Goal: Information Seeking & Learning: Learn about a topic

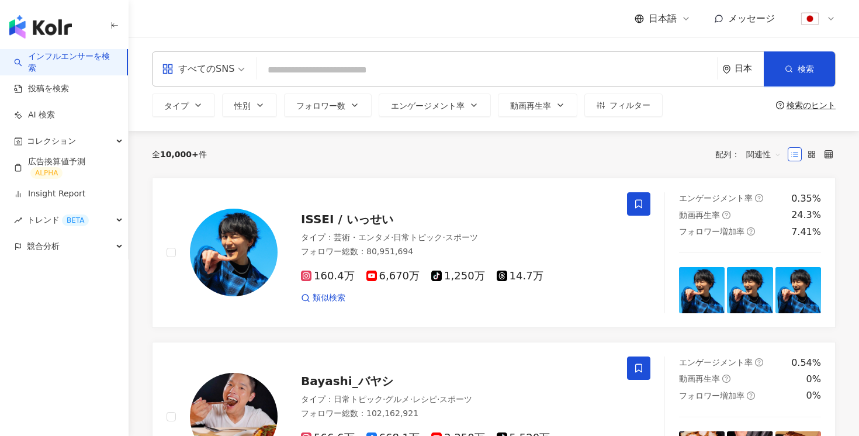
click at [83, 64] on link "インフルエンサーを検索" at bounding box center [65, 62] width 103 height 23
click at [84, 67] on link "インフルエンサーを検索" at bounding box center [65, 62] width 103 height 23
click at [69, 95] on link "投稿を検索" at bounding box center [41, 89] width 55 height 12
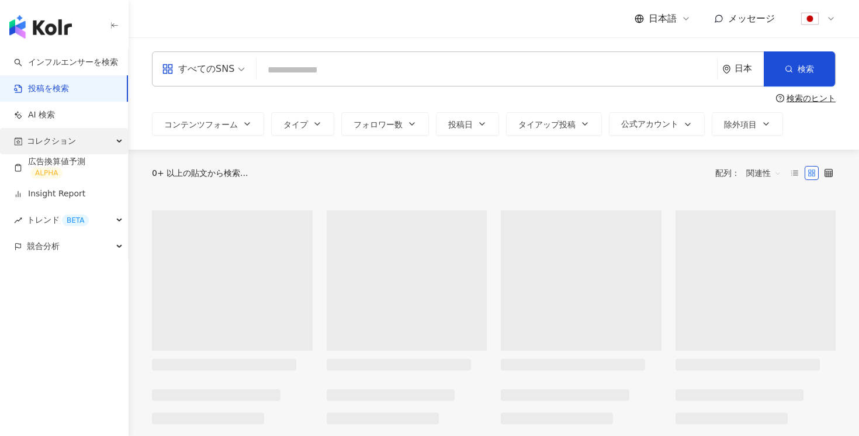
click at [73, 137] on span "コレクション" at bounding box center [51, 141] width 49 height 26
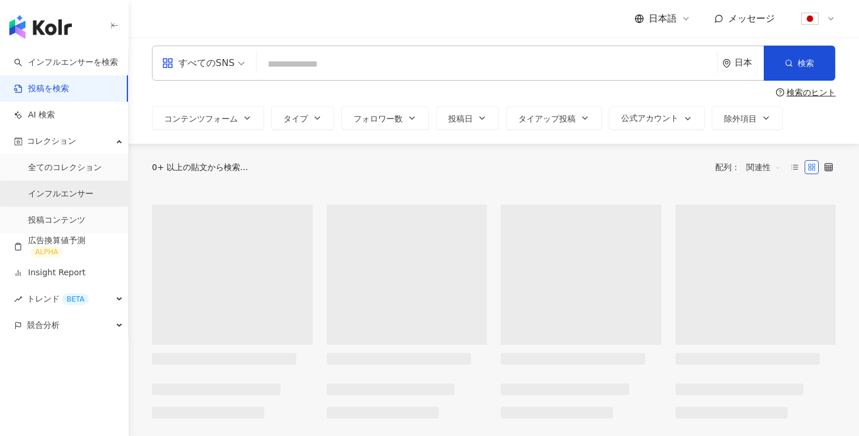
scroll to position [6, 0]
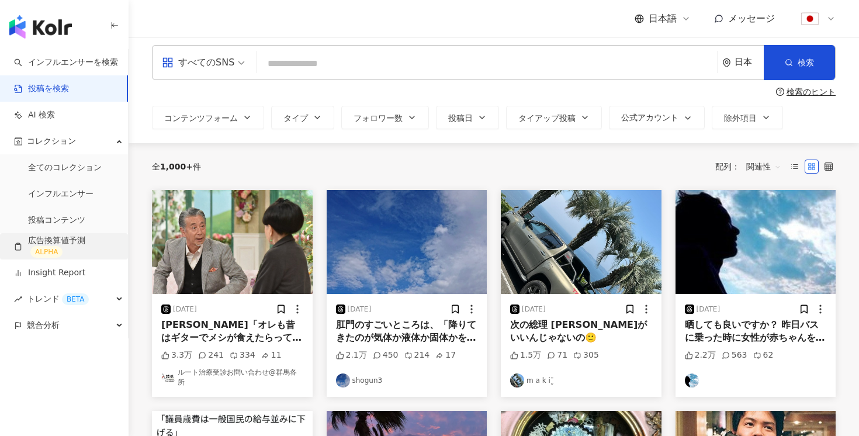
click at [75, 255] on link "広告換算値予測 ALPHA" at bounding box center [66, 246] width 105 height 23
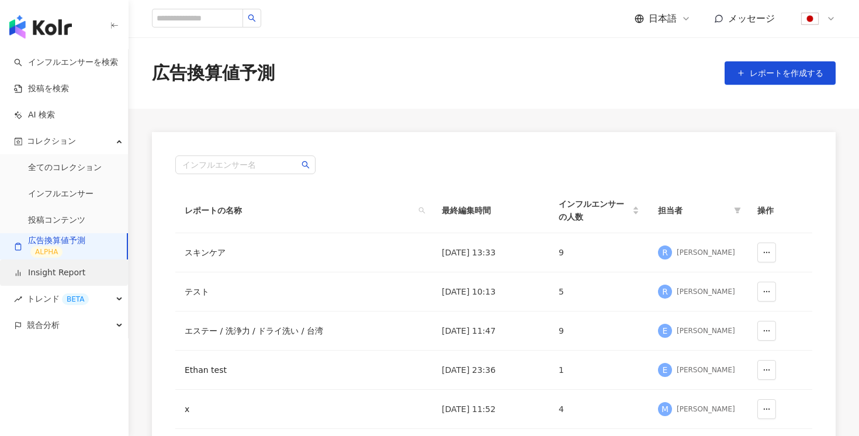
click at [79, 269] on link "Insight Report" at bounding box center [49, 273] width 71 height 12
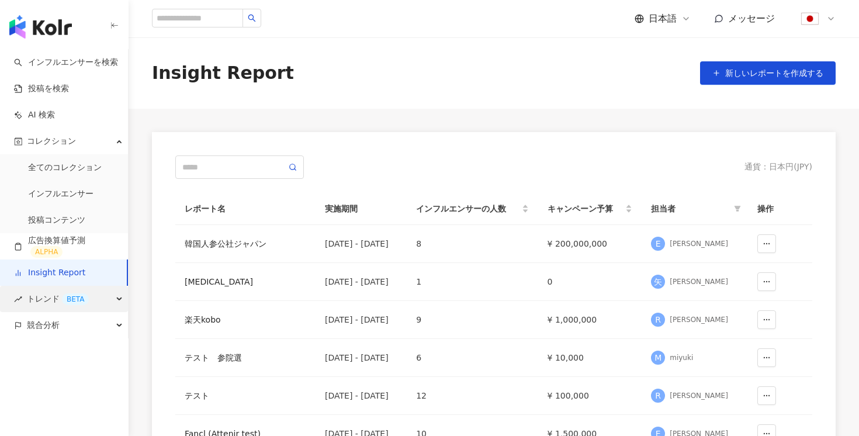
click at [92, 292] on div "トレンド BETA" at bounding box center [64, 299] width 128 height 26
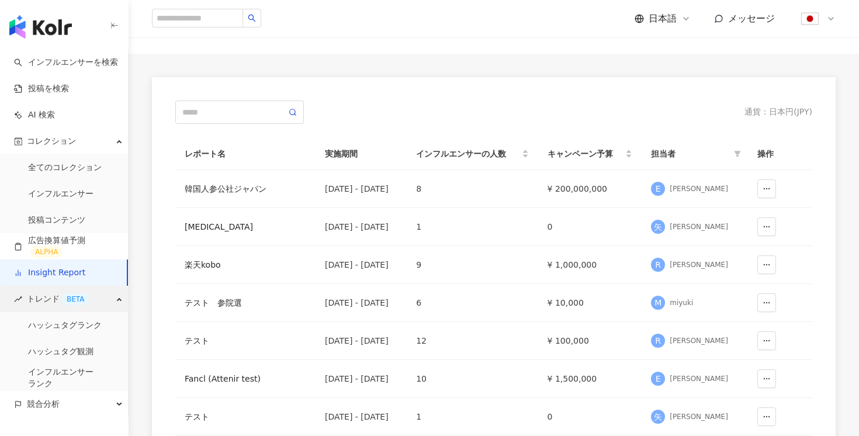
scroll to position [56, 0]
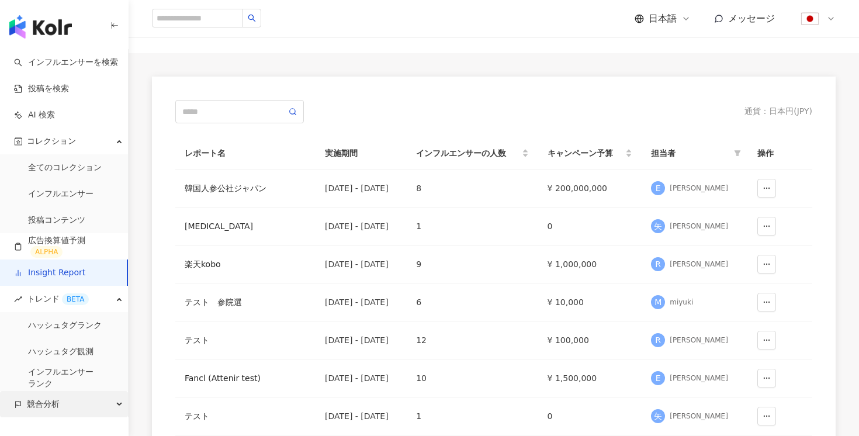
click at [83, 404] on div "競合分析" at bounding box center [64, 404] width 128 height 26
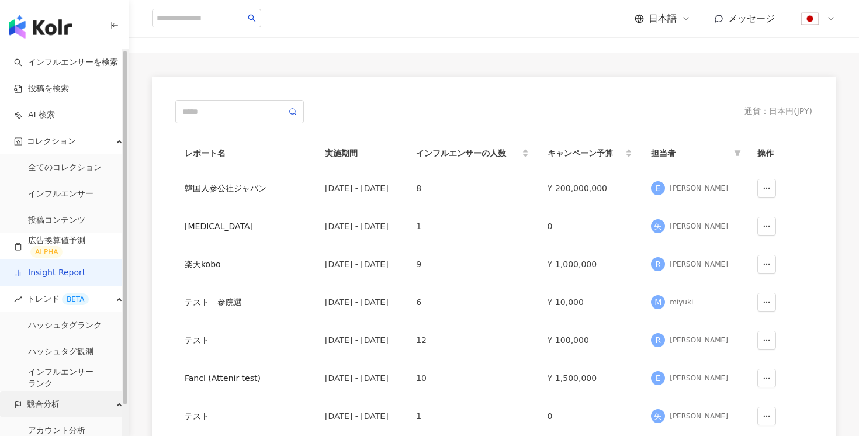
scroll to position [34, 0]
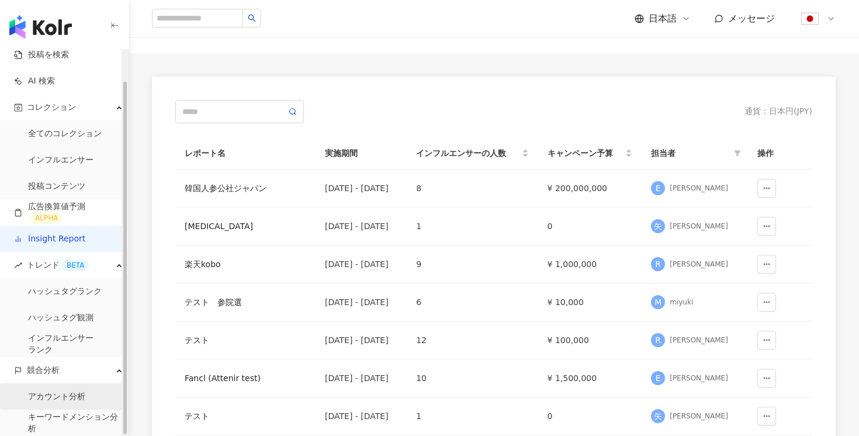
click at [56, 403] on link "アカウント分析" at bounding box center [56, 397] width 57 height 12
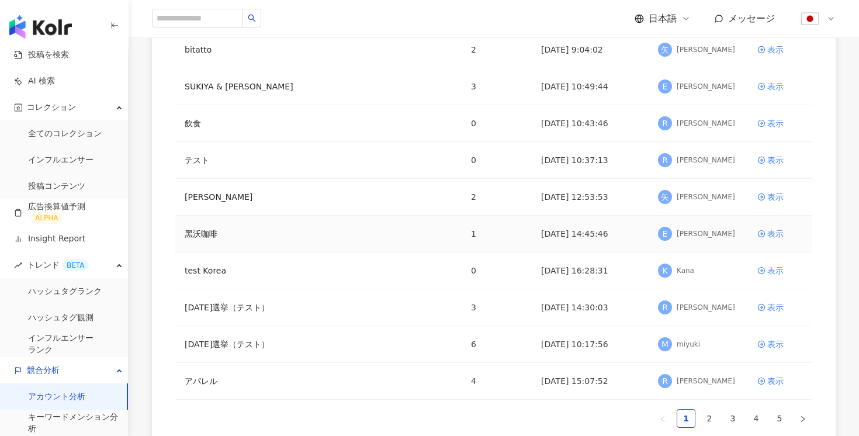
scroll to position [188, 0]
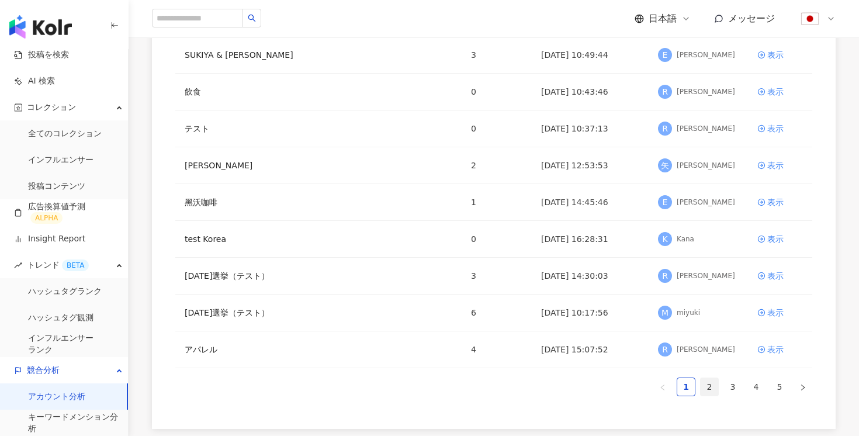
click at [704, 384] on link "2" at bounding box center [710, 387] width 18 height 18
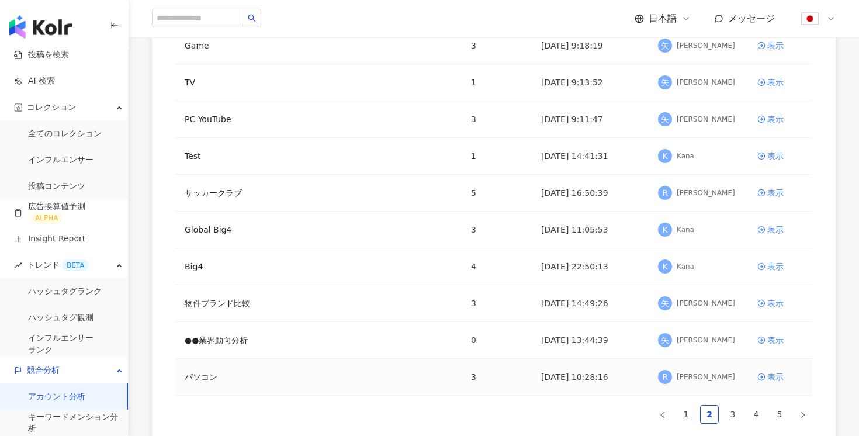
scroll to position [173, 0]
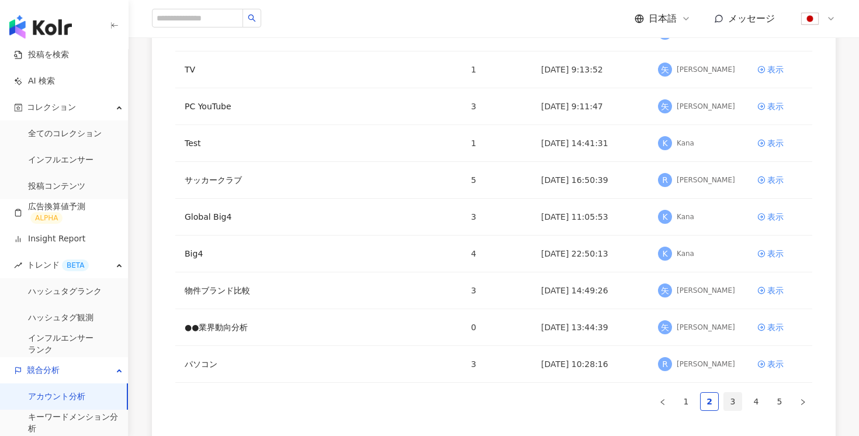
click at [732, 407] on link "3" at bounding box center [733, 402] width 18 height 18
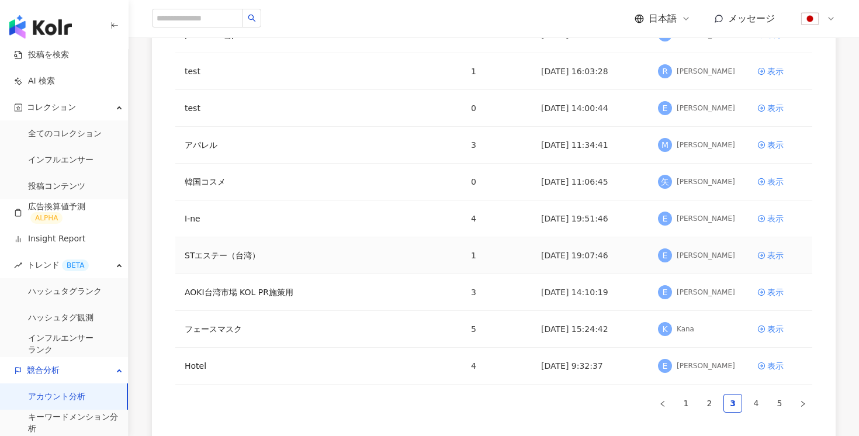
scroll to position [265, 0]
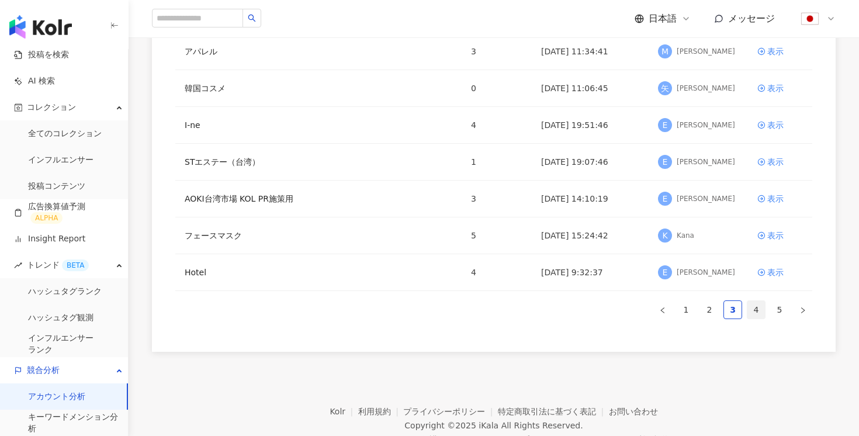
click at [754, 307] on link "4" at bounding box center [757, 310] width 18 height 18
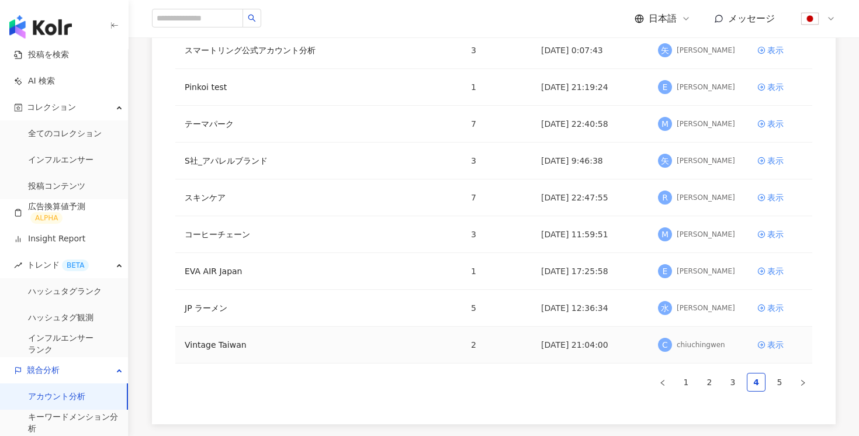
scroll to position [192, 0]
click at [764, 196] on icon at bounding box center [761, 198] width 7 height 7
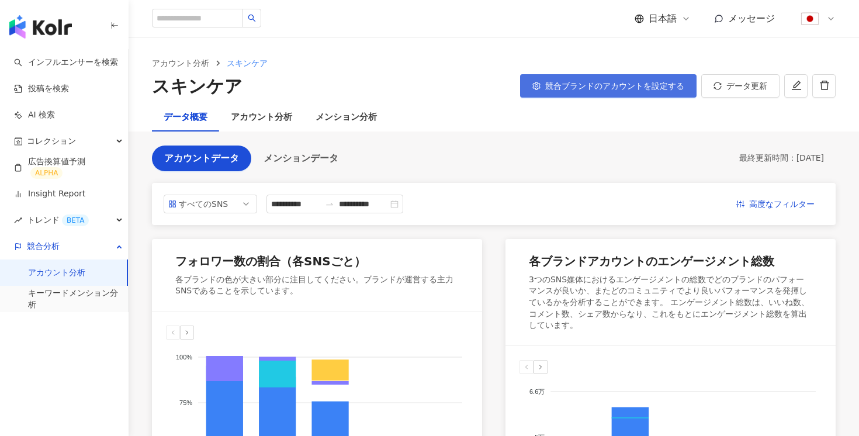
click at [599, 85] on span "競合ブランドのアカウントを設定する" at bounding box center [614, 85] width 139 height 9
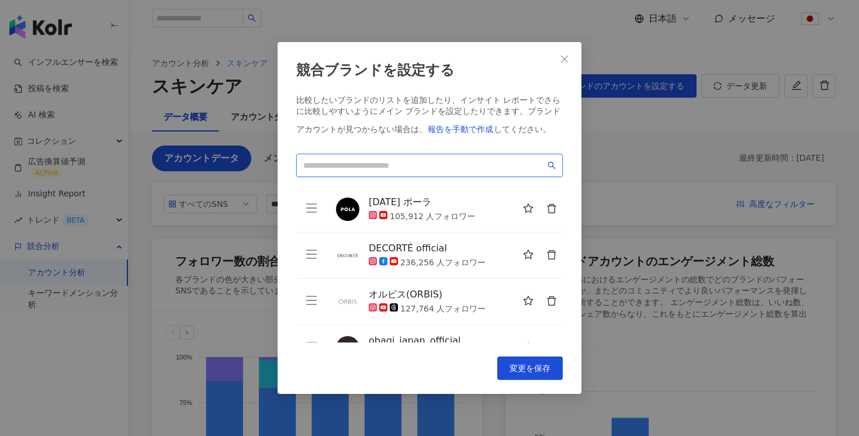
click at [391, 164] on input "search" at bounding box center [424, 165] width 242 height 13
type input "*"
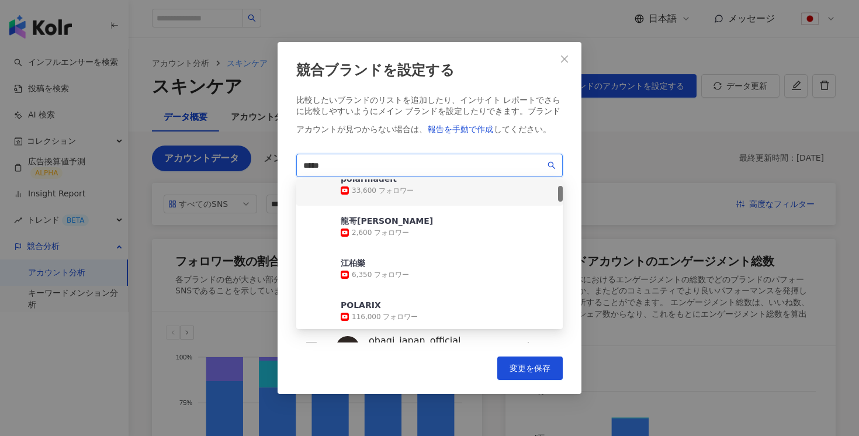
scroll to position [63, 0]
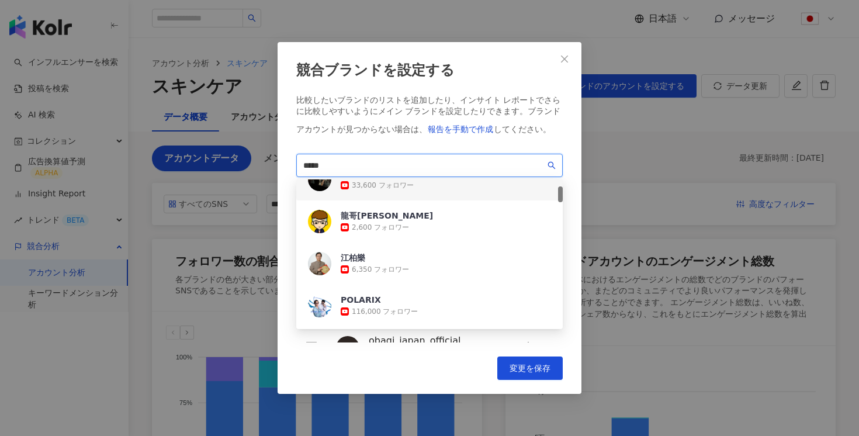
type input "*****"
click at [547, 101] on div "比較したいブランドのリストを追加したり、インサイト レポートでさらに比較しやすいようにメイン ブランドを設定したりできます。 ブランドアカウントが見つからない…" at bounding box center [429, 118] width 267 height 46
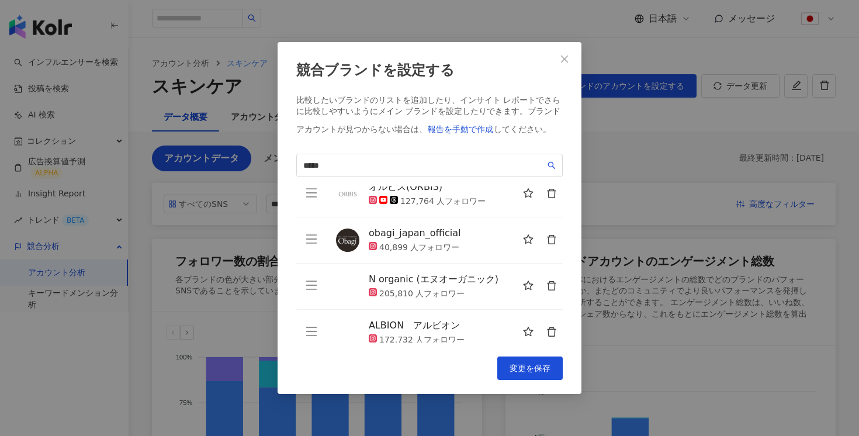
scroll to position [124, 0]
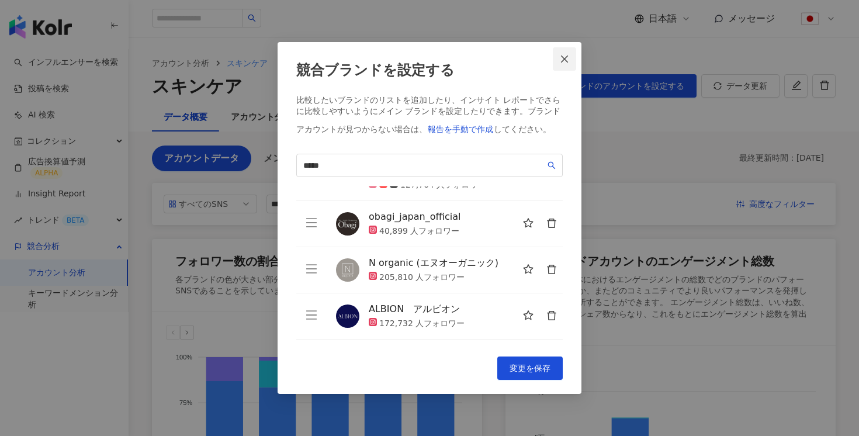
click at [563, 60] on icon "close" at bounding box center [564, 59] width 7 height 7
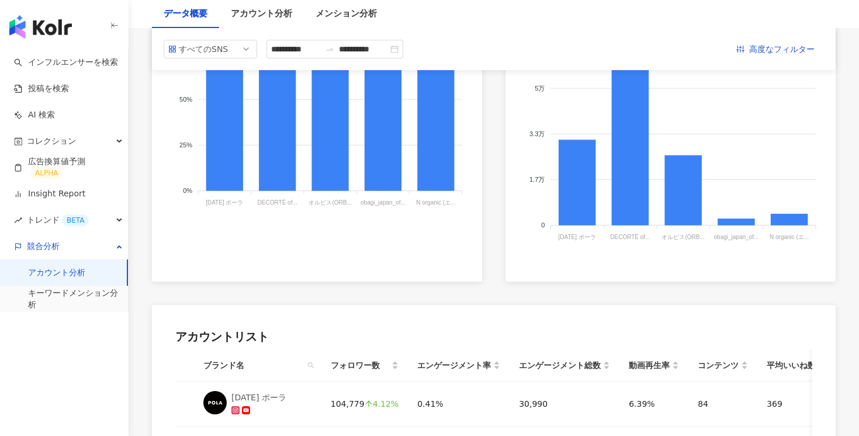
scroll to position [0, 0]
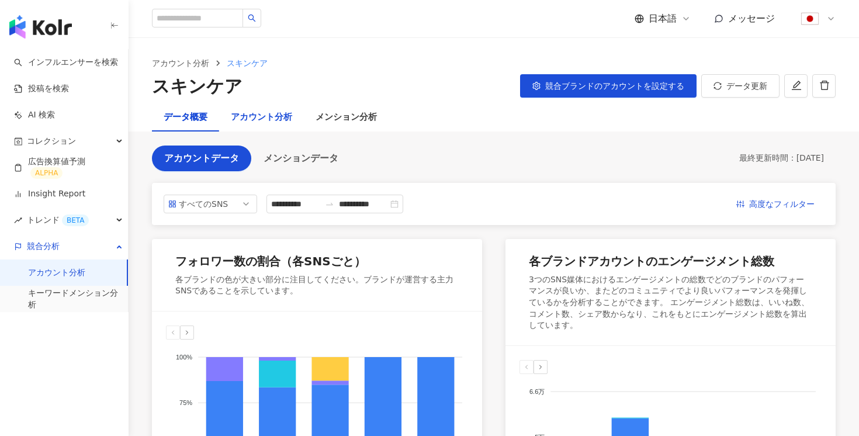
click at [253, 117] on div "アカウント分析" at bounding box center [261, 117] width 61 height 14
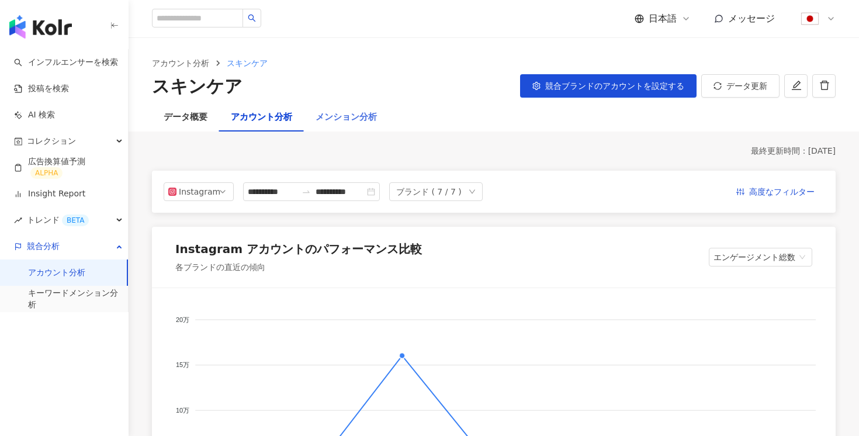
click at [342, 105] on div "メンション分析" at bounding box center [346, 117] width 85 height 28
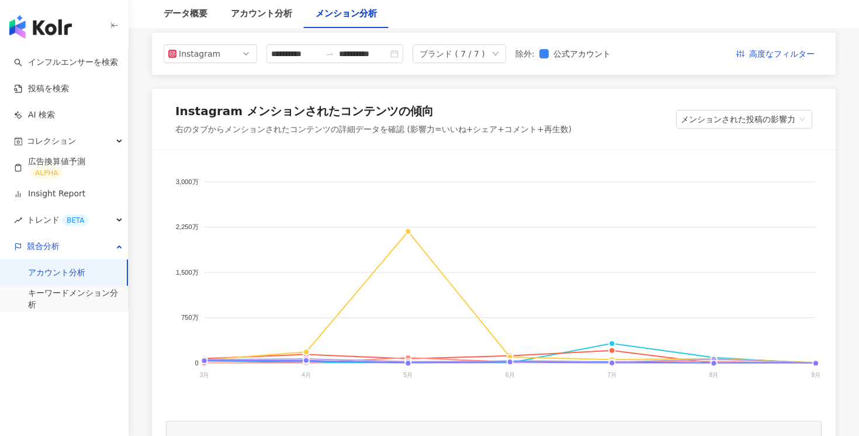
scroll to position [139, 0]
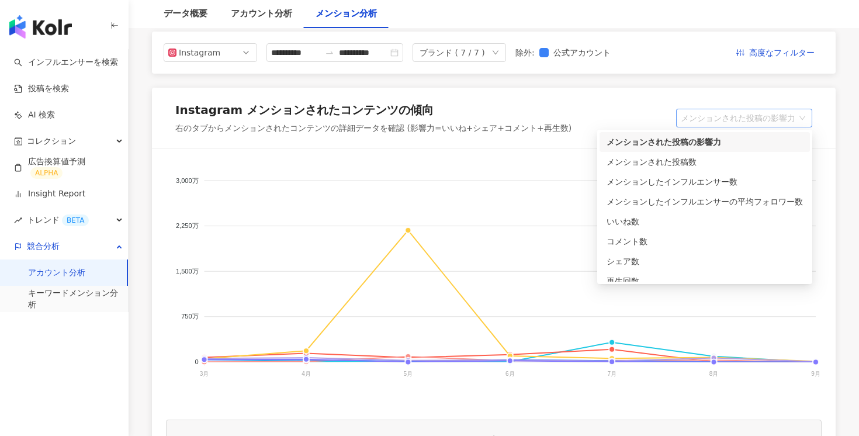
click at [773, 119] on span "メンションされた投稿の影響力" at bounding box center [744, 118] width 127 height 18
click at [747, 178] on div "メンションしたインフルエンサー数" at bounding box center [705, 181] width 196 height 13
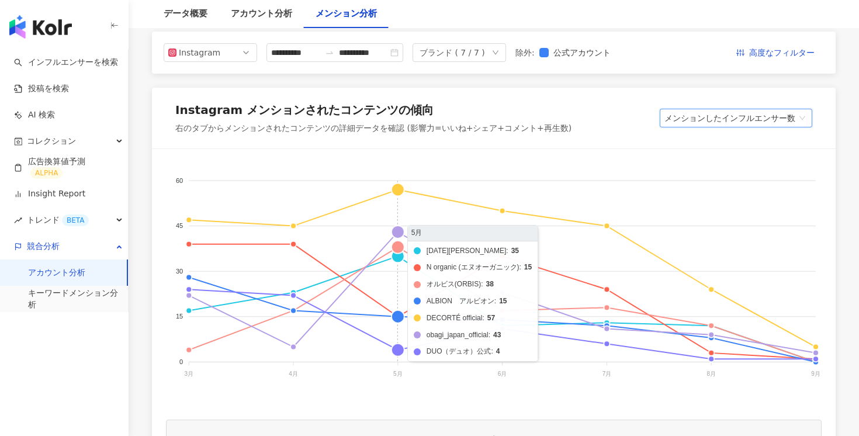
scroll to position [181, 0]
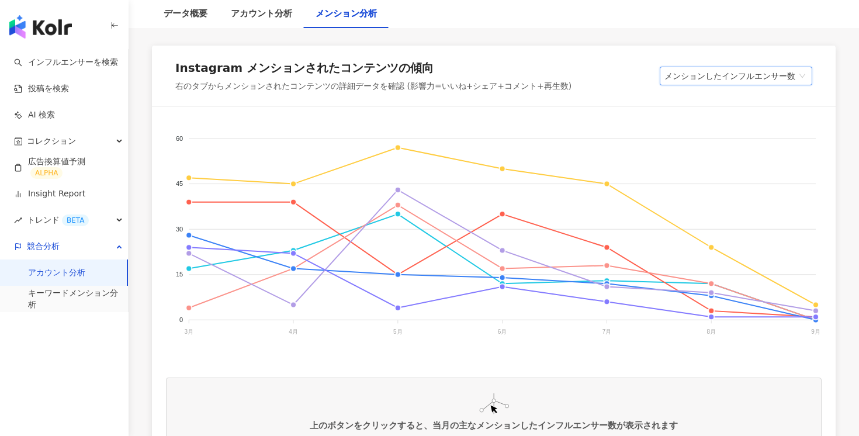
click at [756, 77] on span "メンションしたインフルエンサー数" at bounding box center [736, 76] width 143 height 18
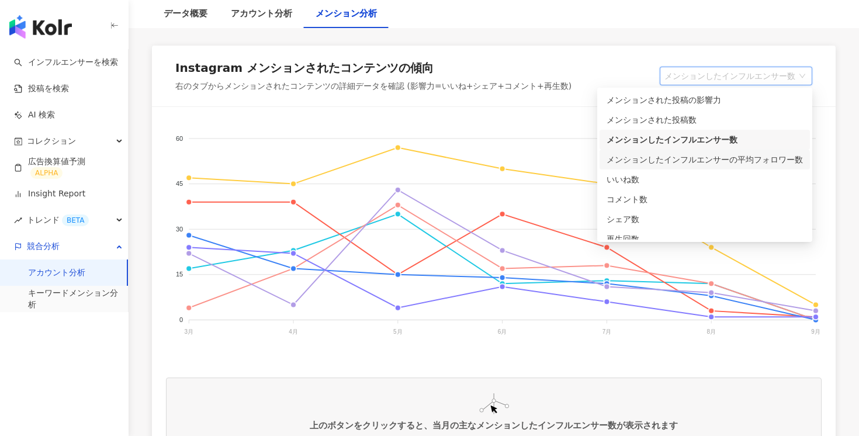
scroll to position [16, 0]
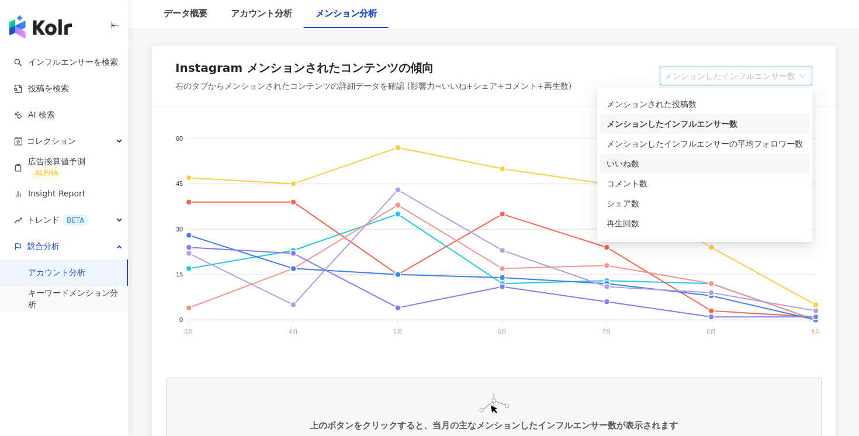
click at [702, 164] on div "いいね数" at bounding box center [705, 163] width 196 height 13
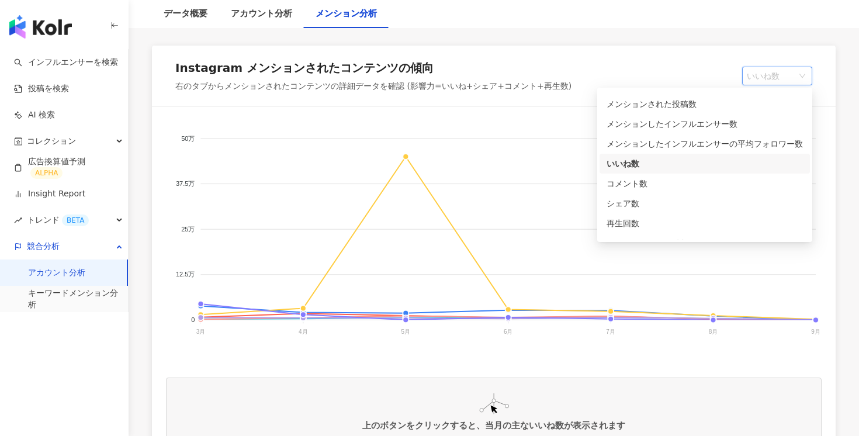
click at [773, 75] on span "いいね数" at bounding box center [777, 76] width 61 height 18
click at [718, 193] on div "コメント数" at bounding box center [705, 184] width 210 height 20
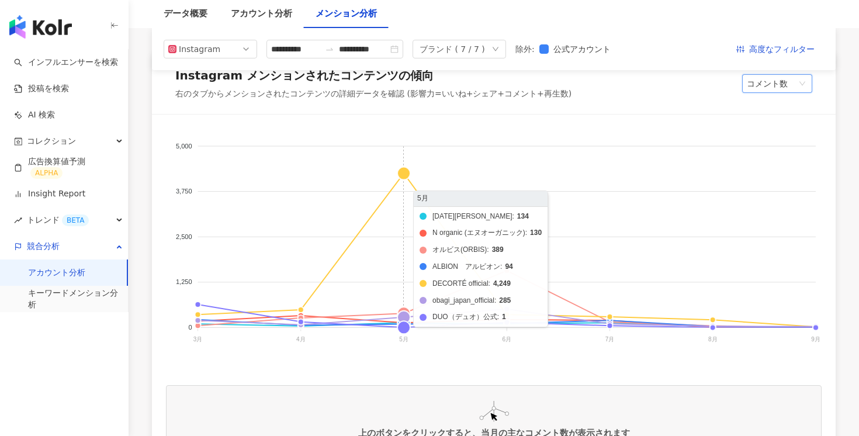
scroll to position [160, 0]
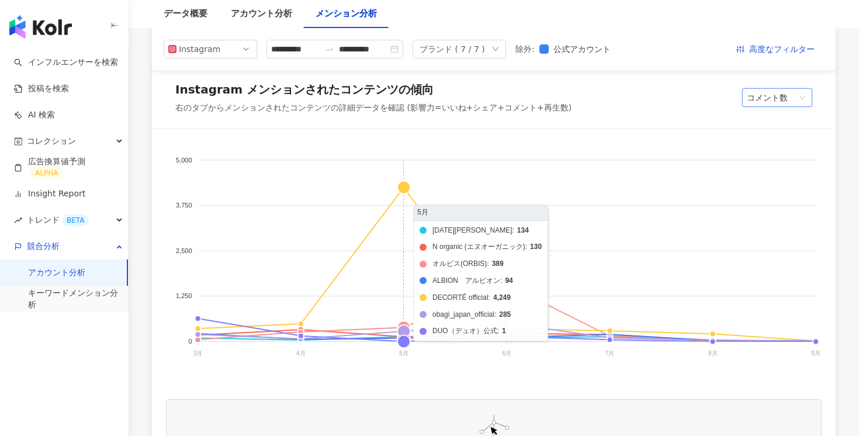
click at [399, 192] on foreignobject "POLA ポーラ N organic (エヌオーガニック) オルビス(ORBIS) ALBION　アルビオン DECORTÉ official oba…" at bounding box center [494, 260] width 656 height 234
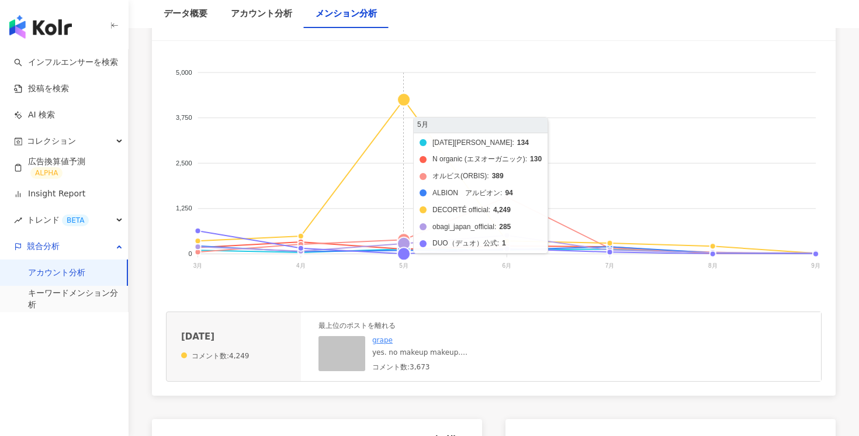
scroll to position [248, 0]
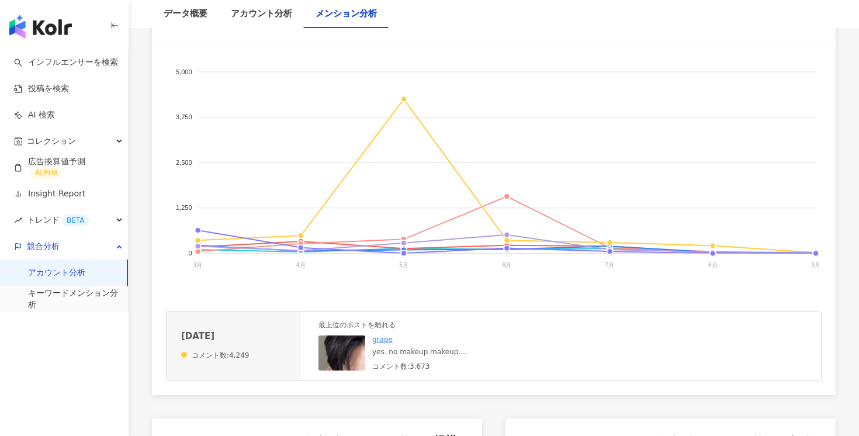
click at [350, 351] on img at bounding box center [377, 394] width 117 height 117
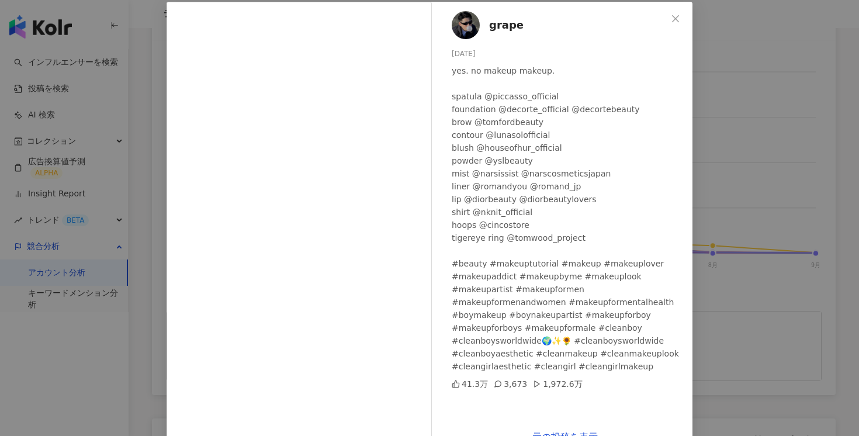
scroll to position [88, 0]
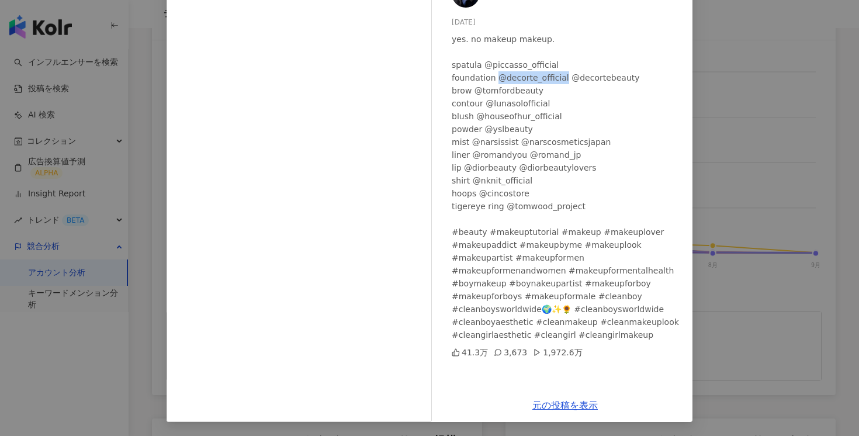
drag, startPoint x: 496, startPoint y: 79, endPoint x: 559, endPoint y: 78, distance: 62.6
click at [559, 78] on div "yes. no makeup makeup. spatula @piccasso_official foundation @decorte_official …" at bounding box center [567, 187] width 231 height 309
copy div "@decorte_official"
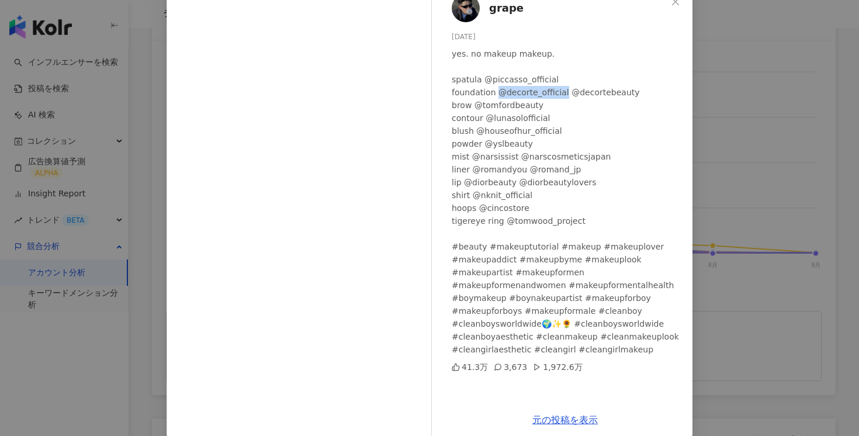
scroll to position [69, 0]
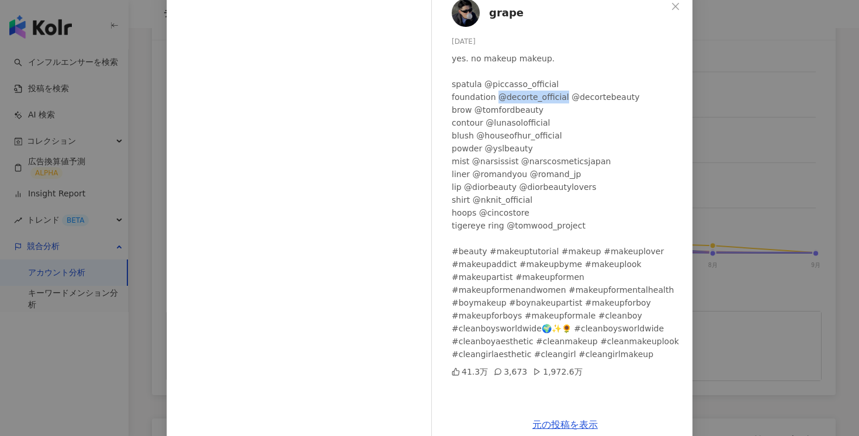
copy div "@decorte_official"
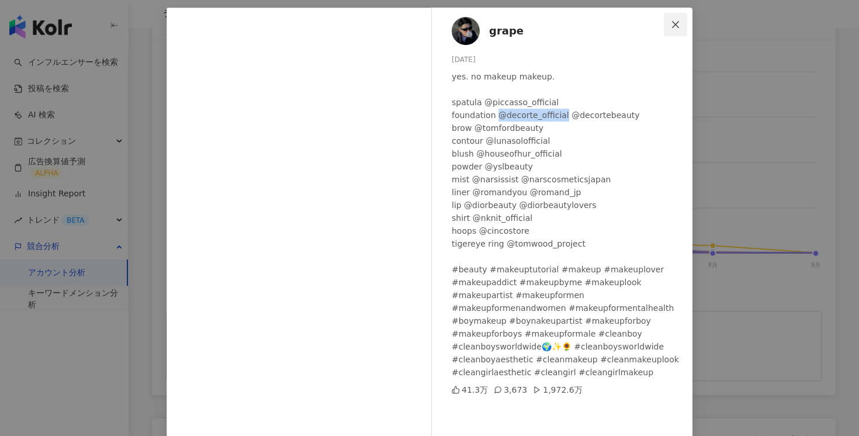
click at [676, 26] on icon "close" at bounding box center [675, 24] width 9 height 9
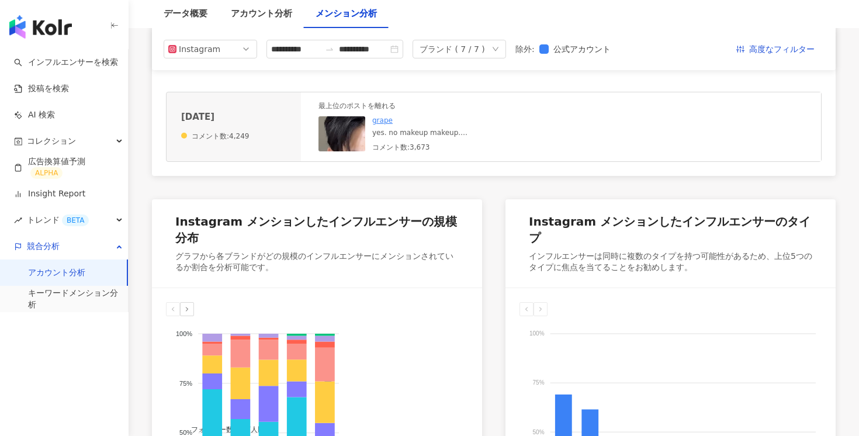
scroll to position [462, 0]
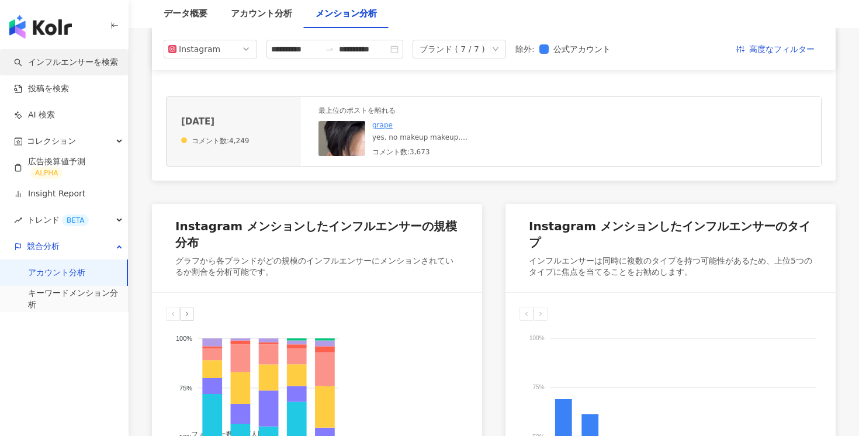
click at [91, 68] on link "インフルエンサーを検索" at bounding box center [66, 63] width 104 height 12
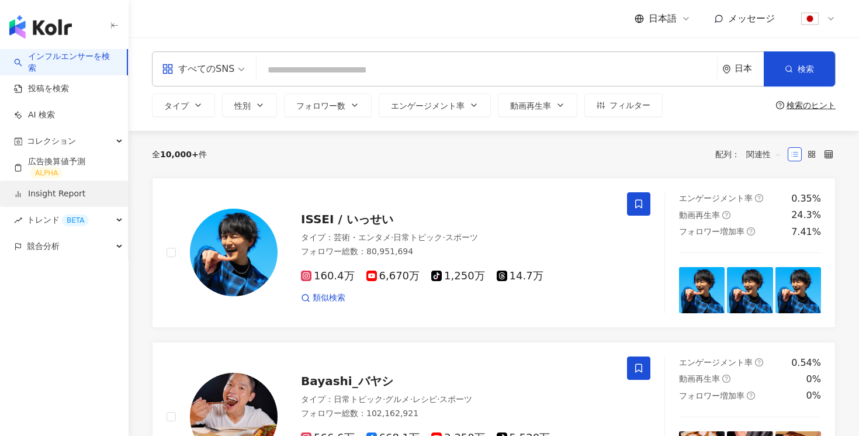
click at [73, 191] on link "Insight Report" at bounding box center [49, 194] width 71 height 12
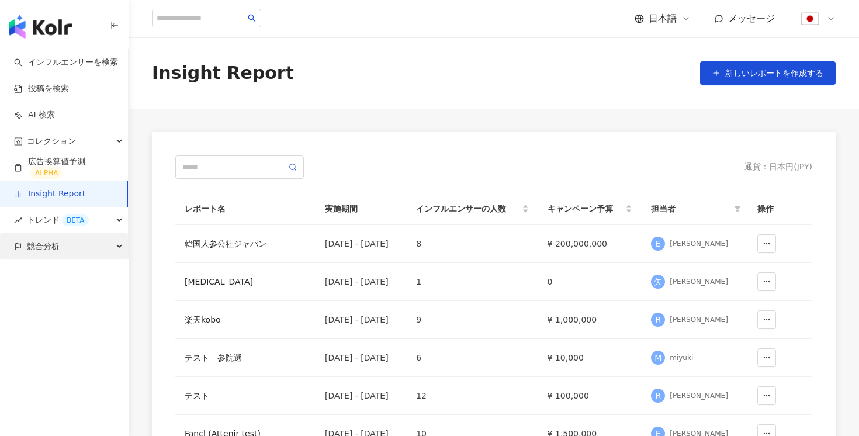
click at [60, 251] on div "競合分析" at bounding box center [64, 246] width 128 height 26
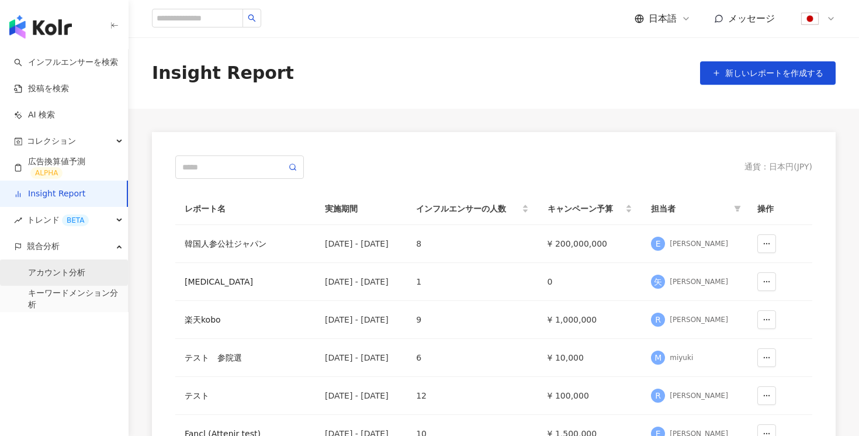
click at [57, 275] on link "アカウント分析" at bounding box center [56, 273] width 57 height 12
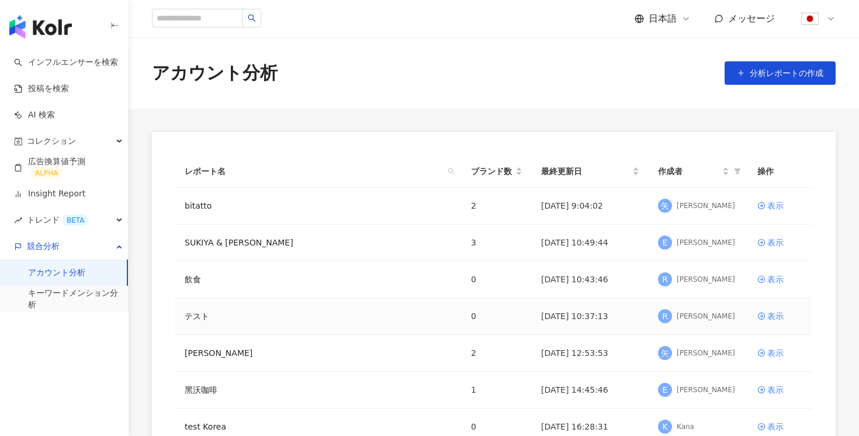
scroll to position [310, 0]
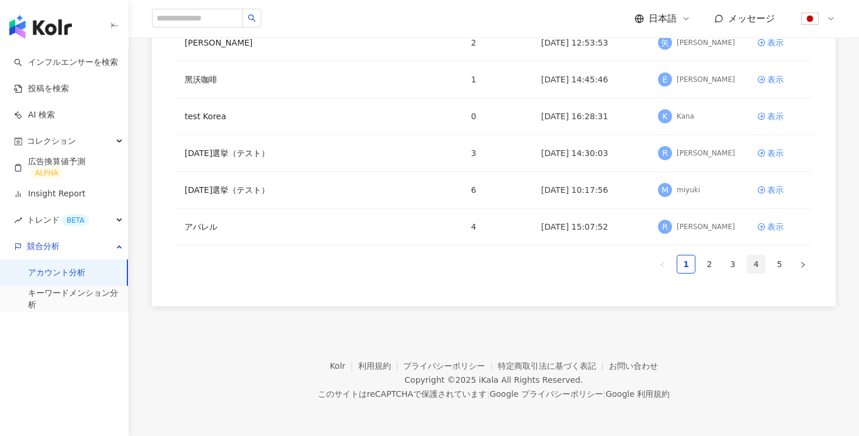
click at [754, 267] on link "4" at bounding box center [757, 264] width 18 height 18
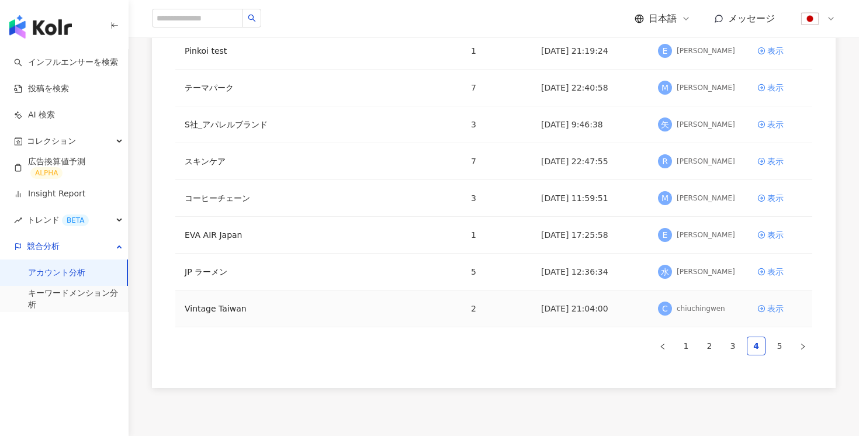
scroll to position [110, 0]
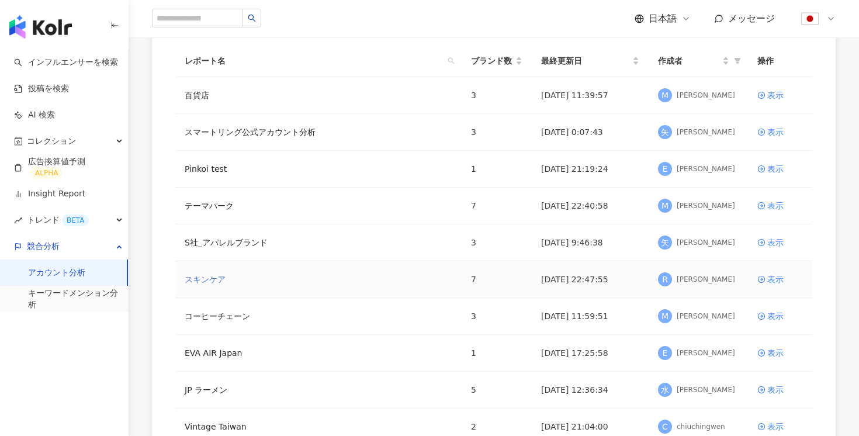
click at [213, 275] on link "スキンケア" at bounding box center [205, 279] width 41 height 13
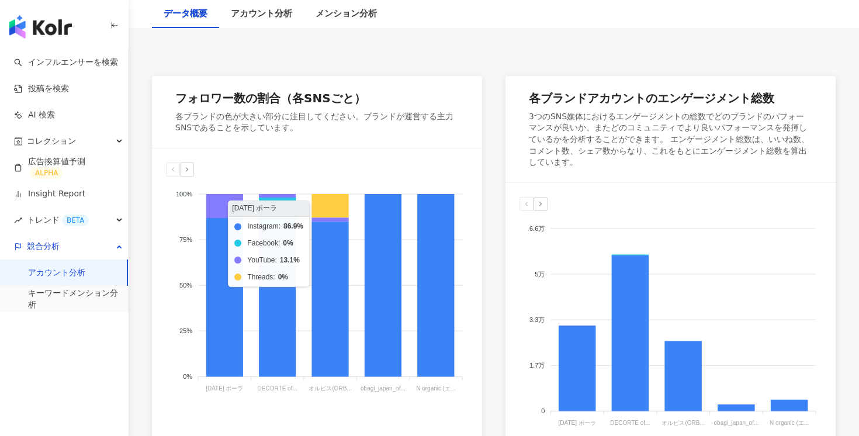
scroll to position [175, 0]
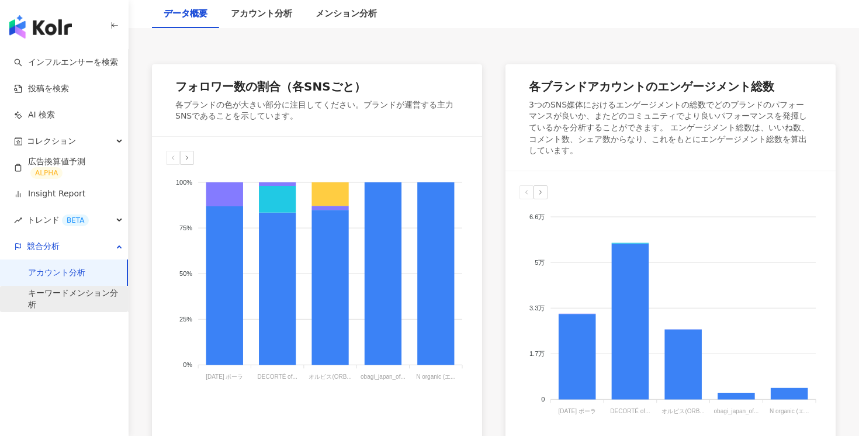
click at [60, 299] on link "キーワードメンション分析" at bounding box center [73, 299] width 91 height 23
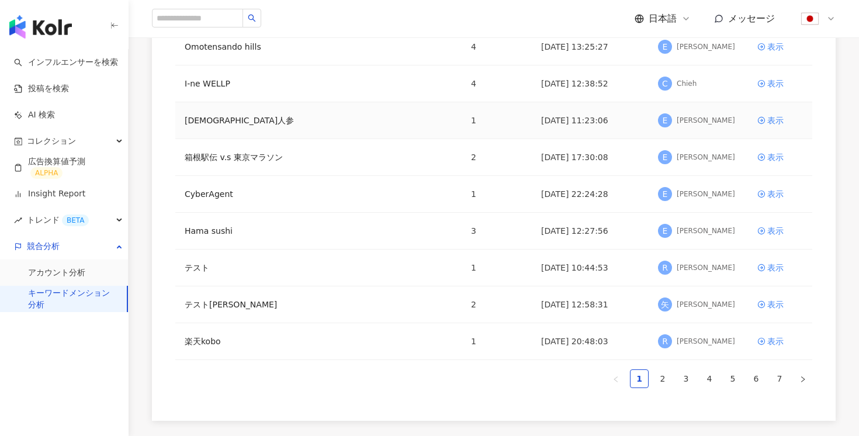
scroll to position [241, 0]
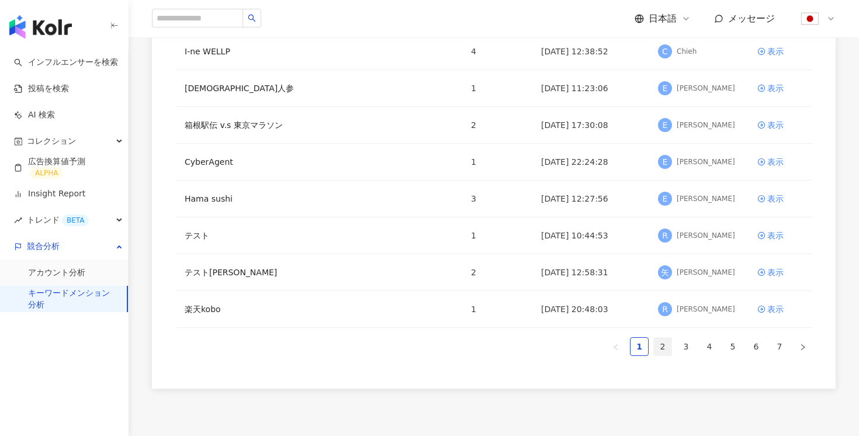
click at [665, 345] on link "2" at bounding box center [663, 347] width 18 height 18
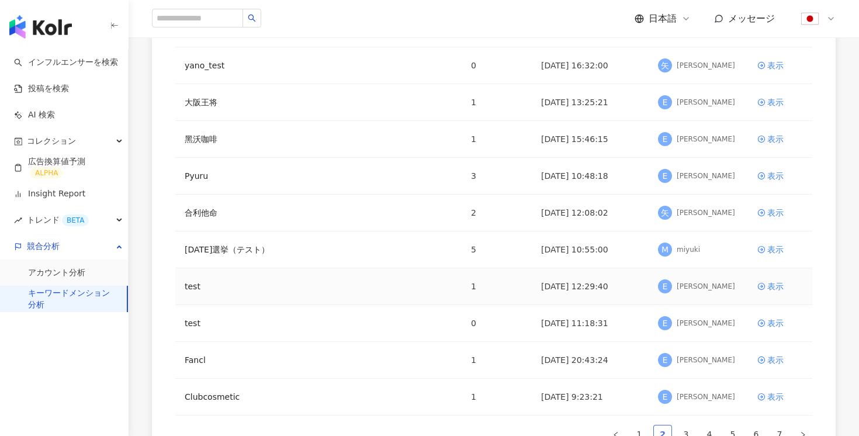
scroll to position [218, 0]
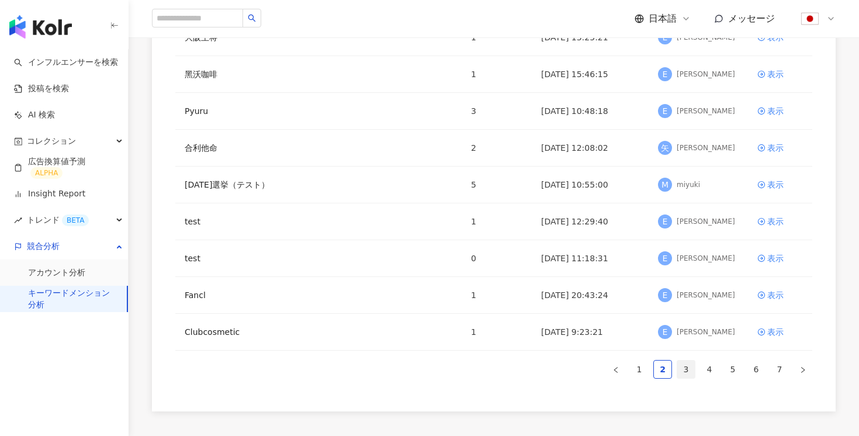
click at [686, 364] on link "3" at bounding box center [686, 370] width 18 height 18
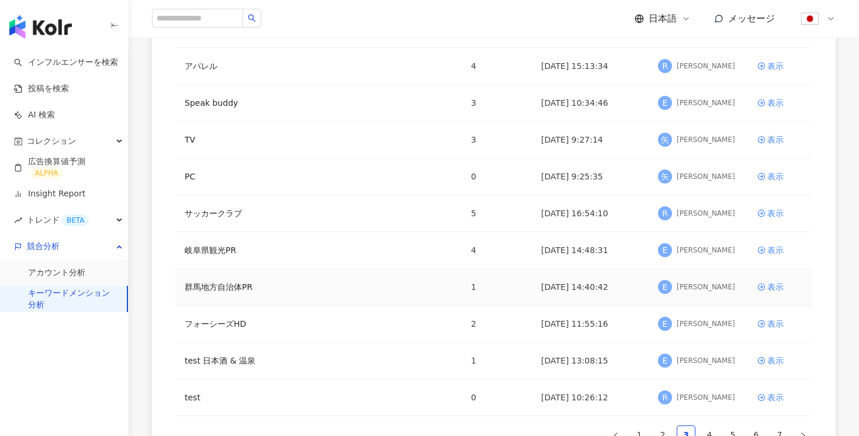
scroll to position [188, 0]
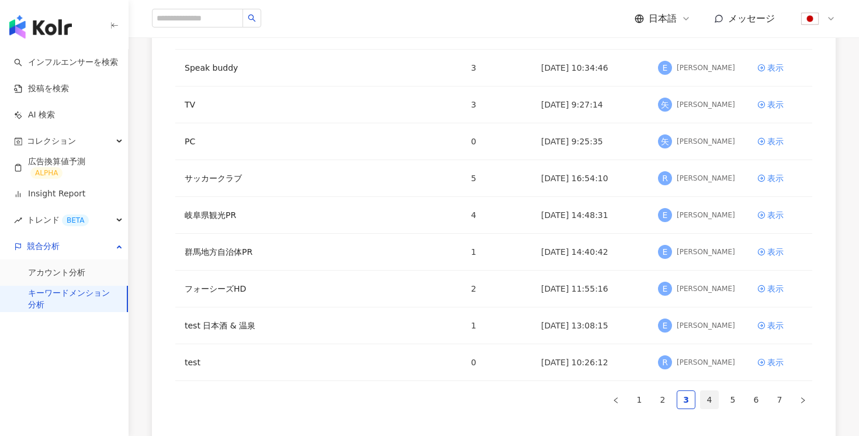
click at [708, 399] on link "4" at bounding box center [710, 400] width 18 height 18
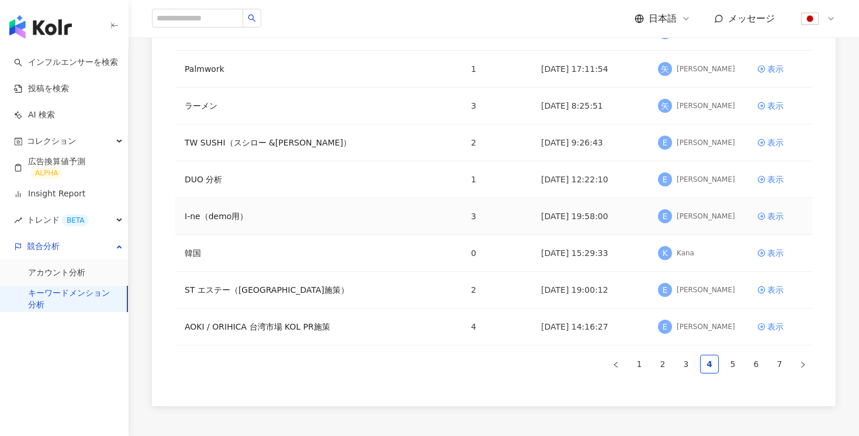
scroll to position [323, 0]
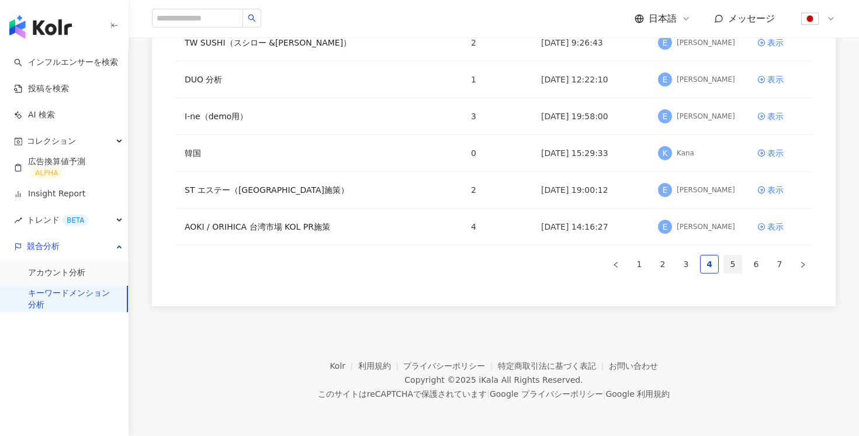
click at [733, 267] on link "5" at bounding box center [733, 264] width 18 height 18
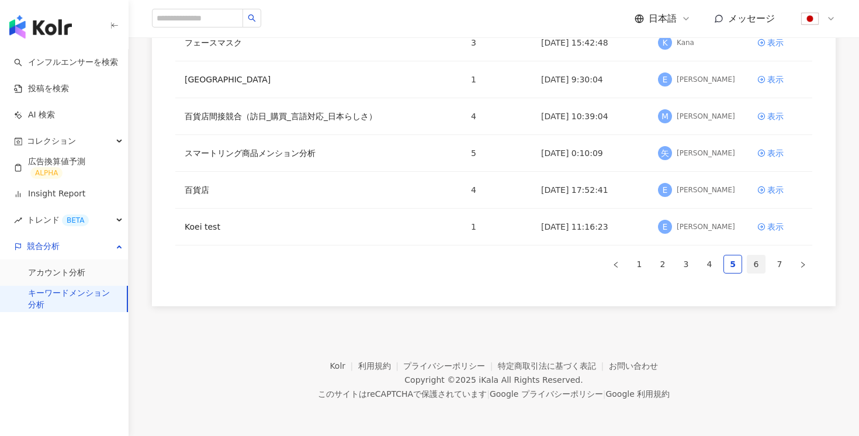
click at [758, 264] on link "6" at bounding box center [757, 264] width 18 height 18
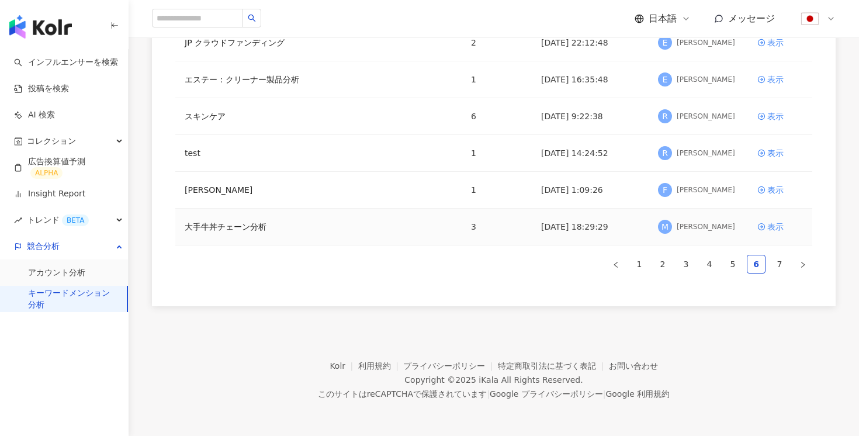
scroll to position [202, 0]
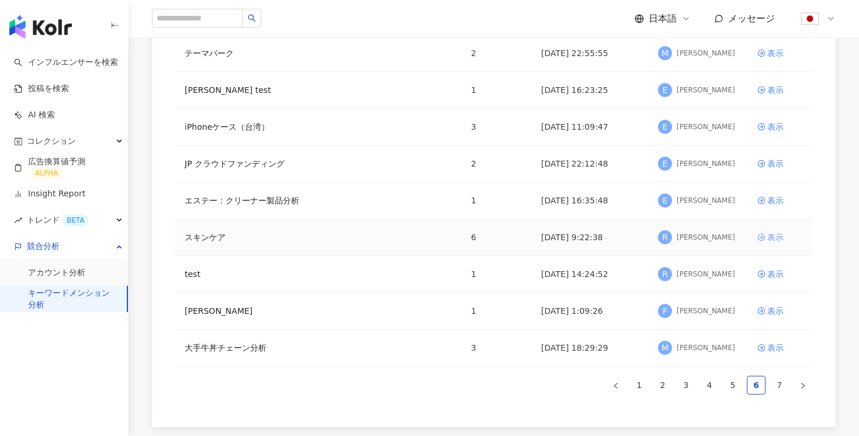
click at [771, 238] on div "表示" at bounding box center [775, 237] width 16 height 13
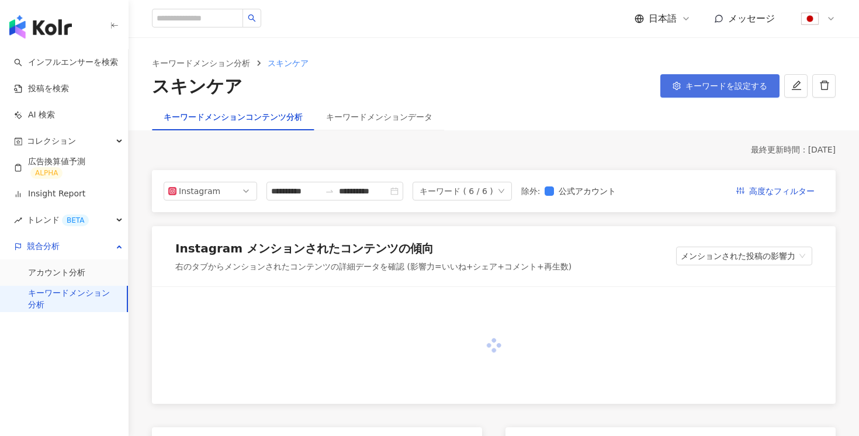
click at [722, 79] on button "キーワードを設定する" at bounding box center [719, 85] width 119 height 23
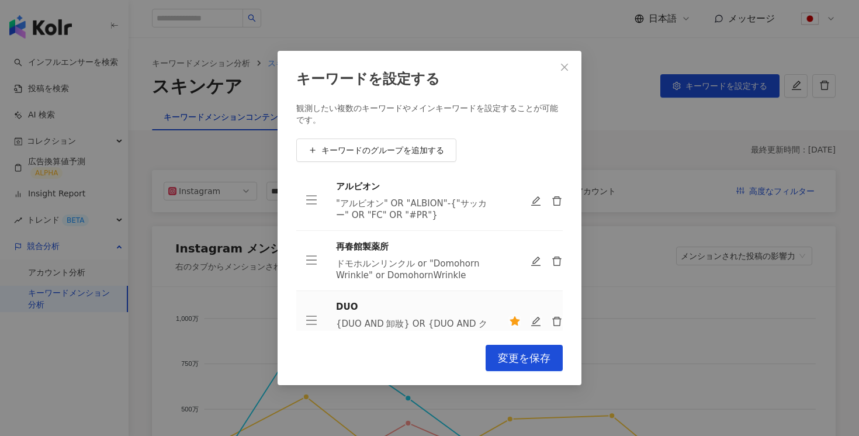
scroll to position [168, 0]
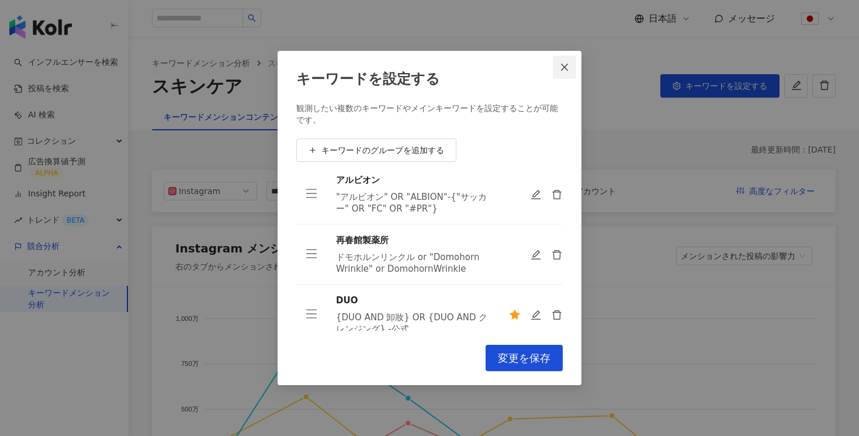
click at [565, 63] on icon "close" at bounding box center [564, 67] width 9 height 9
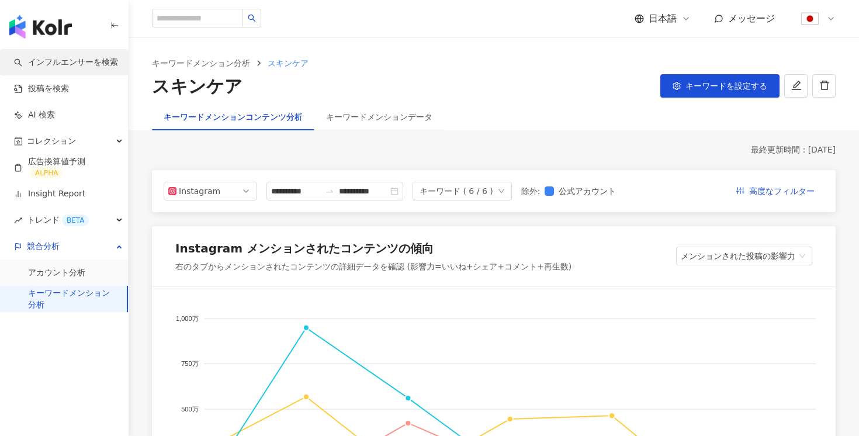
click at [80, 61] on link "インフルエンサーを検索" at bounding box center [66, 63] width 104 height 12
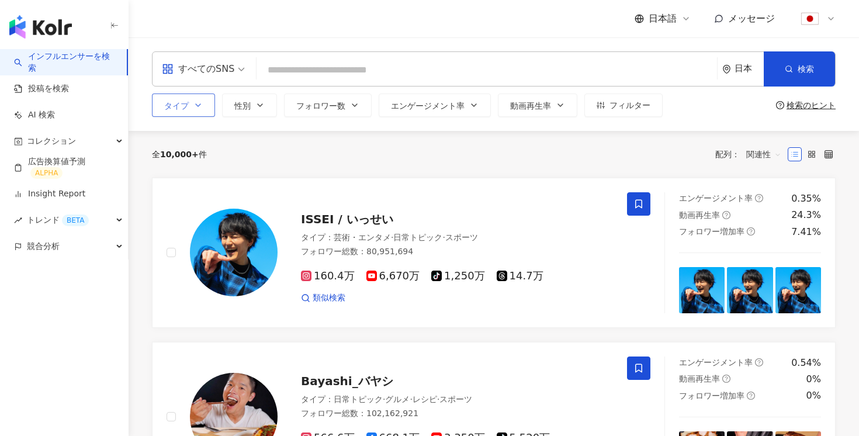
click at [191, 105] on button "タイプ" at bounding box center [183, 105] width 63 height 23
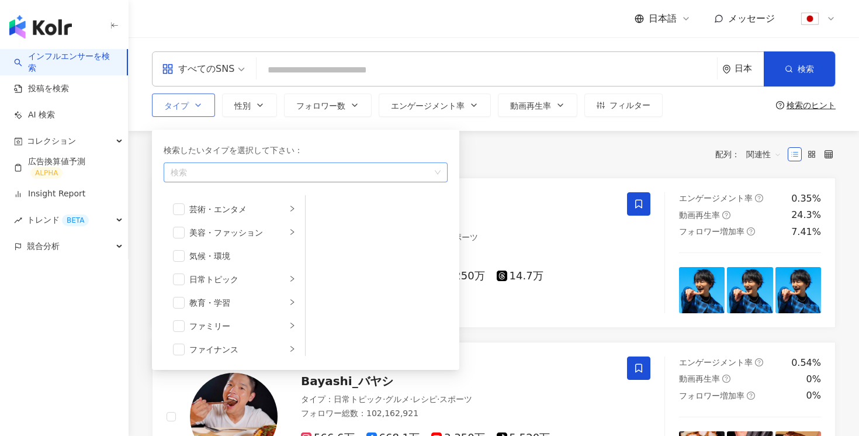
click at [217, 175] on div "button" at bounding box center [299, 172] width 267 height 9
click at [178, 233] on span "button" at bounding box center [179, 233] width 12 height 12
click at [220, 237] on div "美容・ファッション" at bounding box center [237, 232] width 97 height 13
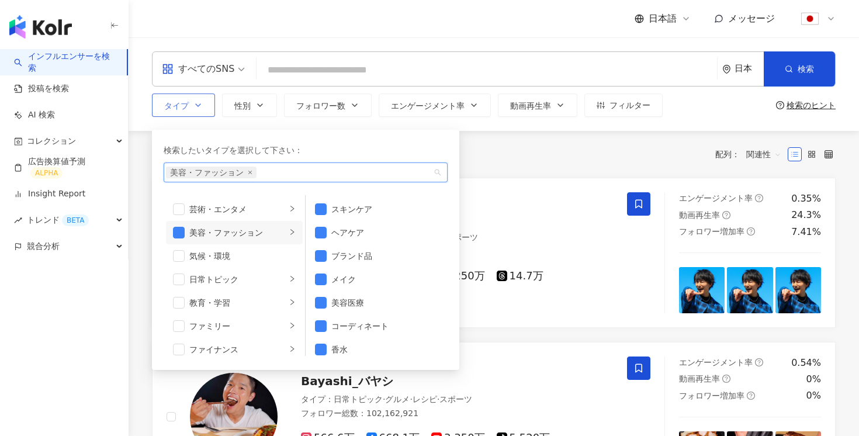
click at [231, 231] on div "美容・ファッション" at bounding box center [237, 232] width 97 height 13
click at [216, 318] on li "ファミリー" at bounding box center [234, 325] width 137 height 23
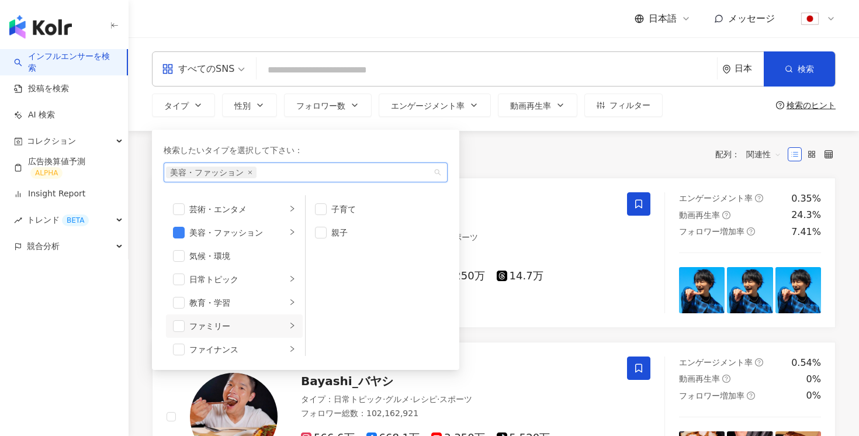
click at [518, 126] on div "すべてのSNS 日本 検索 タイプ 検索したいタイプを選択して下さい： 美容・ファッション 芸術・エンタメ 美容・ファッション 気候・環境 日常トピック 教育…" at bounding box center [494, 84] width 731 height 94
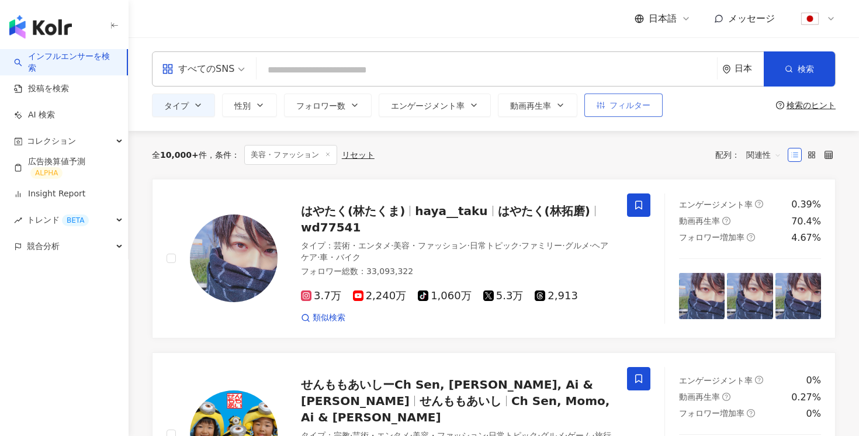
click at [646, 115] on button "フィルター" at bounding box center [624, 105] width 78 height 23
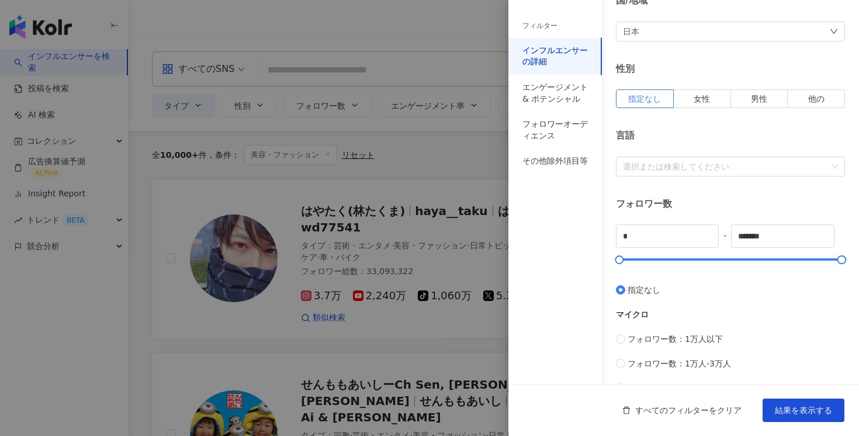
scroll to position [126, 0]
click at [711, 158] on div "選択または検索してください" at bounding box center [730, 167] width 229 height 20
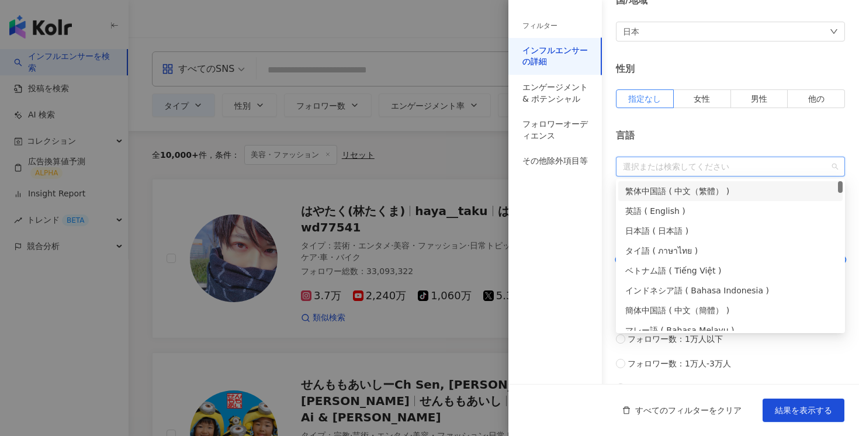
click at [691, 138] on div "言語" at bounding box center [730, 135] width 229 height 13
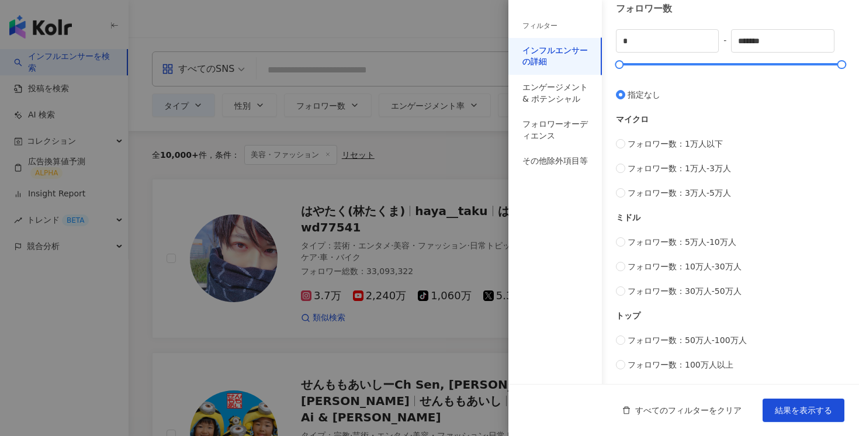
scroll to position [0, 0]
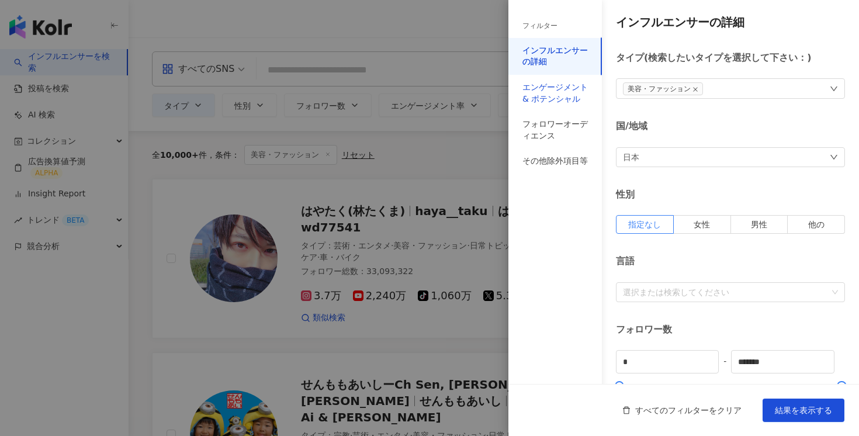
click at [568, 93] on div "エンゲージメント & ポテンシャル" at bounding box center [555, 93] width 65 height 23
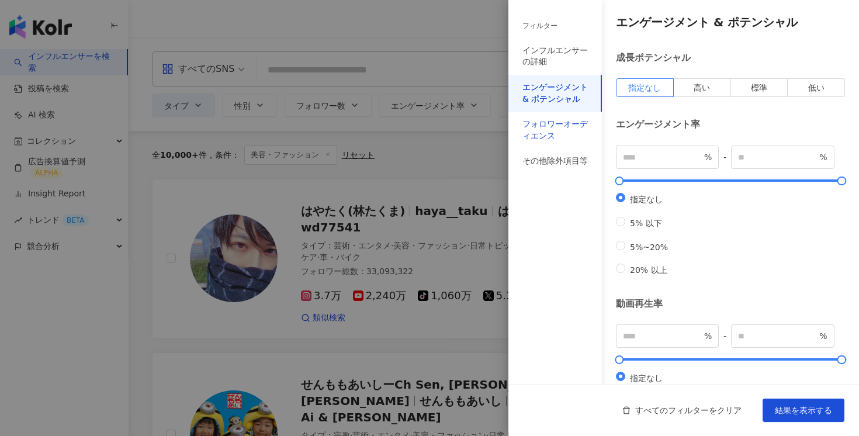
click at [559, 125] on div "フォロワーオーディエンス" at bounding box center [555, 130] width 65 height 23
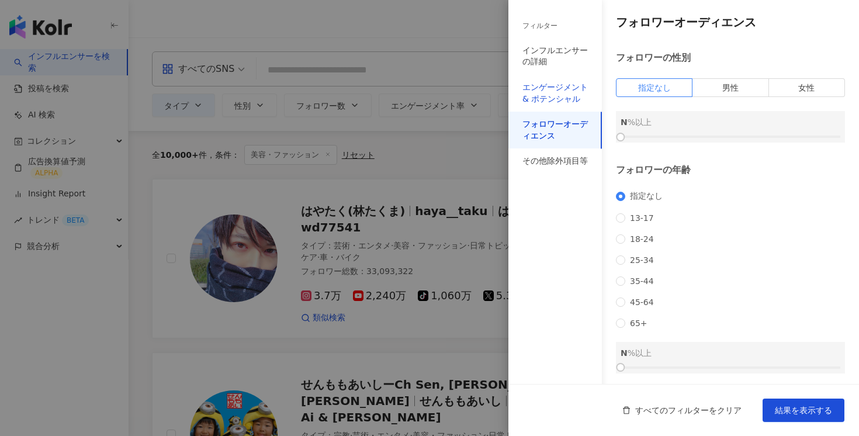
click at [548, 94] on div "エンゲージメント & ポテンシャル" at bounding box center [555, 93] width 65 height 23
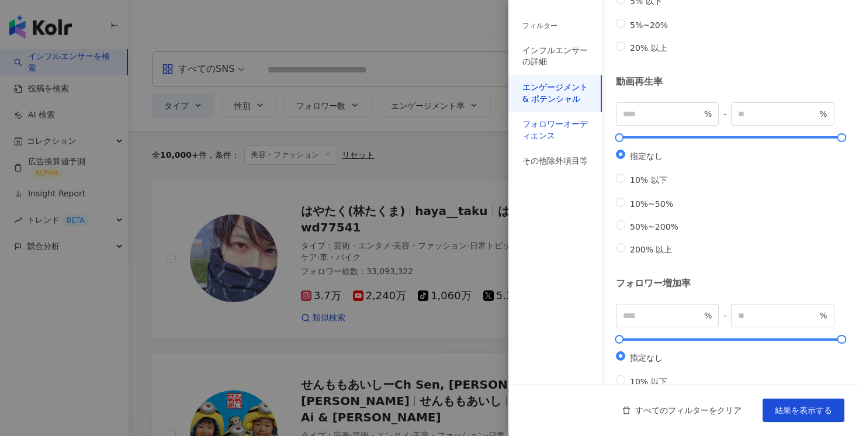
click at [554, 122] on div "フォロワーオーディエンス" at bounding box center [555, 130] width 65 height 23
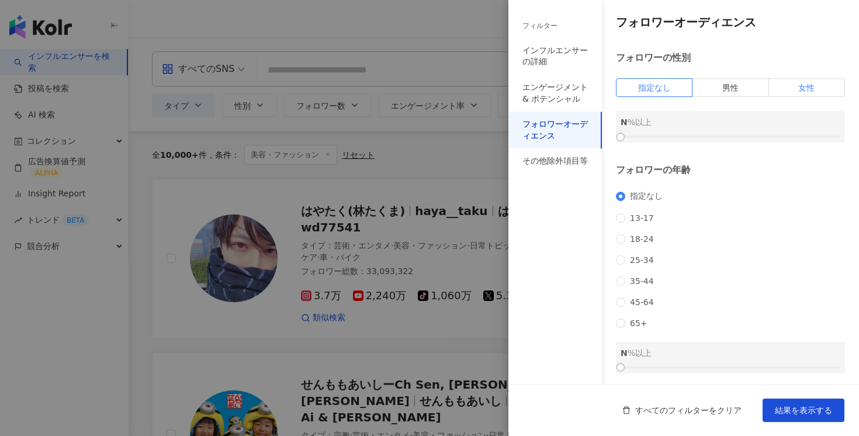
click at [810, 87] on span "女性" at bounding box center [806, 87] width 16 height 9
click at [749, 133] on div at bounding box center [731, 136] width 220 height 7
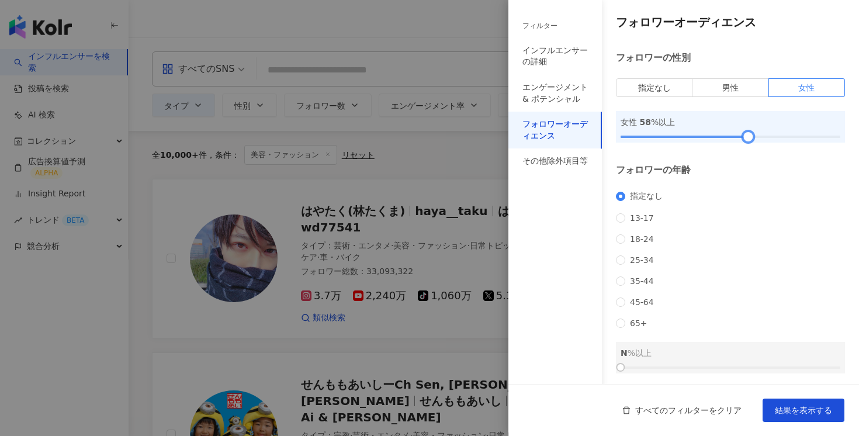
click at [751, 134] on div at bounding box center [748, 137] width 6 height 6
click at [759, 133] on div at bounding box center [731, 136] width 220 height 7
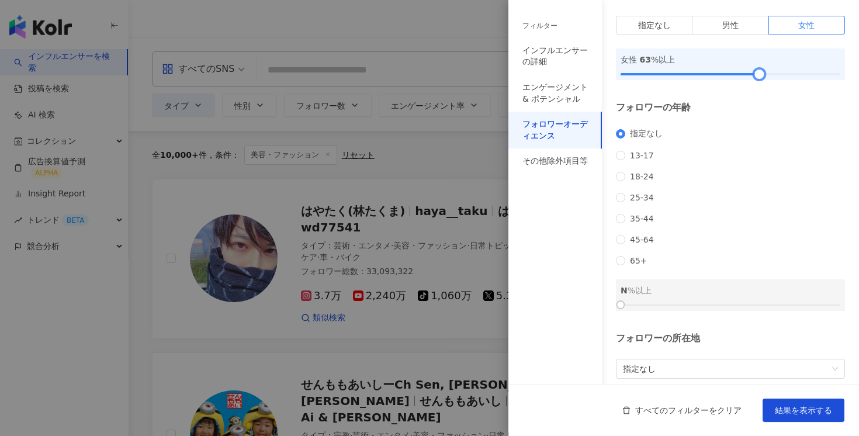
scroll to position [67, 0]
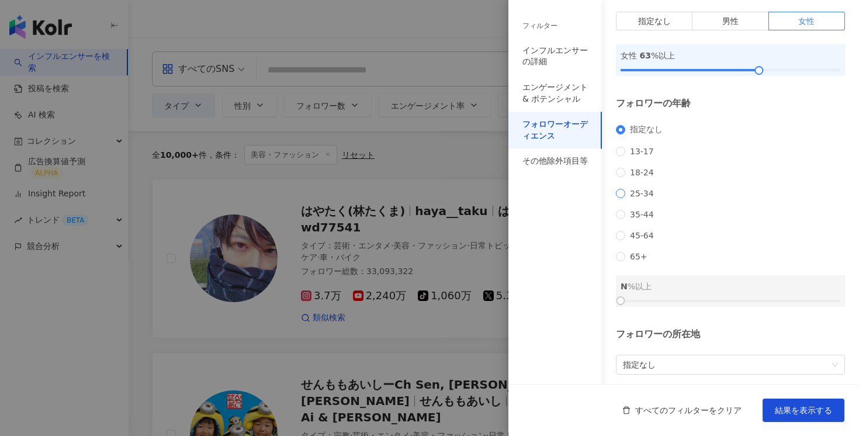
click at [632, 197] on span "25-34" at bounding box center [641, 193] width 33 height 9
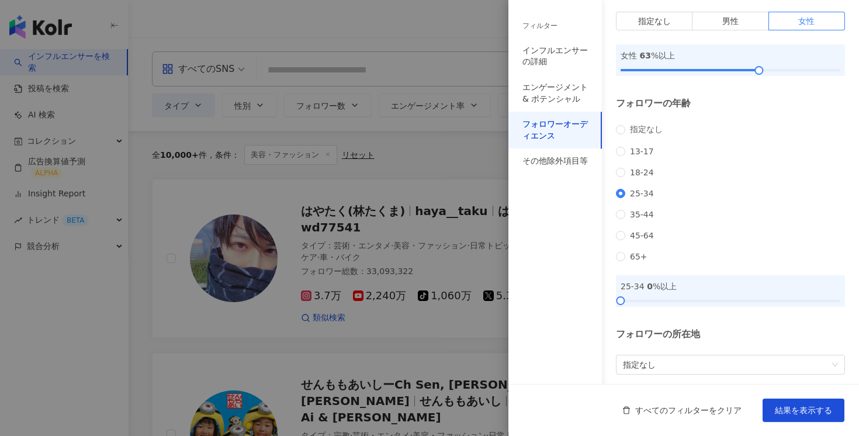
scroll to position [126, 0]
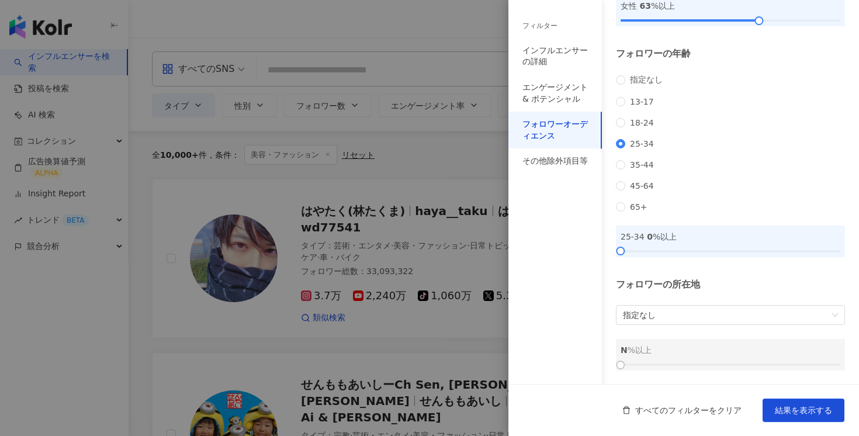
click at [719, 254] on div "25-34 0 %以上" at bounding box center [730, 242] width 229 height 32
click at [719, 255] on div at bounding box center [731, 251] width 220 height 7
click at [697, 312] on span "指定なし" at bounding box center [730, 315] width 215 height 19
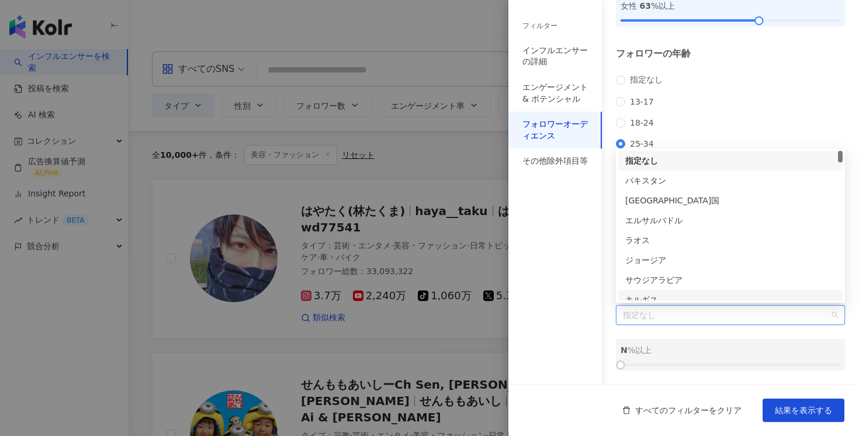
click at [674, 328] on div "フォロワーの所在地 指定なし N %以上" at bounding box center [730, 324] width 229 height 92
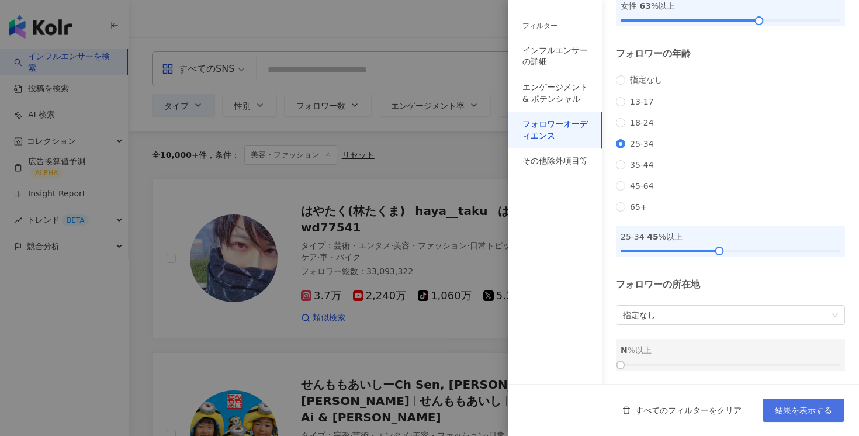
click at [777, 400] on button "結果を表示する" at bounding box center [804, 410] width 82 height 23
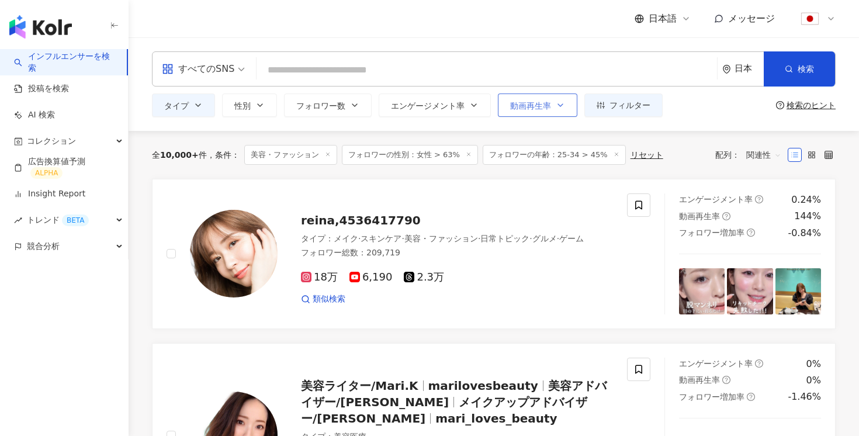
click at [547, 109] on span "動画再生率" at bounding box center [530, 105] width 41 height 9
click at [478, 104] on button "エンゲージメント率" at bounding box center [435, 105] width 112 height 23
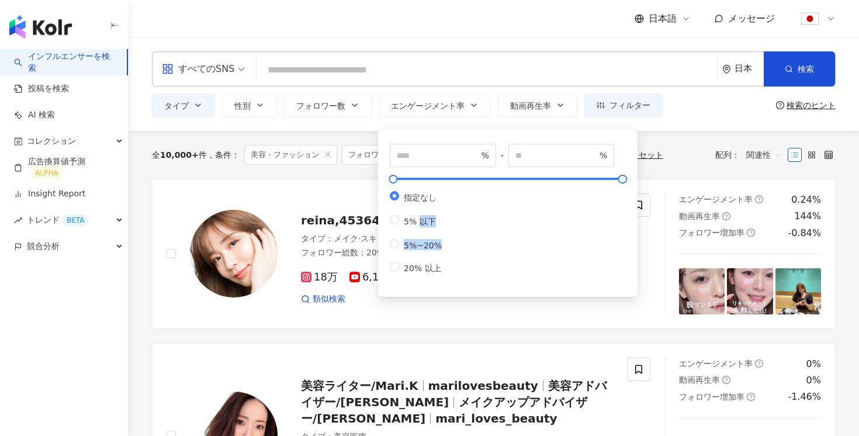
drag, startPoint x: 417, startPoint y: 228, endPoint x: 405, endPoint y: 269, distance: 42.7
click at [405, 274] on div "指定なし 5% 以下 5%~20% 20% 以上" at bounding box center [420, 232] width 61 height 83
click at [411, 250] on label "5%~20%" at bounding box center [418, 244] width 57 height 11
type input "*"
type input "**"
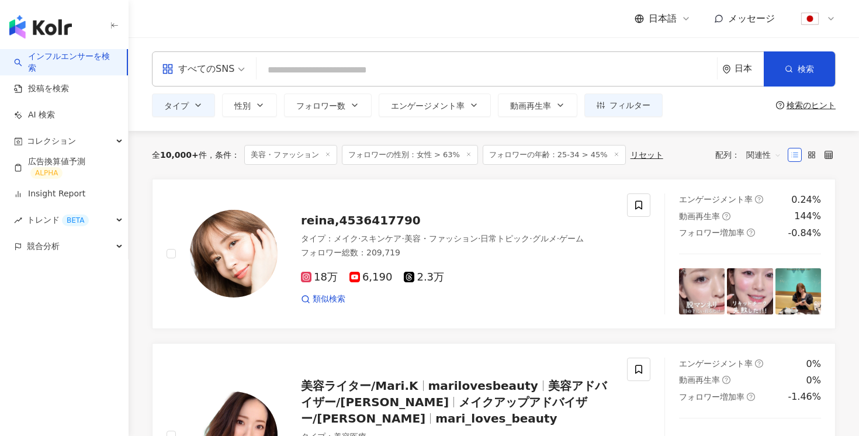
click at [668, 154] on div "全 10,000+ 件 条件 ： 美容・ファッション フォロワーの性別：女性 > 63% フォロワーの年齢：25-34 > 45% リセット 配列： 関連性" at bounding box center [494, 155] width 684 height 20
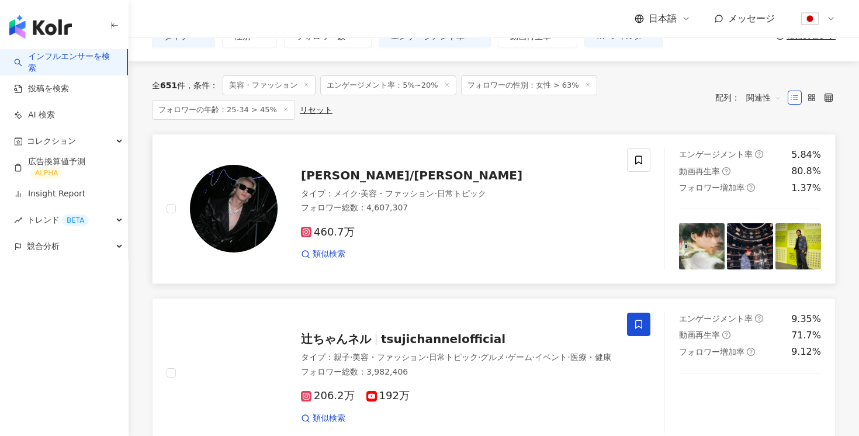
scroll to position [90, 0]
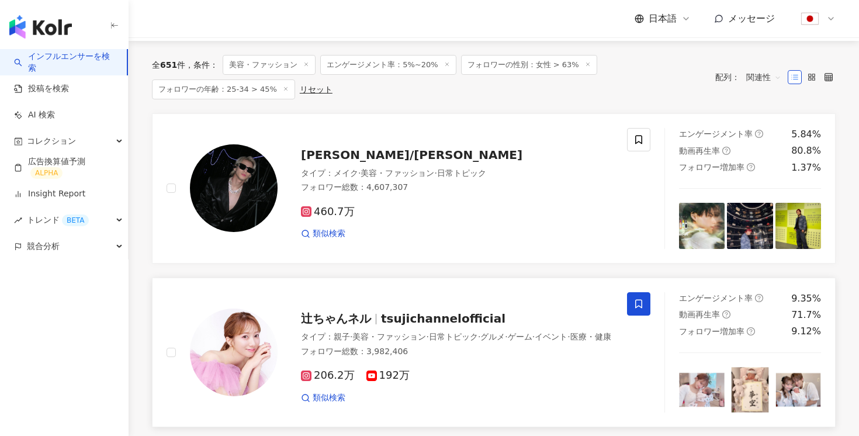
click at [431, 337] on div "タイプ ： 親子 · 美容・ファッション · 日常トピック · グルメ · ゲーム · イベント · 医療・健康" at bounding box center [457, 337] width 312 height 12
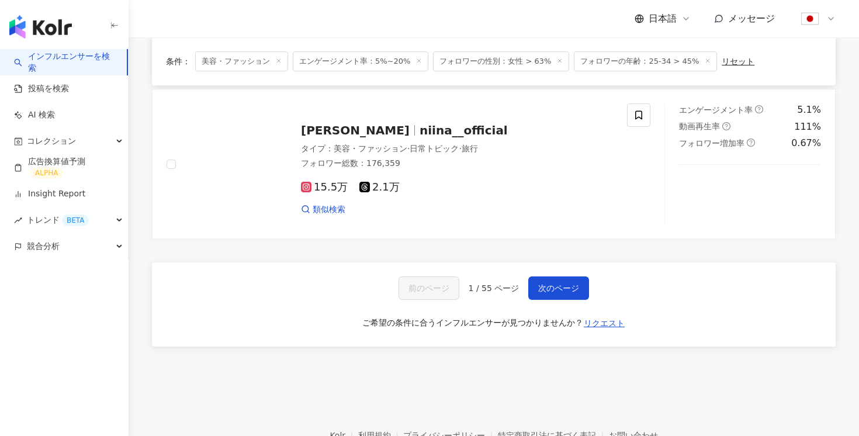
scroll to position [1904, 0]
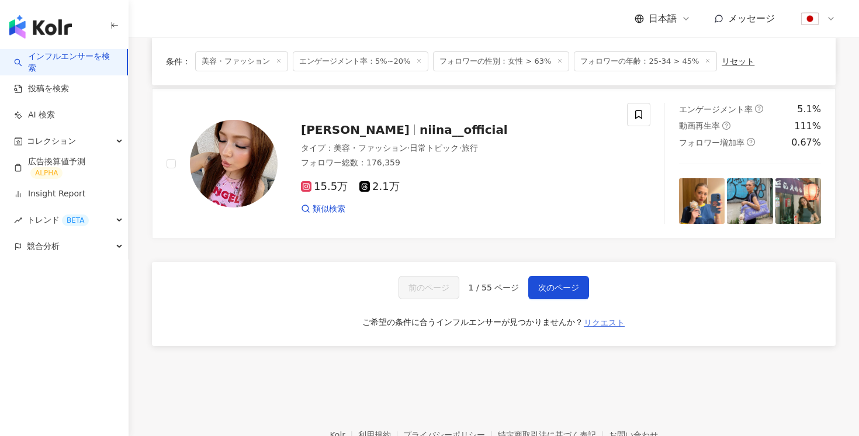
click at [604, 318] on span "リクエスト" at bounding box center [604, 322] width 41 height 9
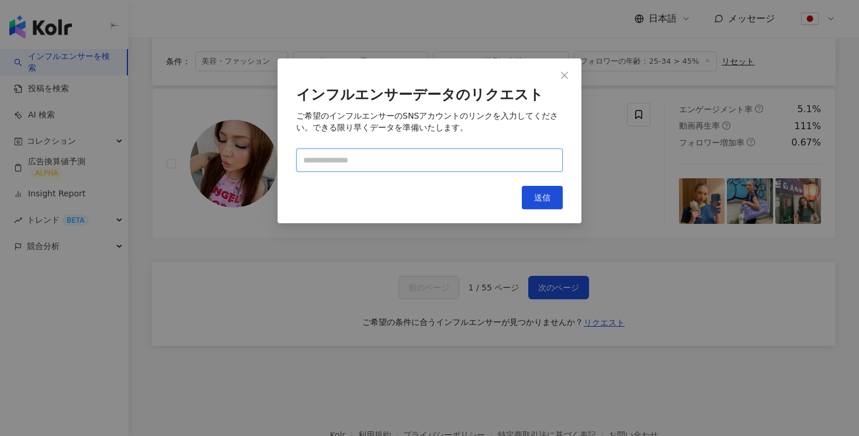
click at [469, 168] on input "text" at bounding box center [429, 159] width 267 height 23
click at [561, 76] on icon "close" at bounding box center [564, 75] width 9 height 9
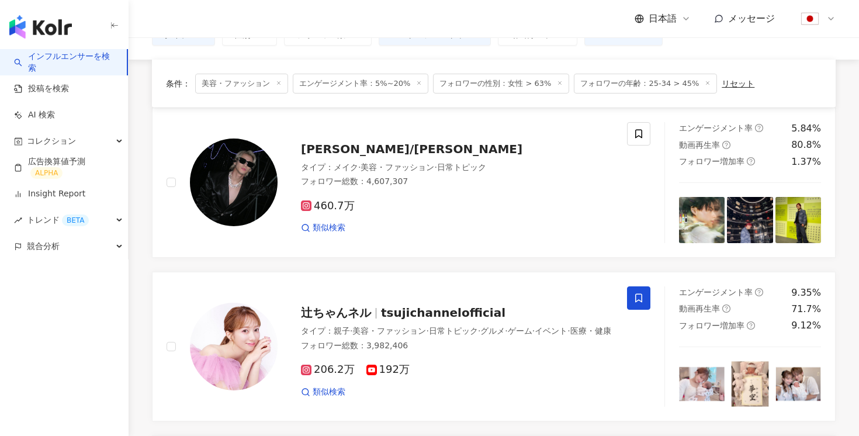
scroll to position [0, 0]
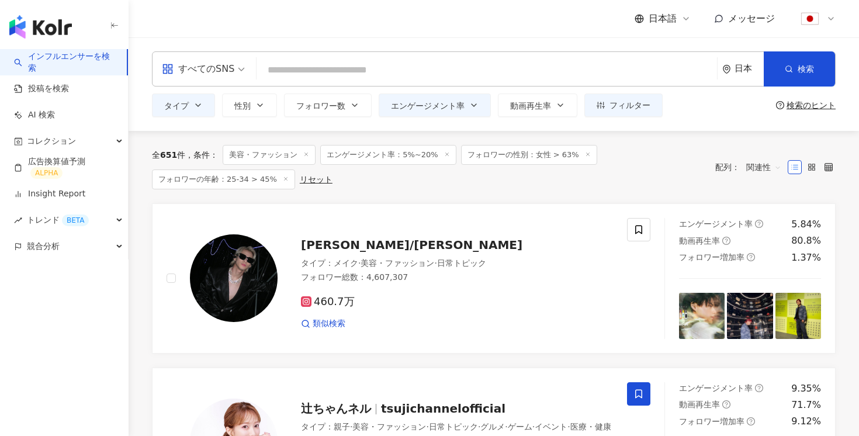
click at [336, 72] on input "search" at bounding box center [486, 70] width 451 height 22
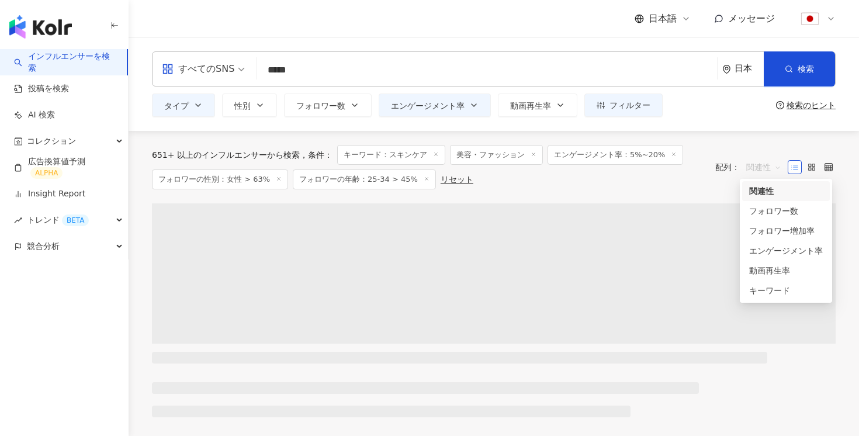
click at [769, 162] on span "関連性" at bounding box center [763, 167] width 35 height 19
type input "*****"
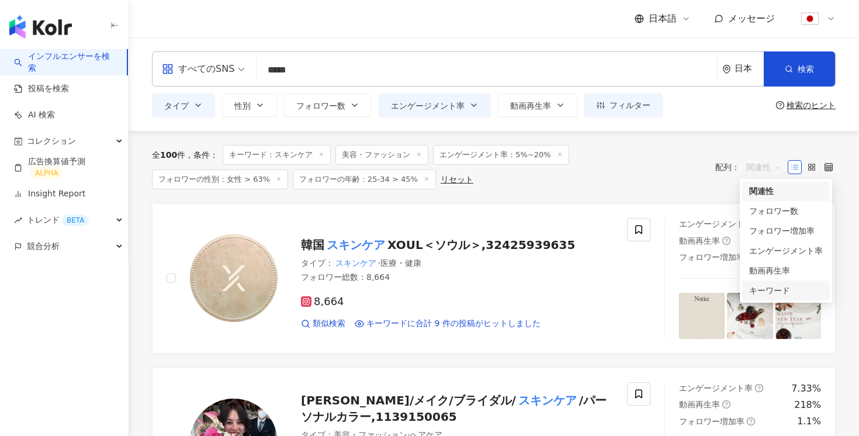
click at [779, 295] on div "キーワード" at bounding box center [786, 290] width 74 height 13
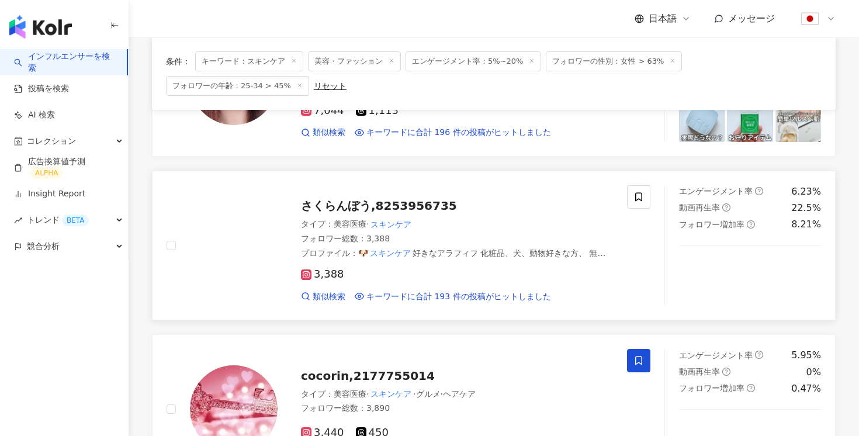
scroll to position [188, 0]
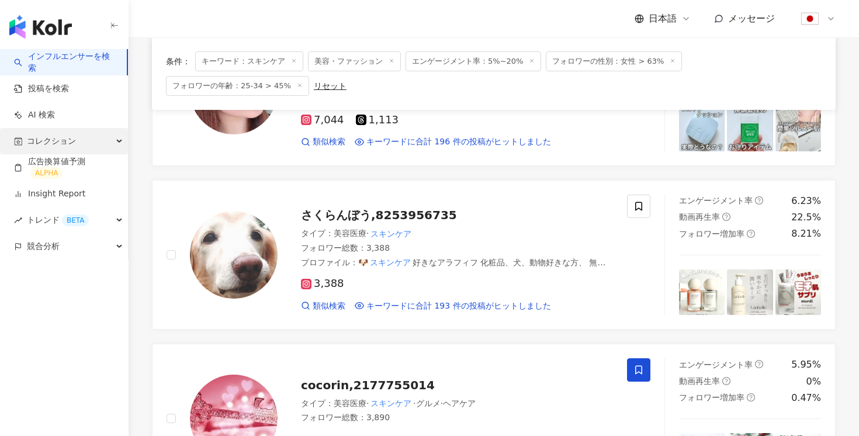
click at [96, 133] on div "コレクション" at bounding box center [64, 141] width 128 height 26
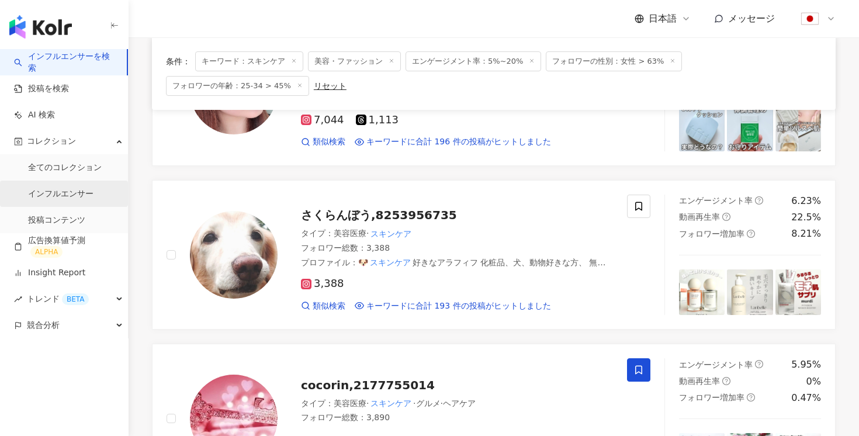
click at [82, 192] on link "インフルエンサー" at bounding box center [60, 194] width 65 height 12
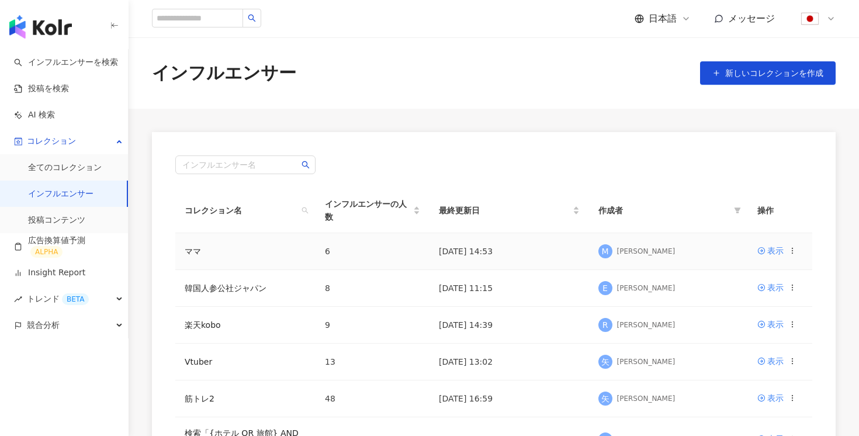
scroll to position [51, 0]
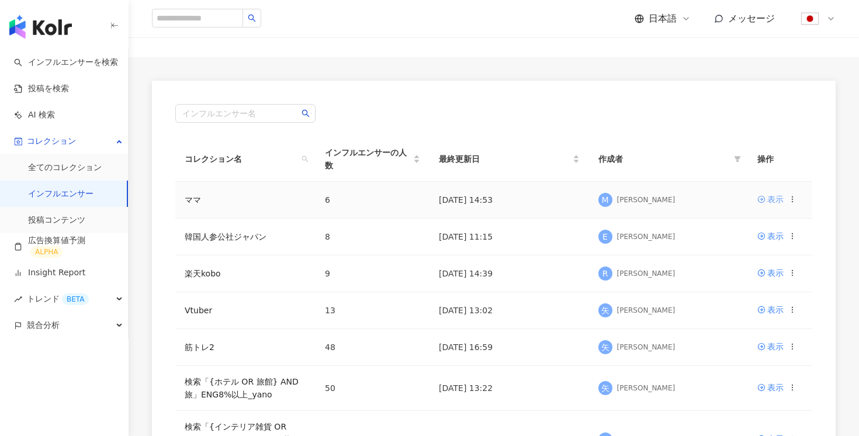
click at [776, 199] on div "表示" at bounding box center [775, 199] width 16 height 13
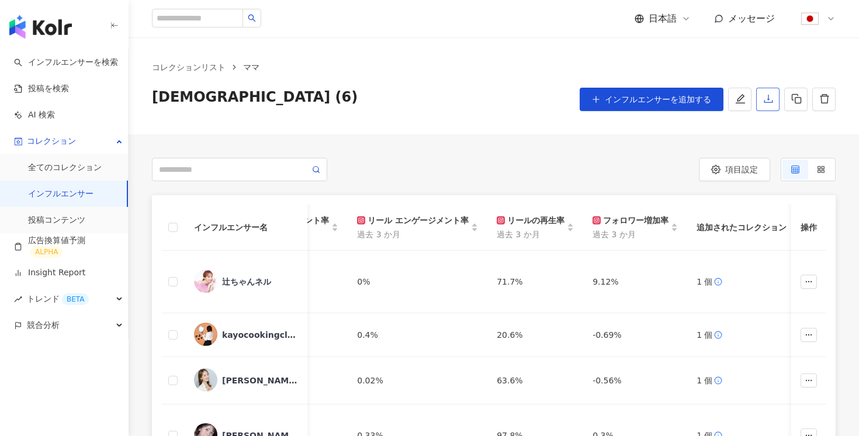
click at [770, 102] on icon "download" at bounding box center [768, 99] width 9 height 8
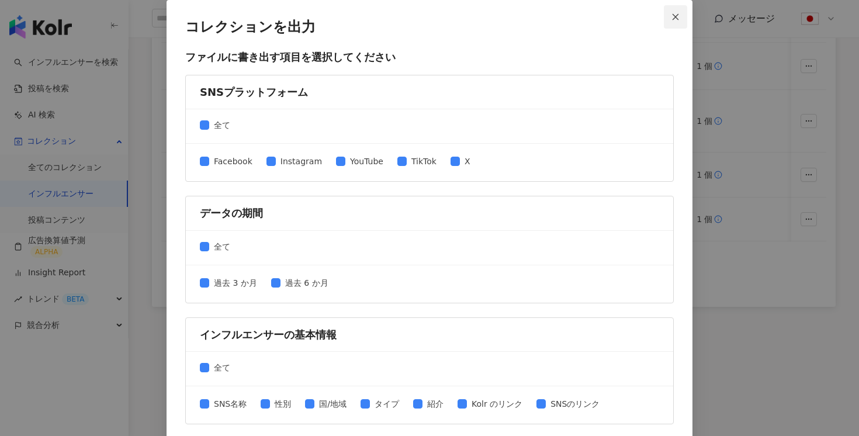
click at [675, 17] on icon "close" at bounding box center [676, 16] width 6 height 6
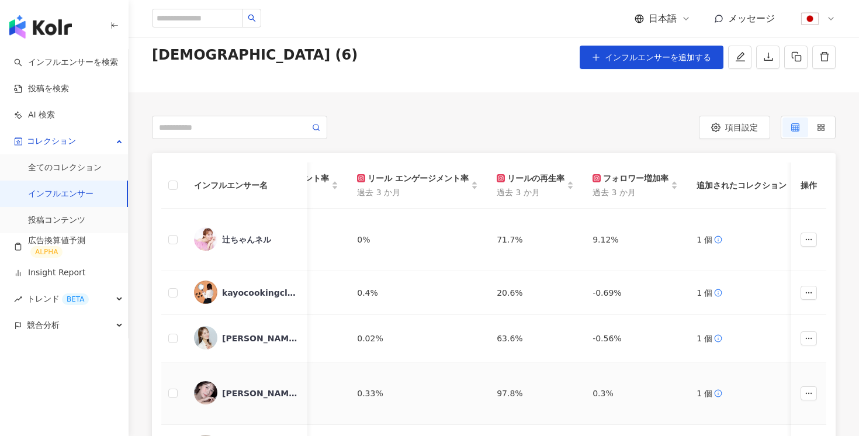
scroll to position [13, 0]
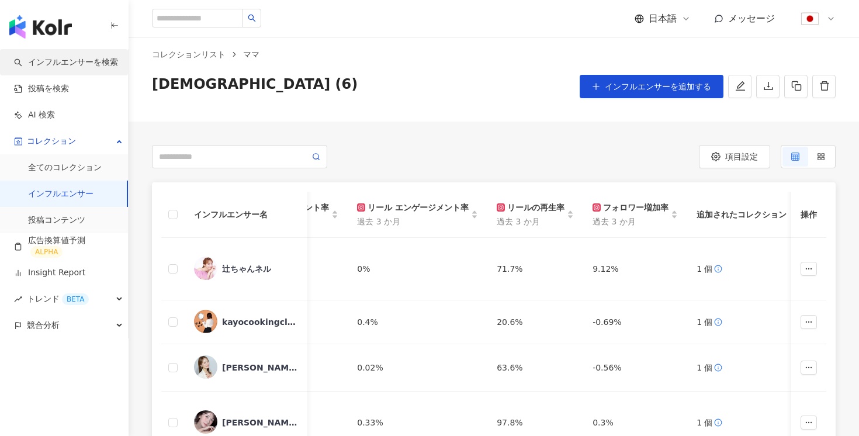
click at [76, 60] on link "インフルエンサーを検索" at bounding box center [66, 63] width 104 height 12
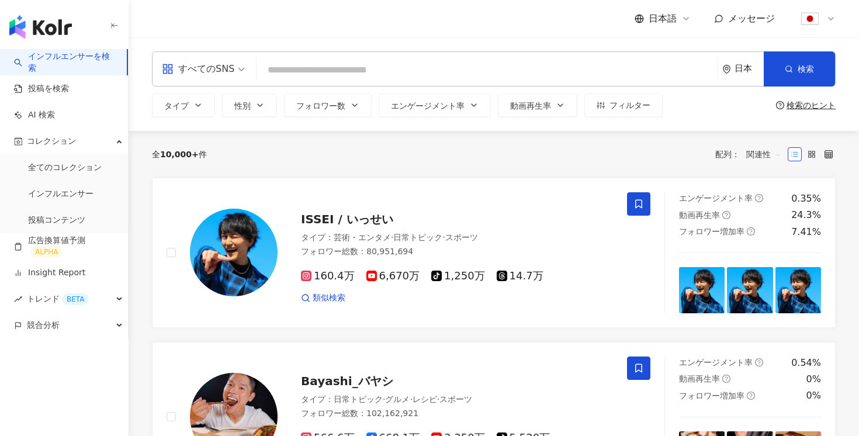
click at [746, 69] on div "日本" at bounding box center [749, 69] width 29 height 10
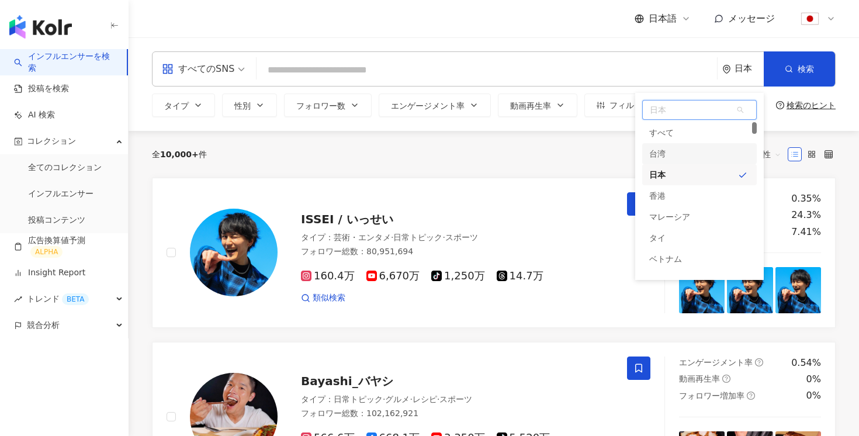
click at [679, 154] on div "台湾" at bounding box center [699, 153] width 115 height 21
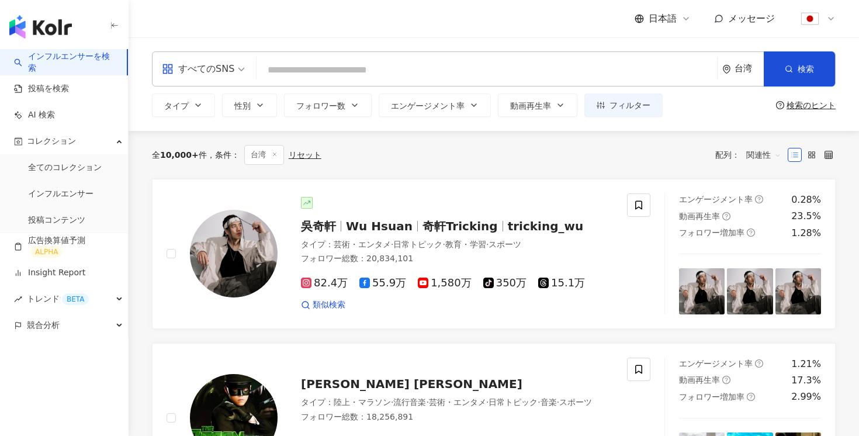
click at [736, 68] on div "台湾" at bounding box center [749, 69] width 29 height 10
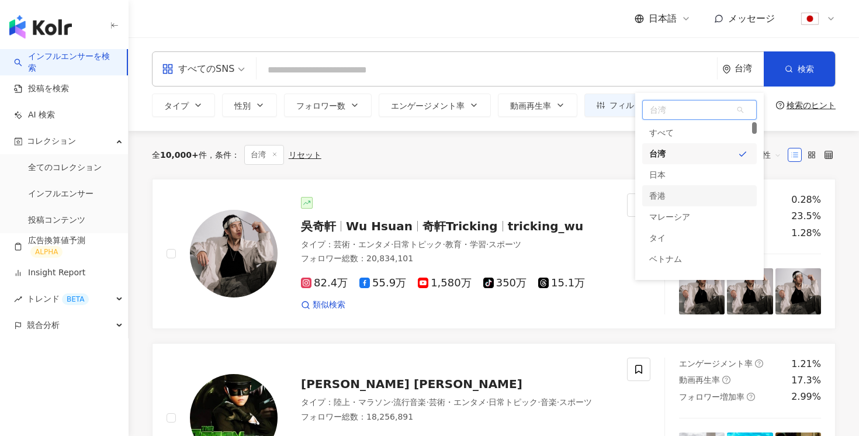
click at [694, 189] on div "香港" at bounding box center [699, 195] width 115 height 21
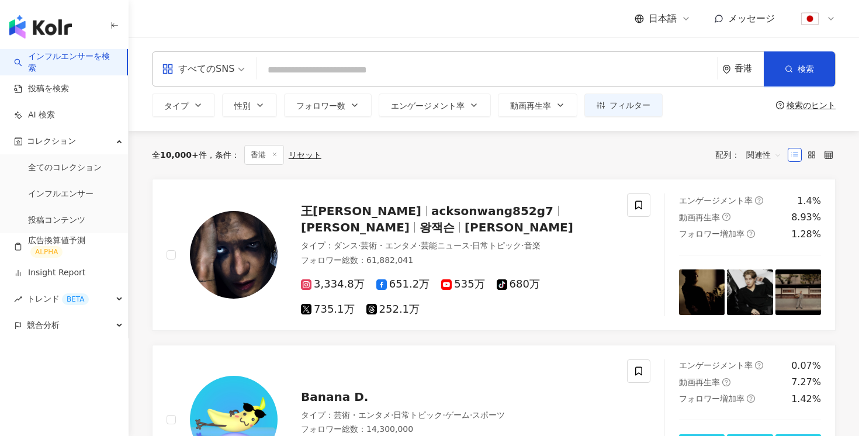
click at [528, 71] on input "search" at bounding box center [486, 70] width 451 height 22
click at [727, 53] on div "香港" at bounding box center [743, 69] width 42 height 34
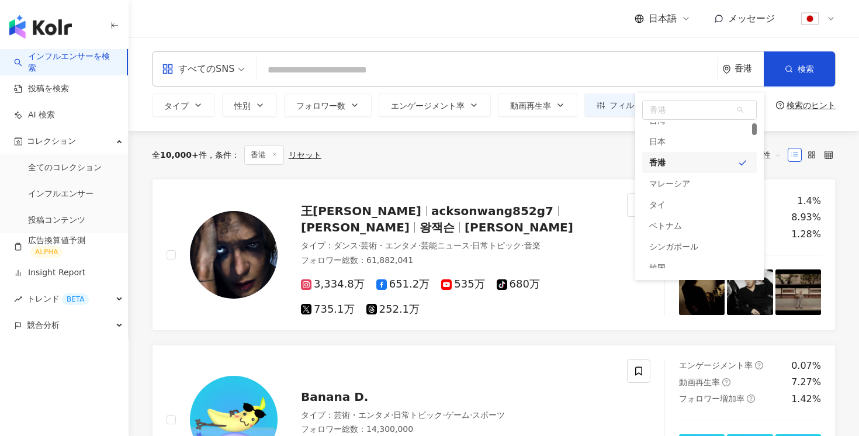
scroll to position [37, 0]
click at [483, 161] on div "全 10,000+ 件 条件 ： 香港 リセット 配列： 関連性" at bounding box center [494, 155] width 684 height 20
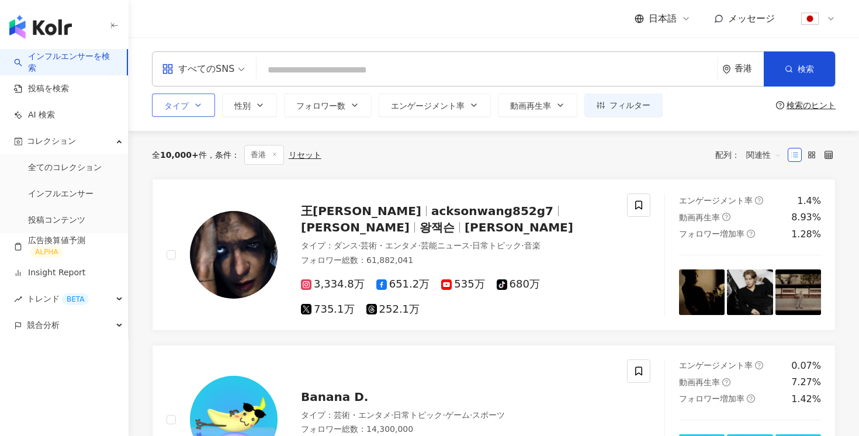
click at [189, 96] on button "タイプ" at bounding box center [183, 105] width 63 height 23
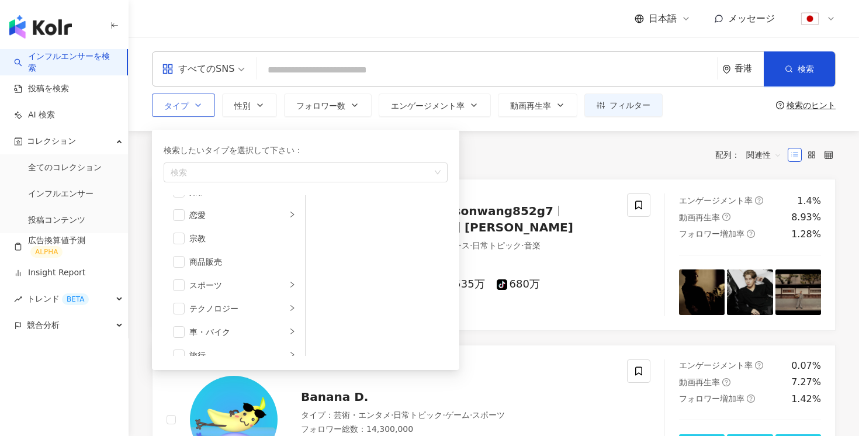
scroll to position [405, 0]
click at [179, 319] on span "button" at bounding box center [179, 319] width 12 height 12
click at [212, 320] on div "旅行" at bounding box center [237, 318] width 97 height 13
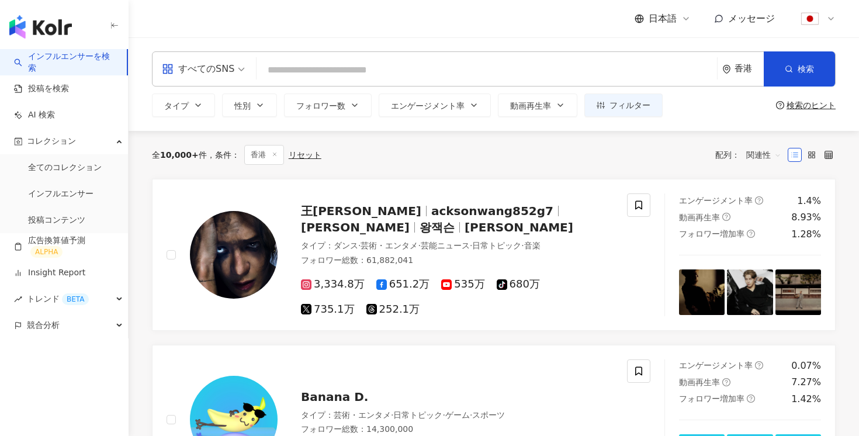
click at [500, 143] on div "全 10,000+ 件 条件 ： 香港 リセット 配列： 関連性" at bounding box center [494, 155] width 684 height 48
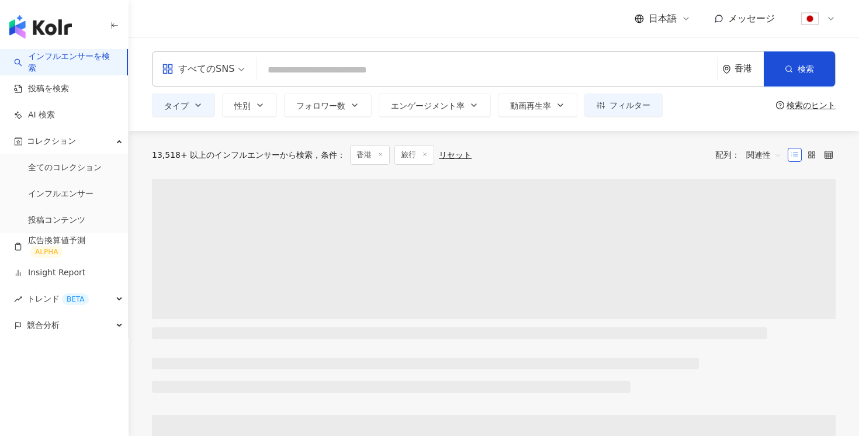
click at [350, 66] on input "search" at bounding box center [486, 70] width 451 height 22
type input "*"
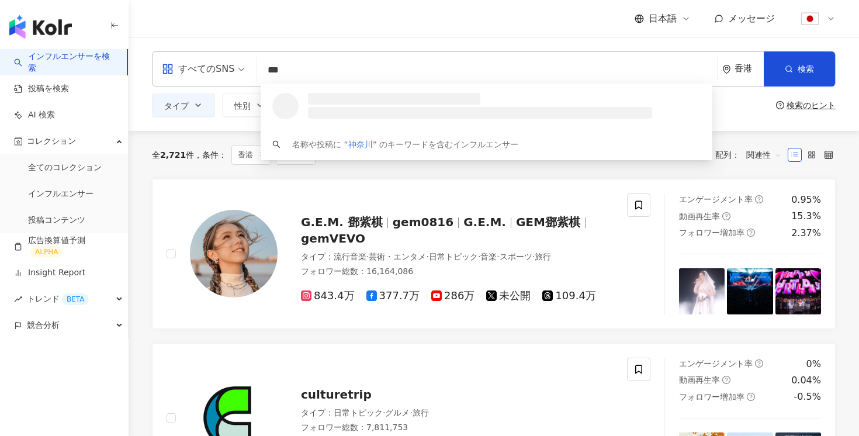
type input "***"
click at [741, 69] on div "香港" at bounding box center [749, 69] width 29 height 10
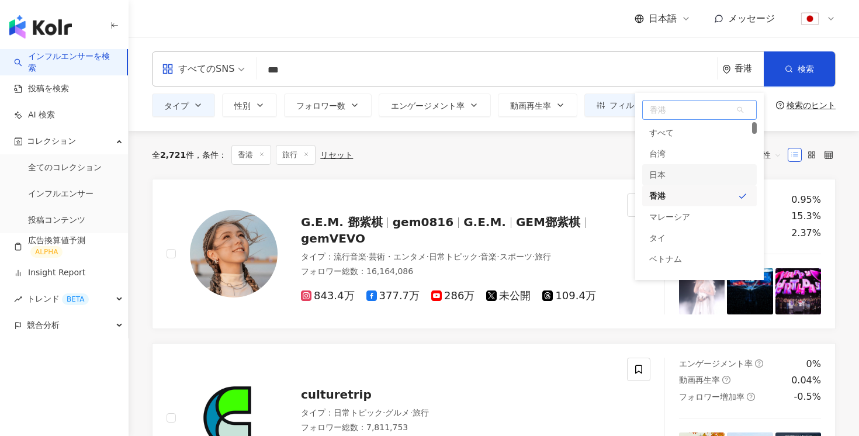
click at [680, 172] on div "日本" at bounding box center [699, 174] width 115 height 21
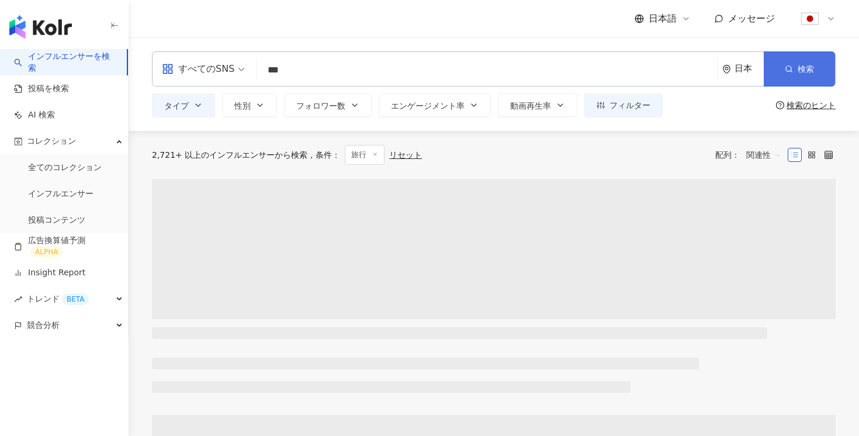
click at [805, 68] on span "検索" at bounding box center [806, 68] width 16 height 9
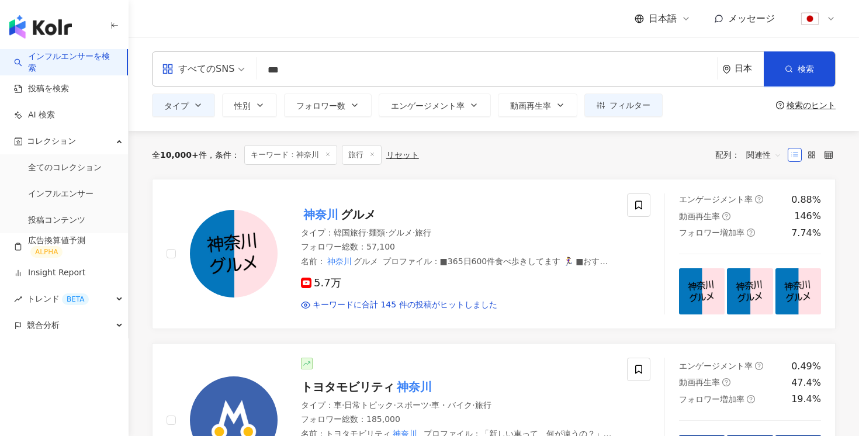
click at [761, 158] on span "関連性" at bounding box center [763, 155] width 35 height 19
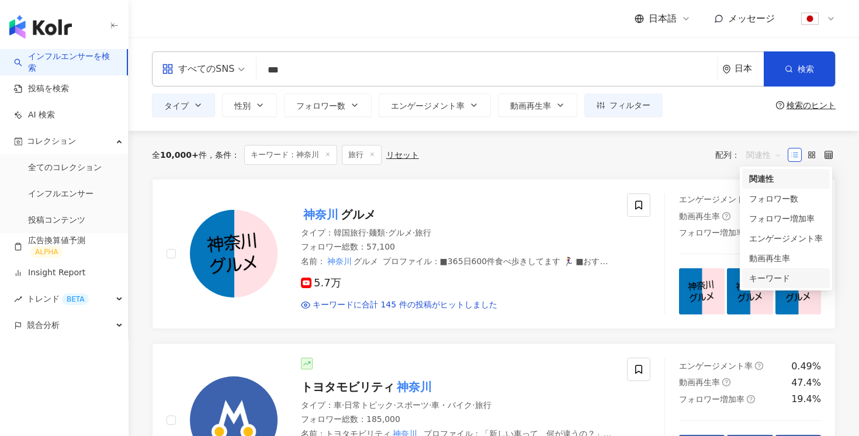
click at [749, 281] on div "キーワード" at bounding box center [786, 278] width 74 height 13
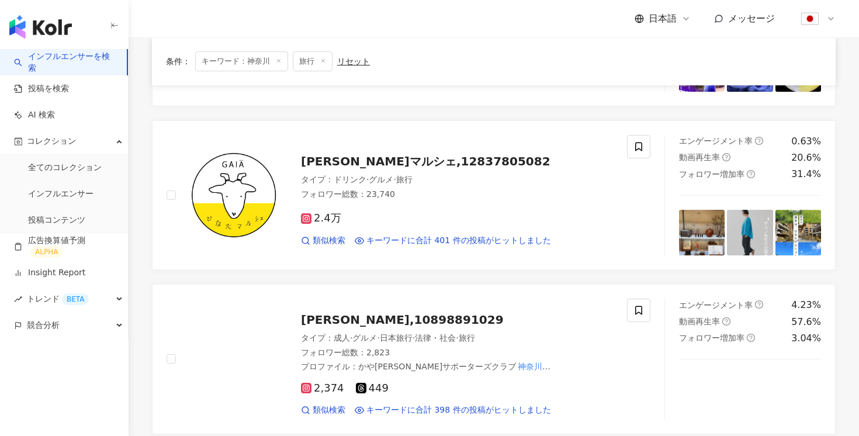
scroll to position [1103, 0]
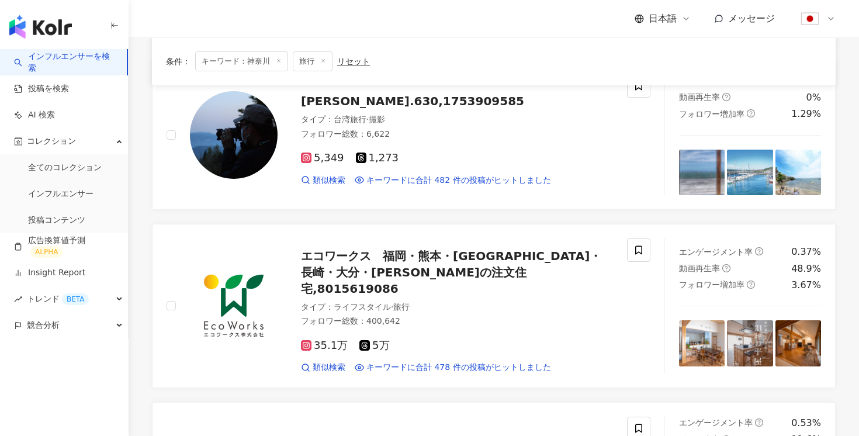
click at [100, 61] on link "インフルエンサーを検索" at bounding box center [65, 62] width 103 height 23
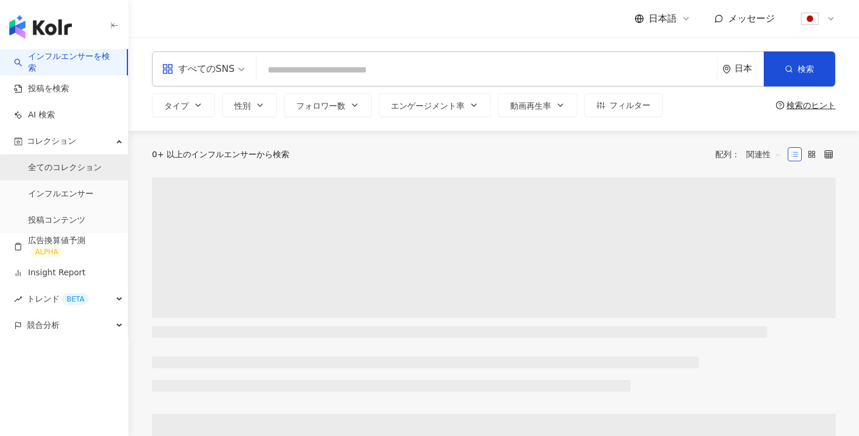
click at [74, 162] on link "全てのコレクション" at bounding box center [65, 168] width 74 height 12
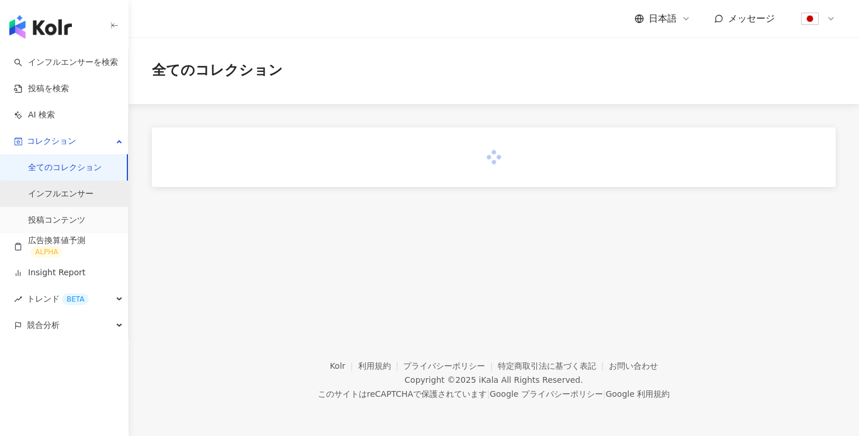
click at [58, 195] on link "インフルエンサー" at bounding box center [60, 194] width 65 height 12
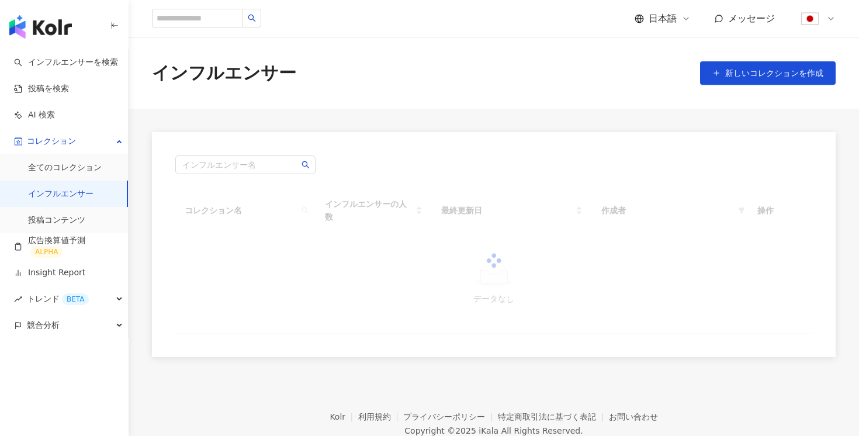
click at [58, 195] on link "インフルエンサー" at bounding box center [60, 194] width 65 height 12
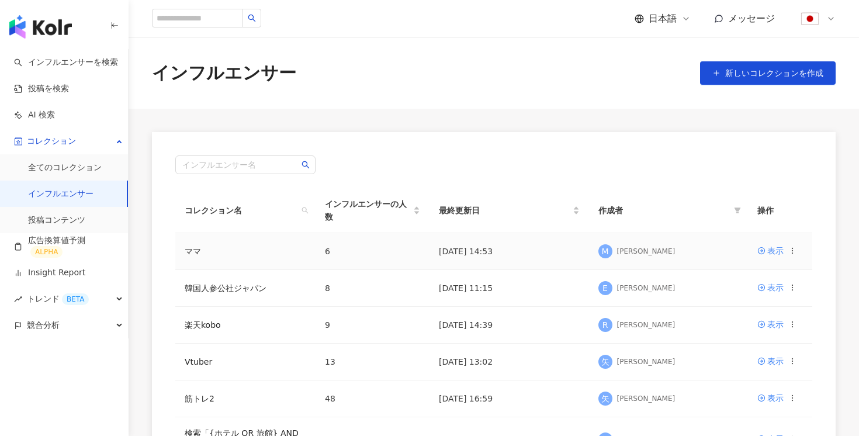
click at [207, 250] on td "ママ" at bounding box center [245, 251] width 140 height 37
click at [194, 250] on link "ママ" at bounding box center [193, 251] width 16 height 9
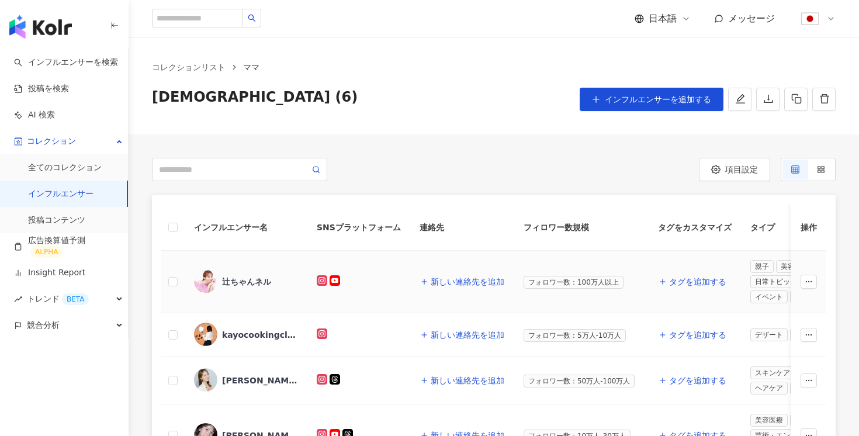
click at [250, 280] on div "辻ちゃんネル" at bounding box center [246, 282] width 49 height 12
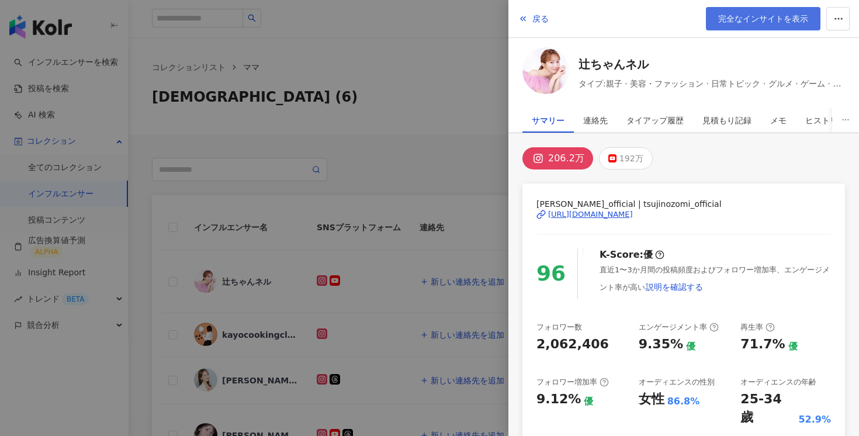
click at [750, 12] on link "完全なインサイトを表示" at bounding box center [763, 18] width 115 height 23
click at [436, 50] on div at bounding box center [429, 218] width 859 height 436
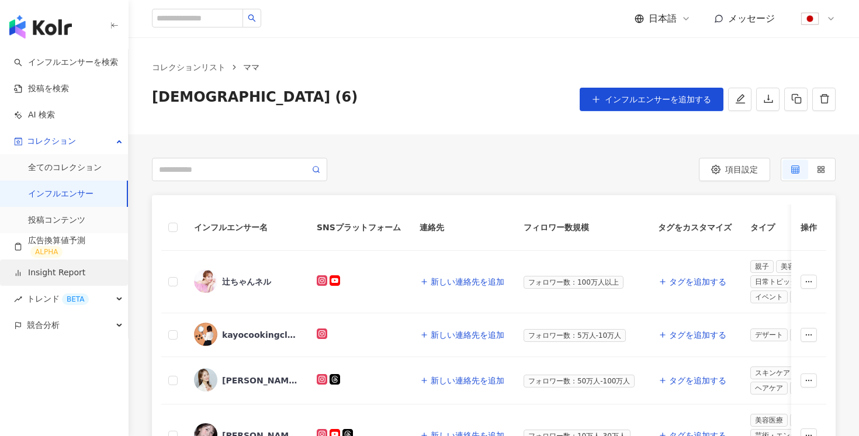
click at [48, 269] on link "Insight Report" at bounding box center [49, 273] width 71 height 12
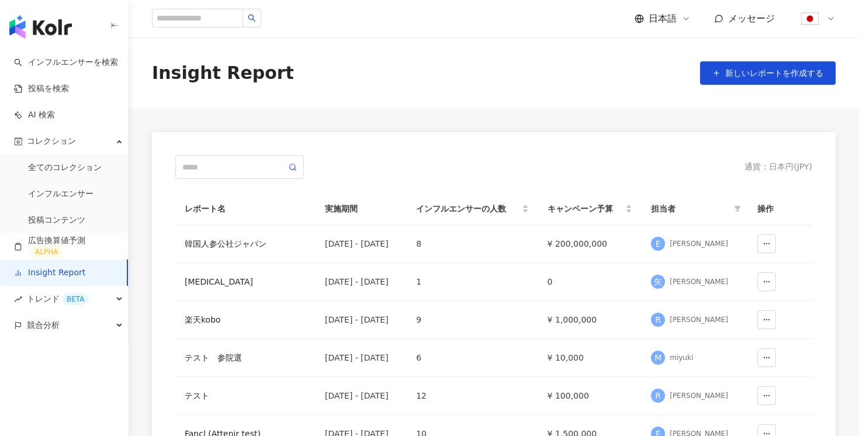
click at [765, 59] on div "Insight Report 新しいレポートを作成する" at bounding box center [494, 72] width 731 height 71
click at [762, 63] on button "新しいレポートを作成する" at bounding box center [768, 72] width 136 height 23
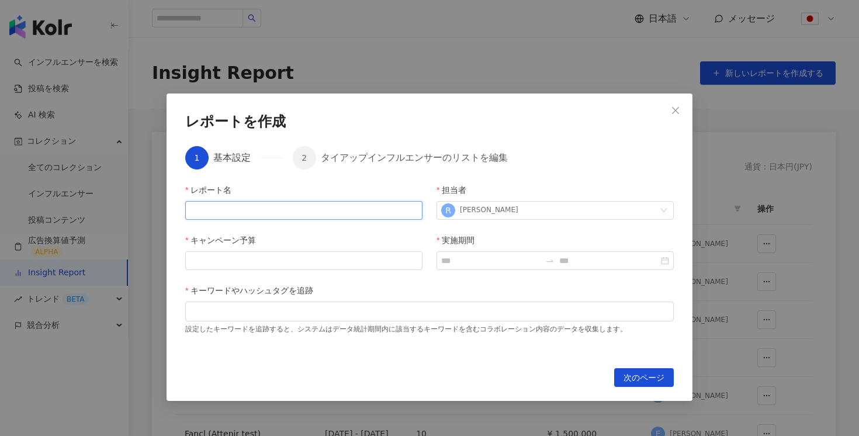
click at [297, 208] on input "レポート名" at bounding box center [303, 210] width 237 height 19
type input "****"
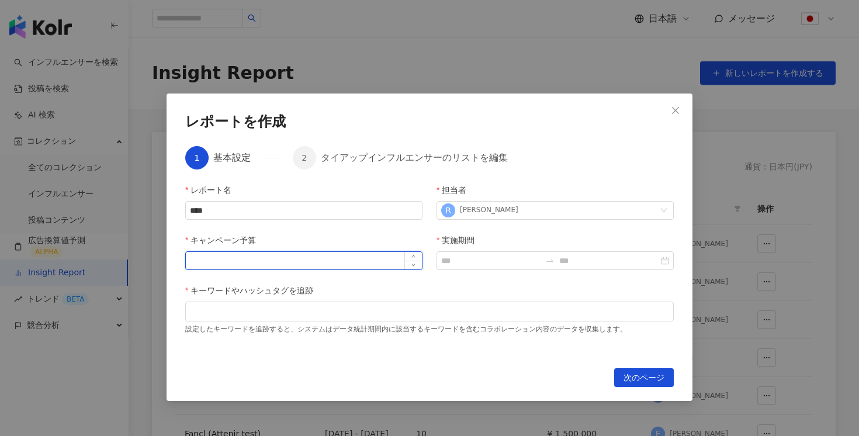
click at [337, 257] on input "キャンペーン予算" at bounding box center [304, 261] width 236 height 18
type input "*********"
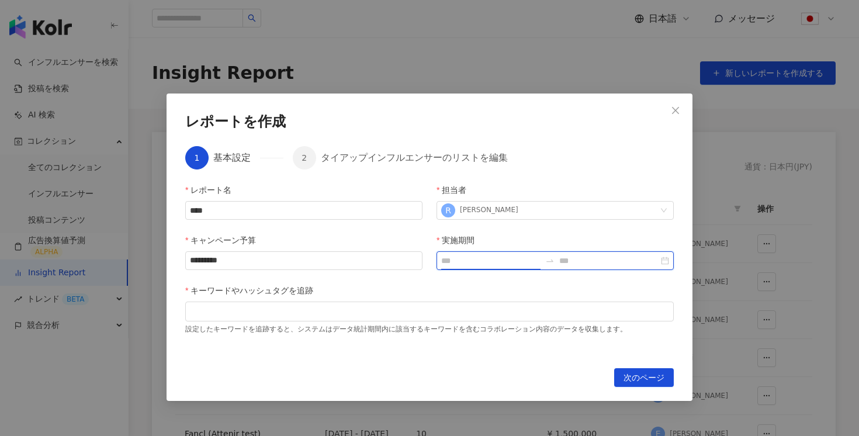
click at [487, 265] on input "実施期間" at bounding box center [490, 260] width 99 height 13
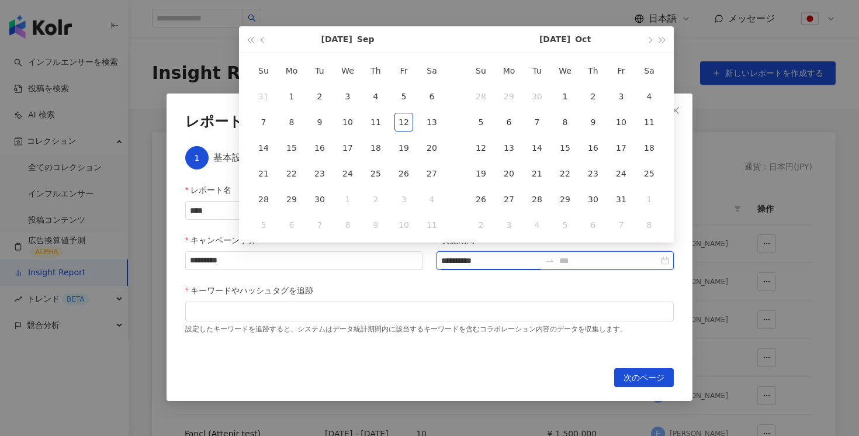
type input "**********"
click at [291, 90] on div "1" at bounding box center [291, 96] width 19 height 19
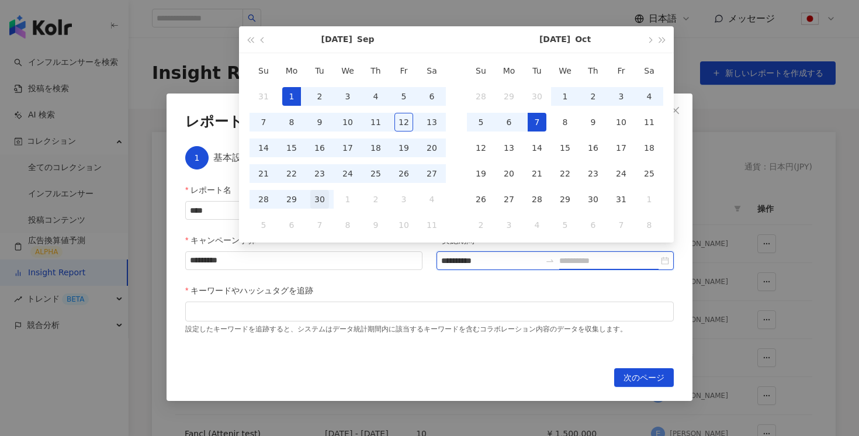
type input "**********"
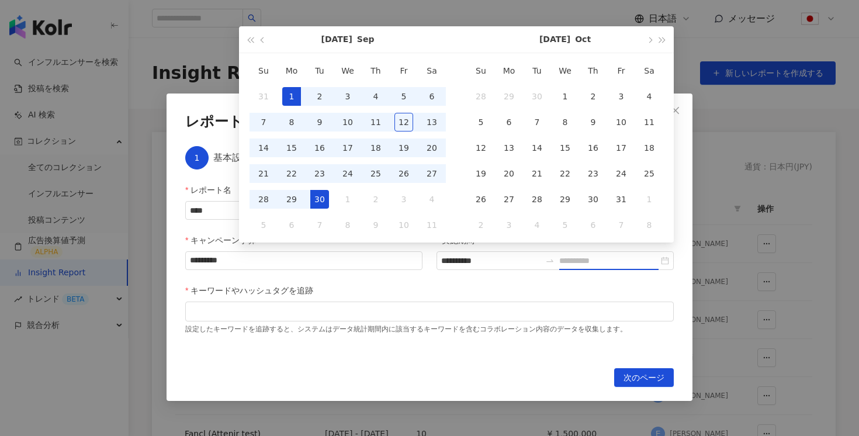
click at [319, 200] on div "30" at bounding box center [319, 199] width 19 height 19
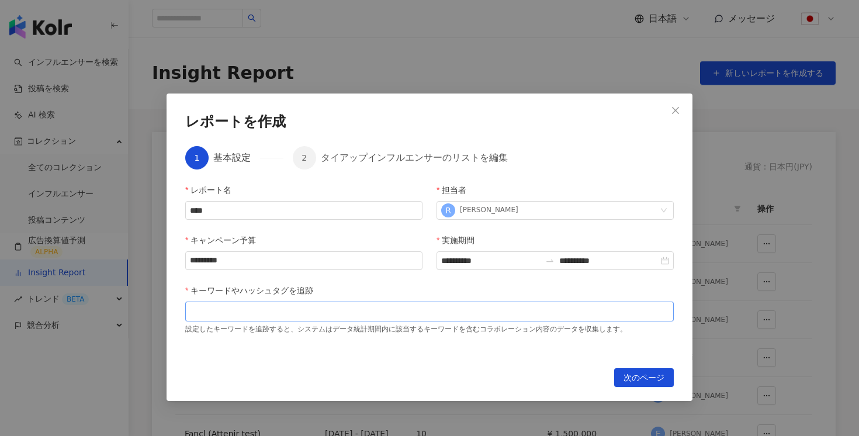
click at [333, 318] on div at bounding box center [429, 312] width 489 height 20
type input "***"
click at [643, 376] on span "次のページ" at bounding box center [644, 378] width 41 height 19
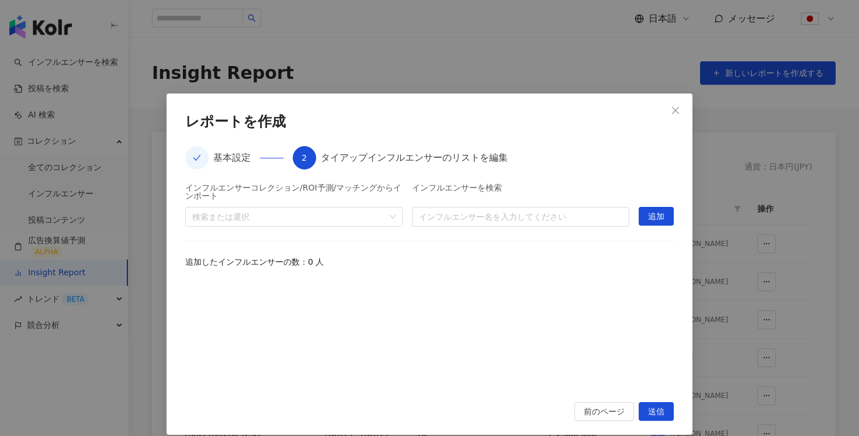
scroll to position [12, 0]
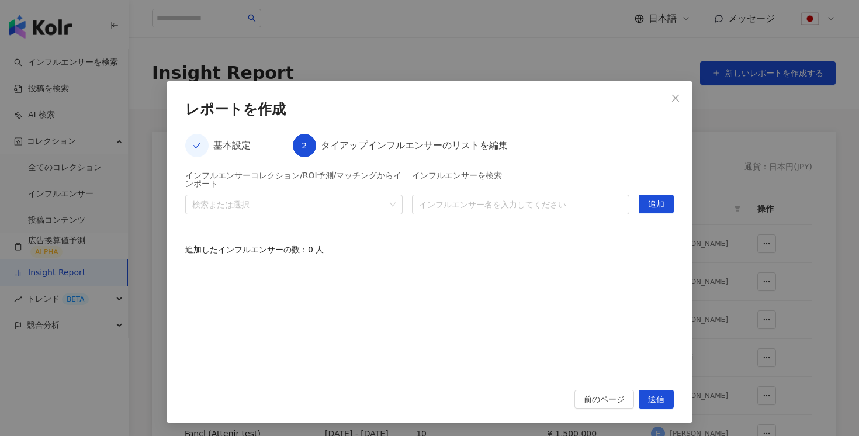
click at [384, 192] on div "インフルエンサーコレクション/ROI予測/マッチングからインポート 検索または選択" at bounding box center [293, 192] width 217 height 43
click at [393, 200] on div "検索または選択" at bounding box center [293, 205] width 217 height 20
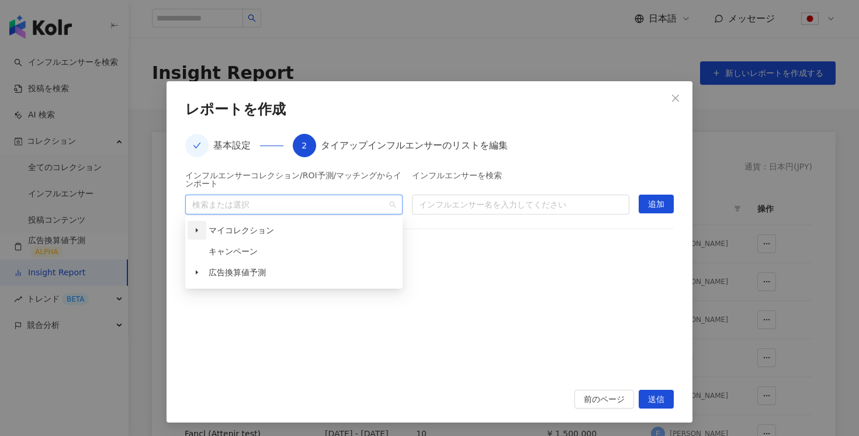
click at [199, 228] on icon "caret-down" at bounding box center [197, 230] width 6 height 6
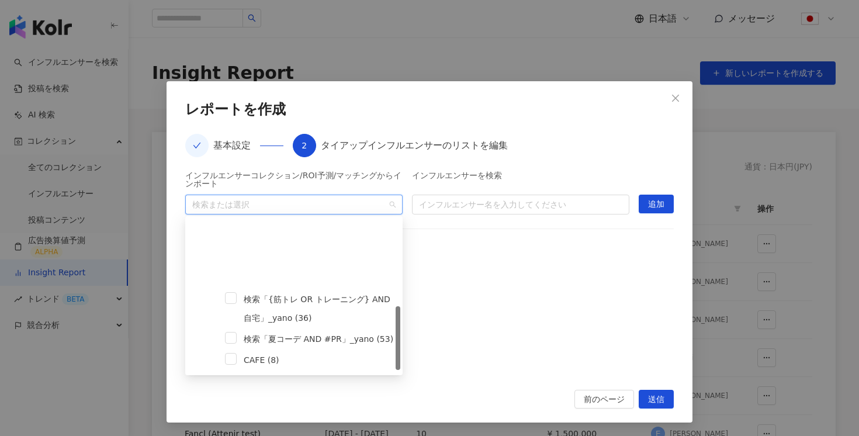
scroll to position [200, 0]
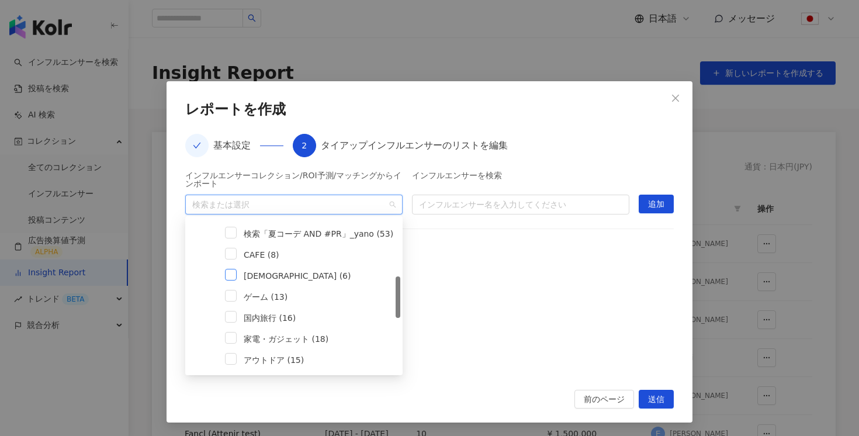
click at [230, 276] on span at bounding box center [231, 275] width 12 height 12
click at [653, 199] on span "追加" at bounding box center [656, 204] width 16 height 19
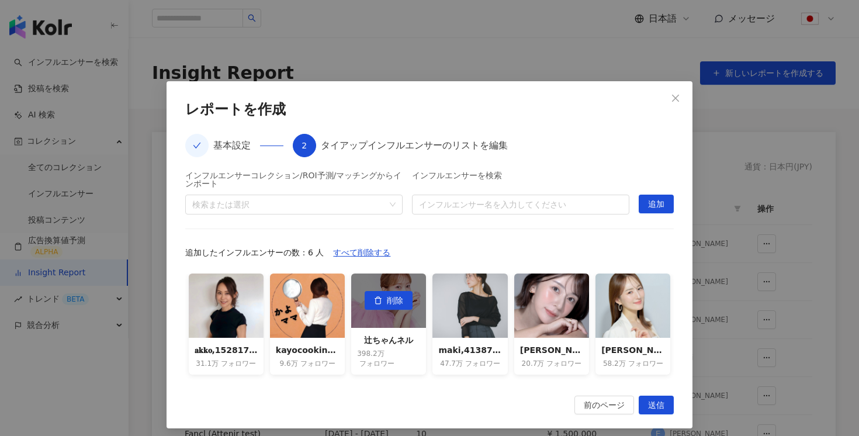
scroll to position [18, 0]
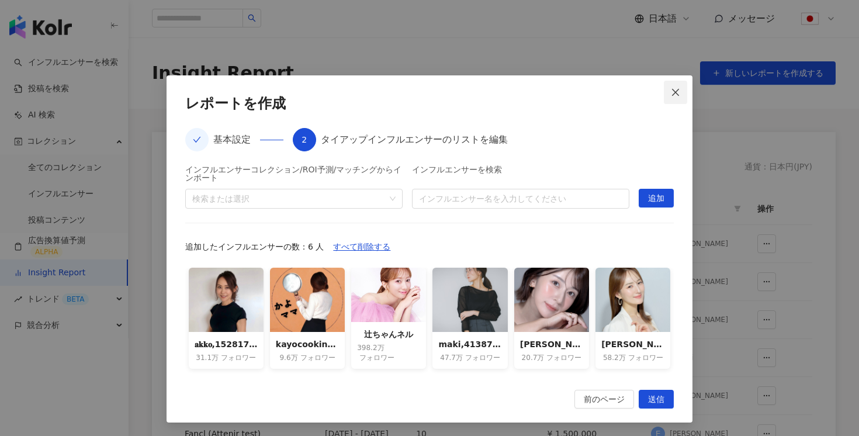
click at [675, 90] on icon "close" at bounding box center [675, 92] width 9 height 9
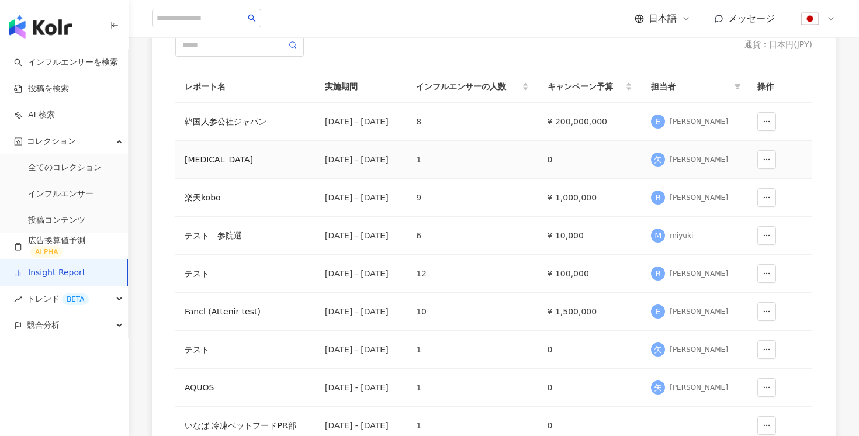
scroll to position [224, 0]
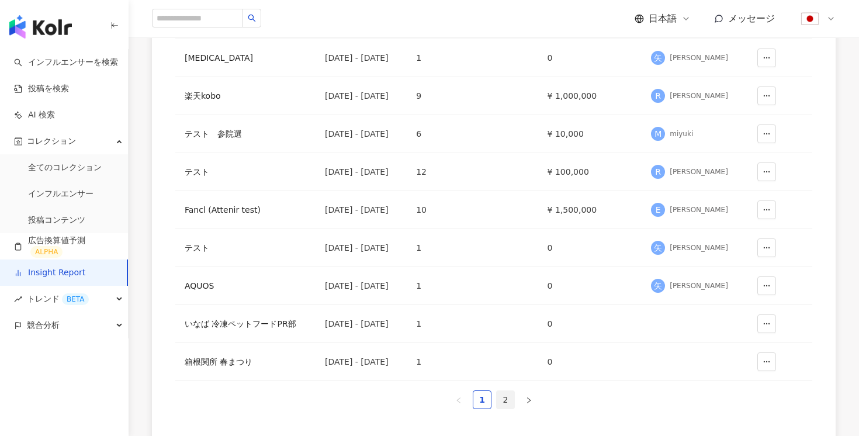
click at [506, 390] on li "2" at bounding box center [505, 399] width 19 height 19
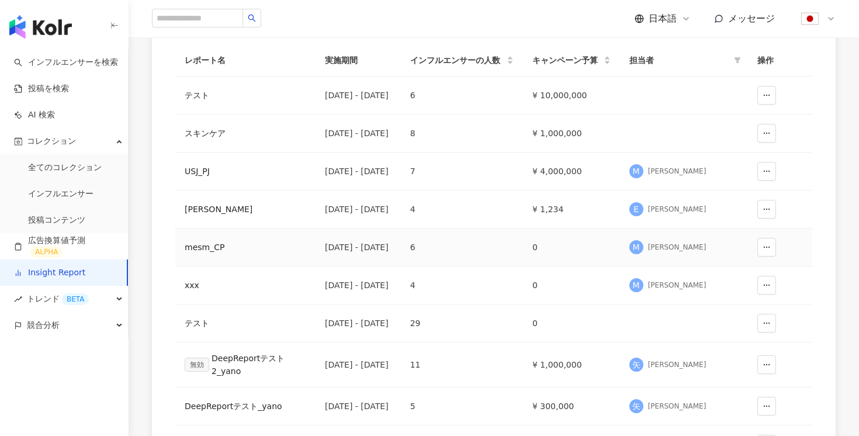
scroll to position [133, 0]
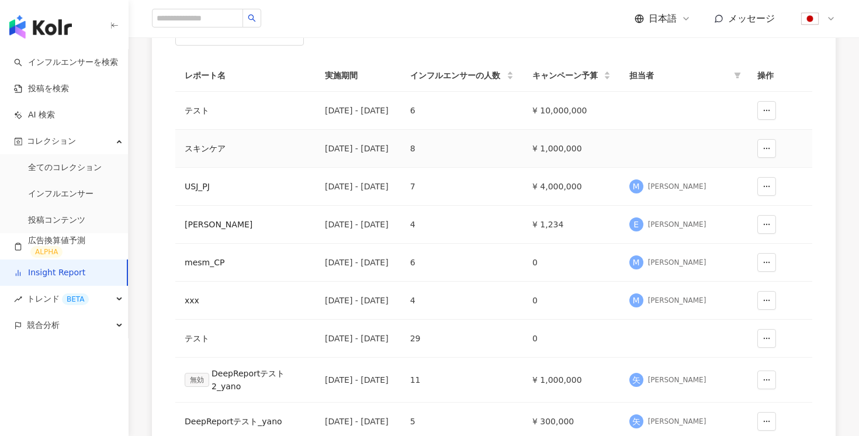
click at [227, 151] on div "スキンケア" at bounding box center [246, 148] width 122 height 13
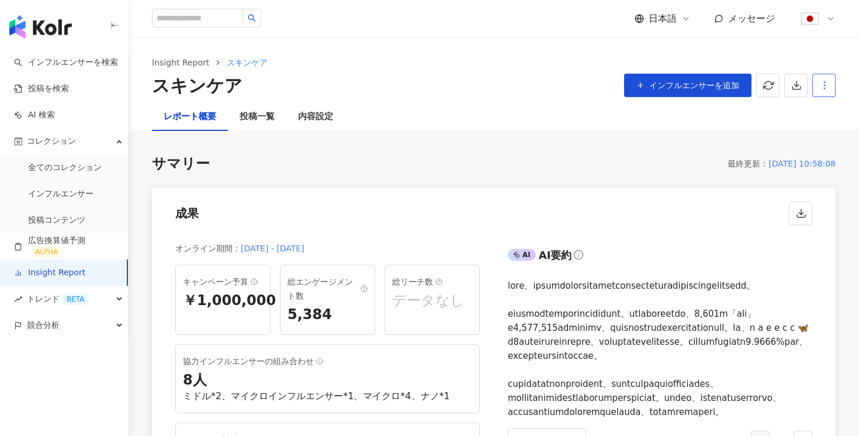
click at [820, 81] on icon "button" at bounding box center [824, 85] width 11 height 11
click at [764, 108] on div "レポート設定" at bounding box center [775, 113] width 103 height 13
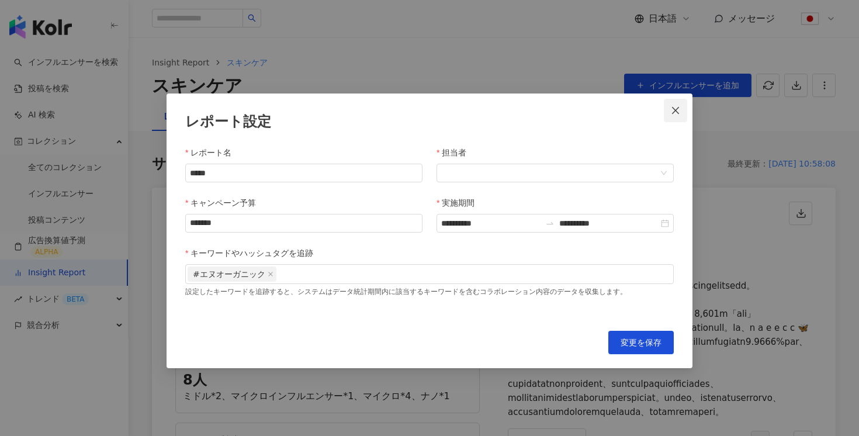
click at [676, 117] on button "Close" at bounding box center [675, 110] width 23 height 23
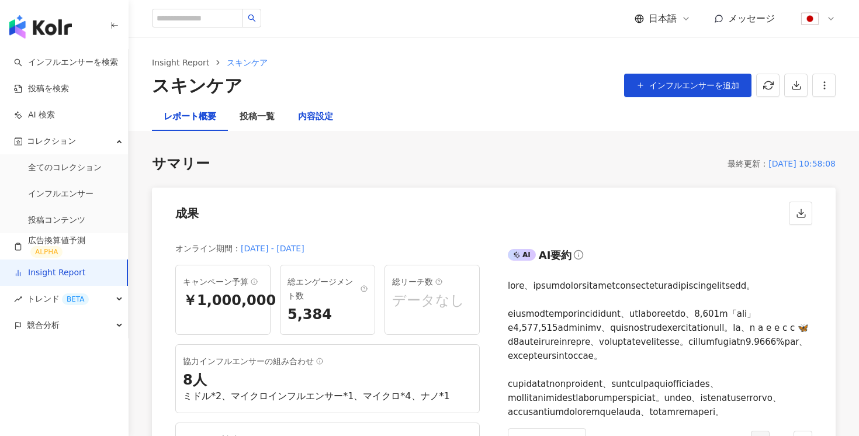
click at [322, 123] on div "内容設定" at bounding box center [315, 117] width 35 height 14
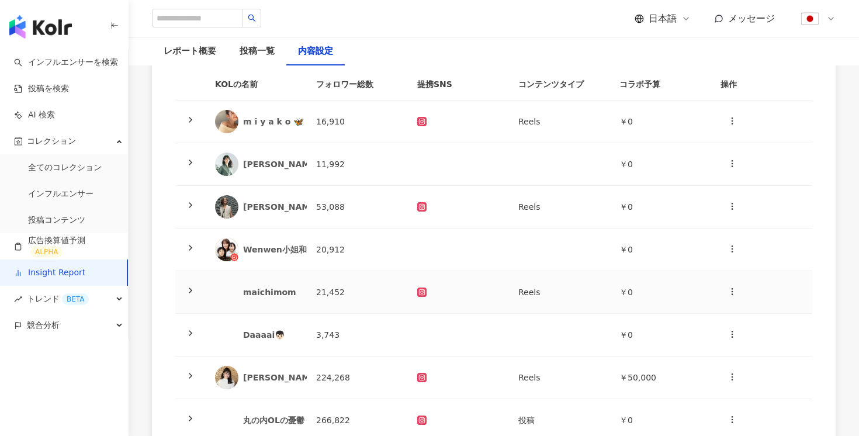
scroll to position [146, 0]
click at [190, 123] on icon at bounding box center [190, 120] width 9 height 9
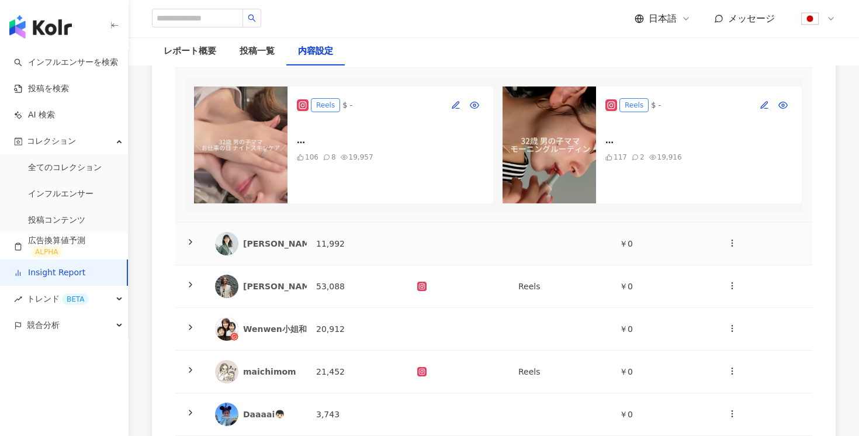
click at [193, 236] on td at bounding box center [190, 244] width 30 height 43
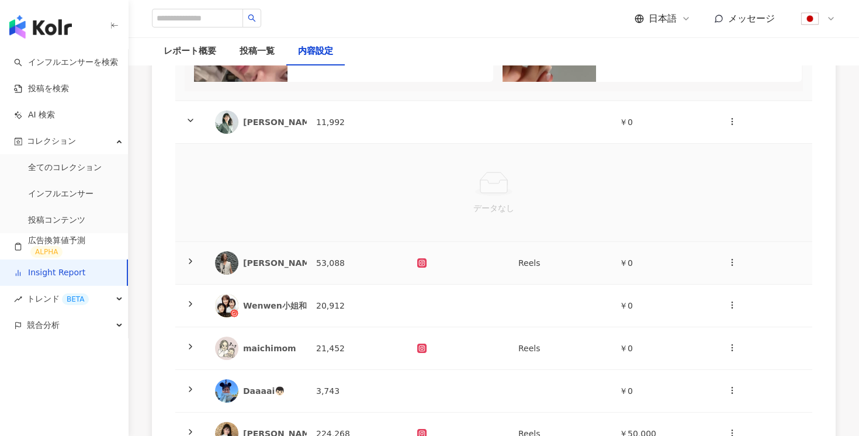
click at [189, 255] on td at bounding box center [190, 263] width 30 height 43
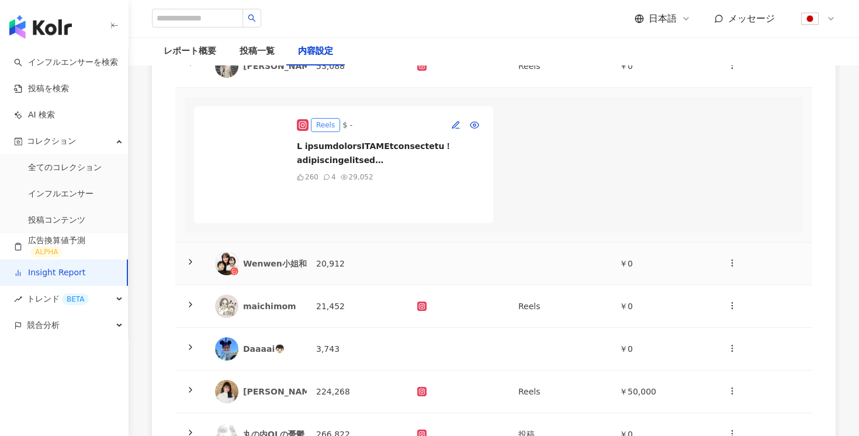
click at [188, 262] on icon at bounding box center [190, 261] width 9 height 9
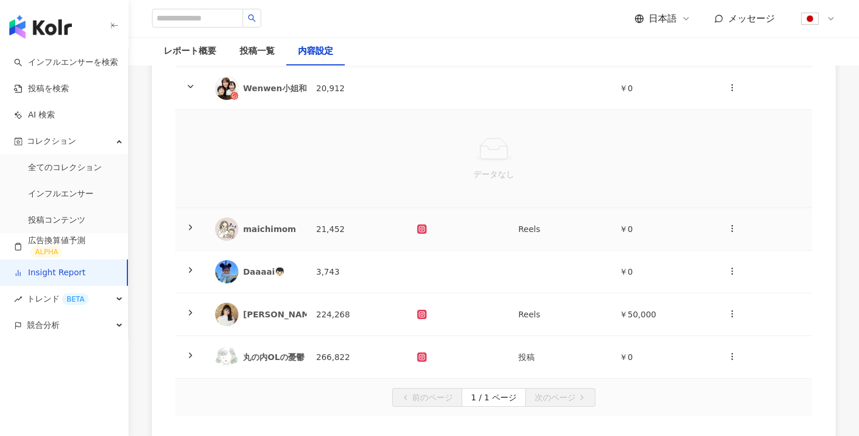
click at [189, 229] on icon at bounding box center [190, 227] width 9 height 9
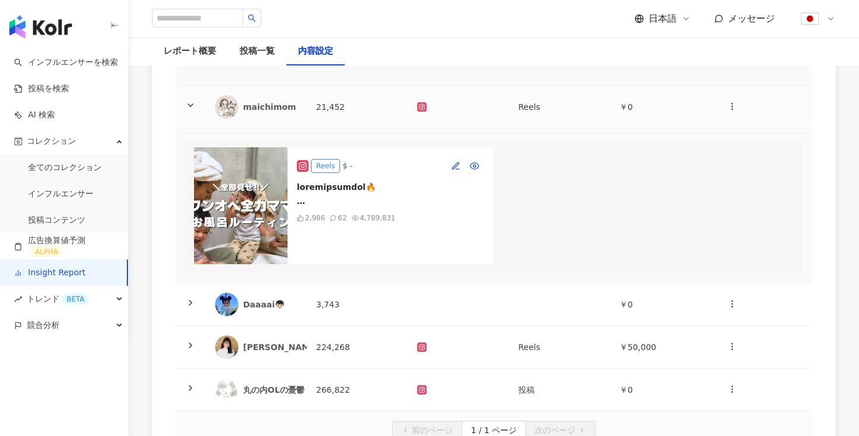
scroll to position [889, 0]
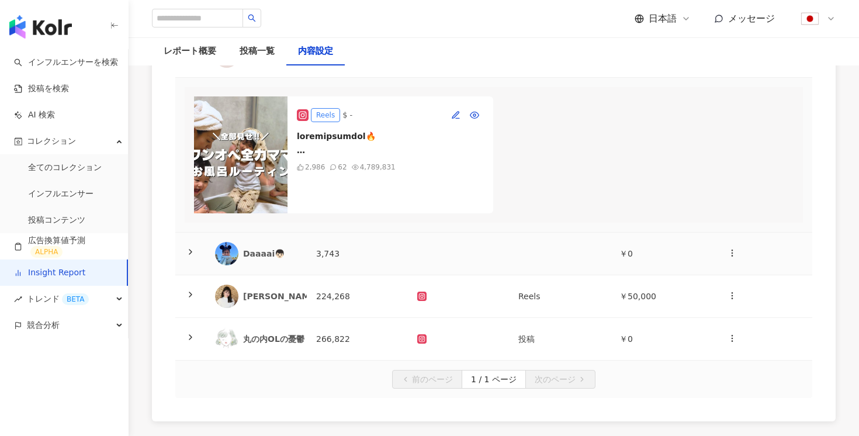
click at [189, 253] on icon at bounding box center [190, 251] width 9 height 9
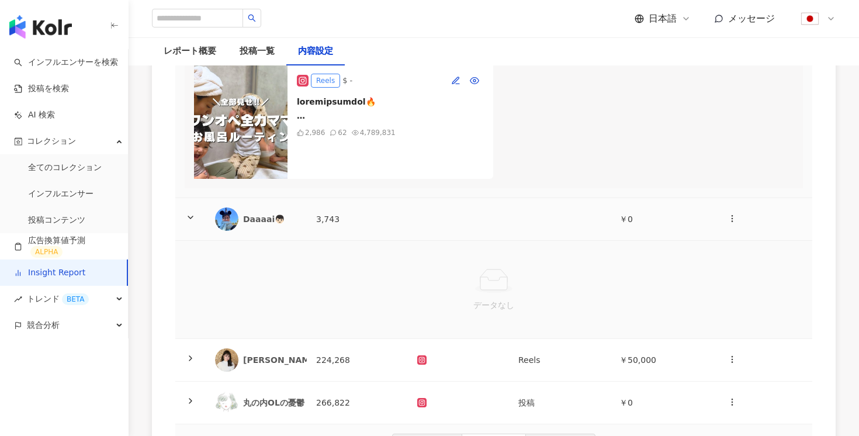
scroll to position [925, 0]
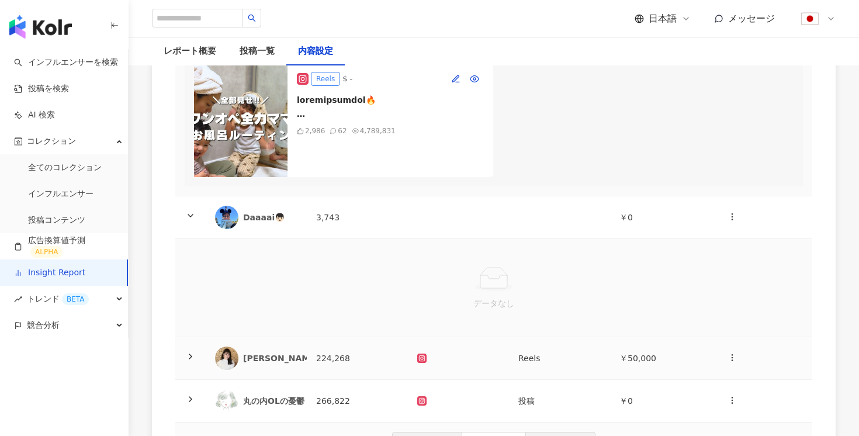
click at [195, 353] on icon at bounding box center [190, 356] width 9 height 9
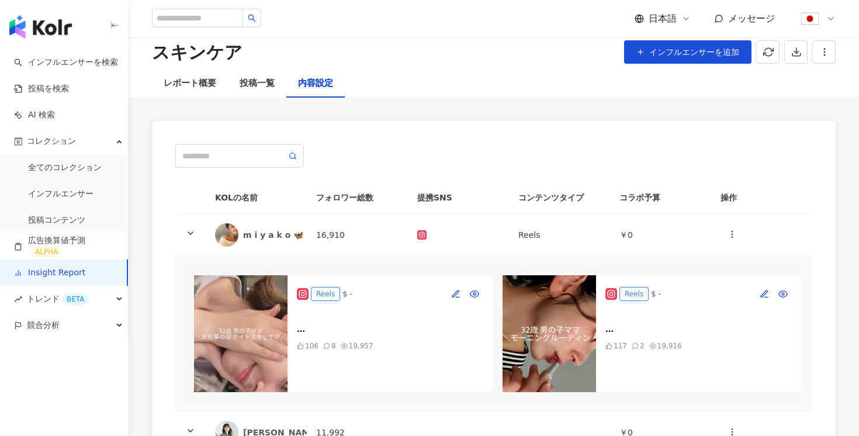
scroll to position [0, 0]
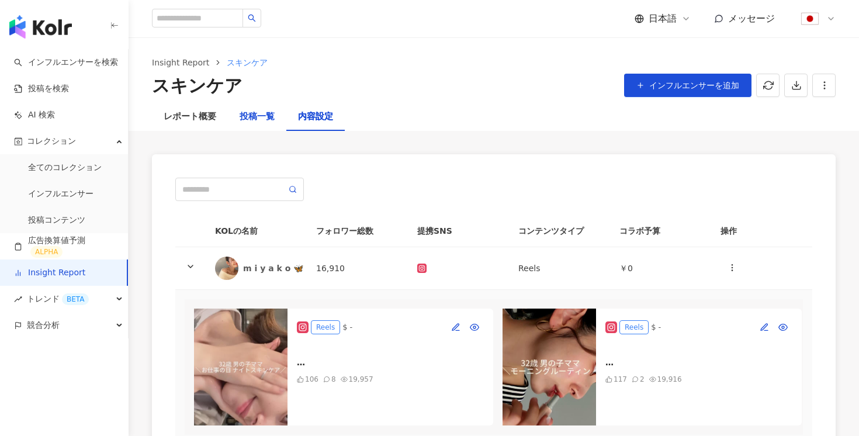
click at [255, 113] on div "投稿一覧" at bounding box center [257, 117] width 35 height 14
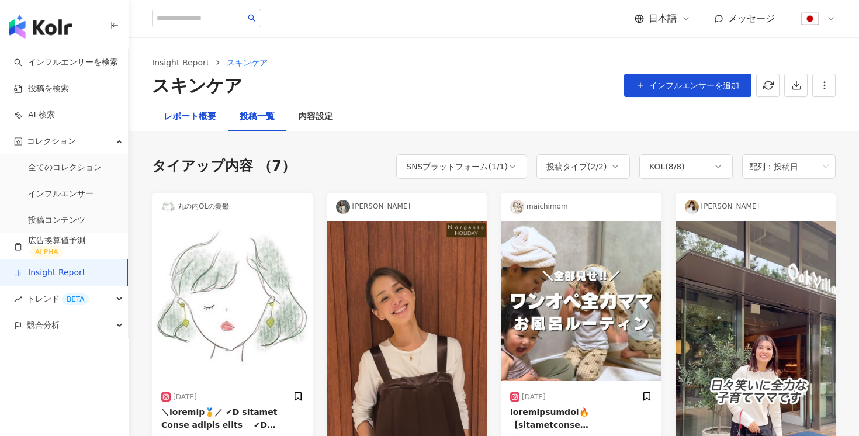
click at [196, 116] on div "レポート概要" at bounding box center [190, 117] width 53 height 14
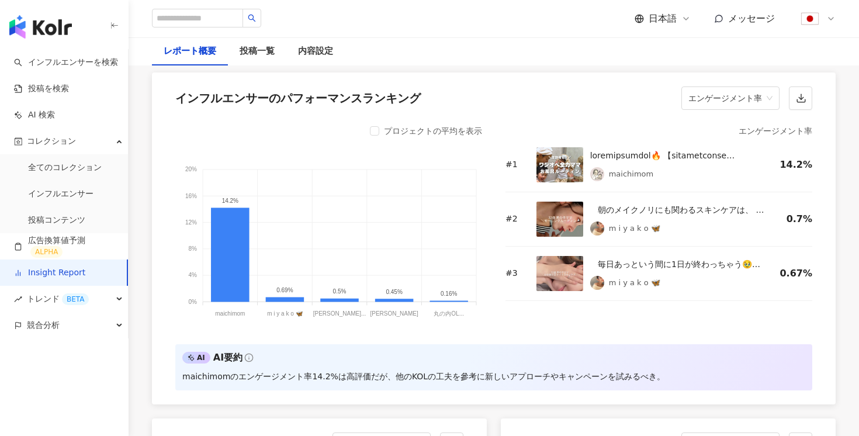
scroll to position [952, 0]
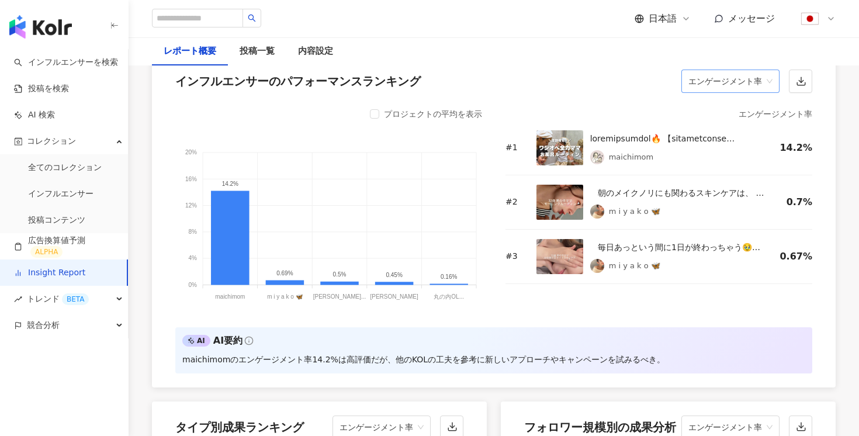
click at [745, 92] on span "エンゲージメント率" at bounding box center [731, 81] width 84 height 22
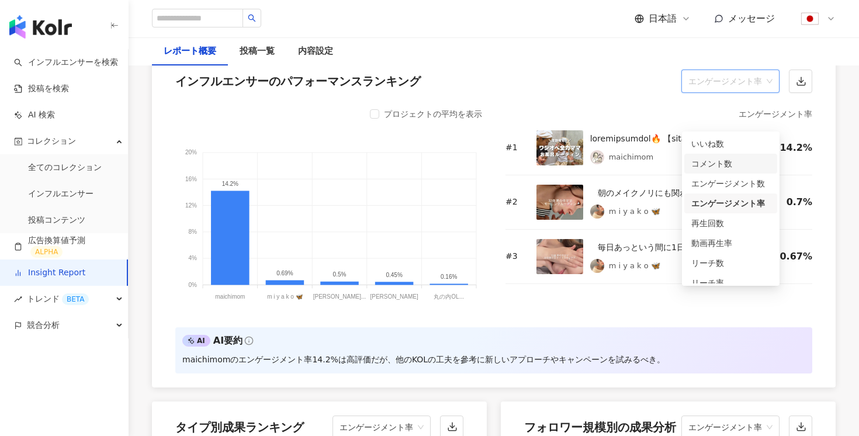
click at [734, 161] on div "コメント数" at bounding box center [730, 163] width 79 height 13
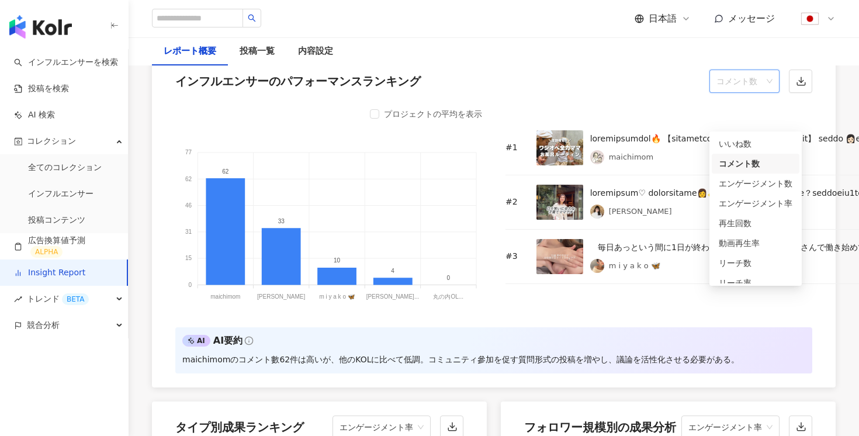
click at [741, 92] on span "コメント数" at bounding box center [745, 81] width 56 height 22
click at [731, 148] on div "いいね数" at bounding box center [756, 143] width 74 height 13
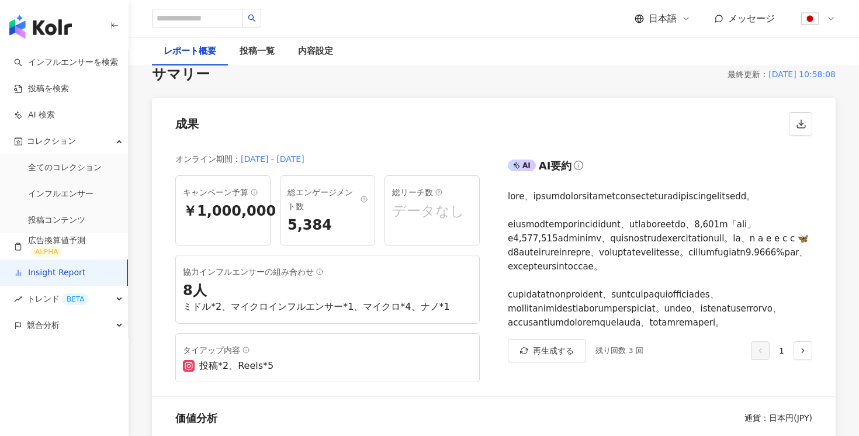
scroll to position [0, 0]
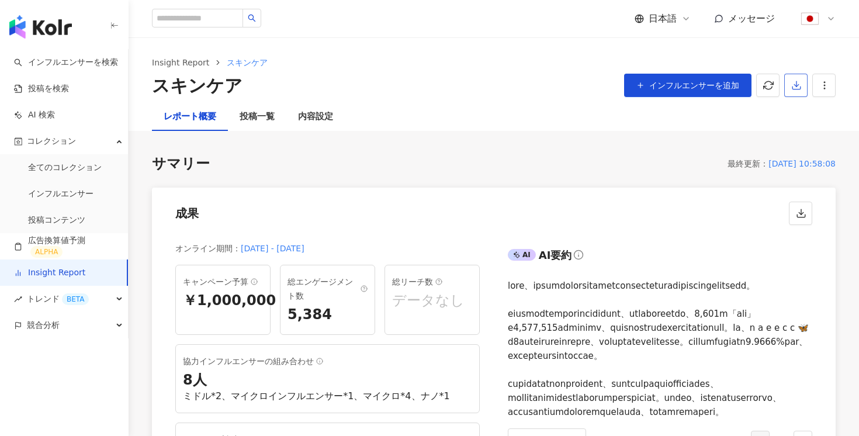
click at [797, 83] on icon "button" at bounding box center [796, 85] width 11 height 11
click at [748, 113] on span "プレゼンテーションを出力" at bounding box center [749, 113] width 98 height 13
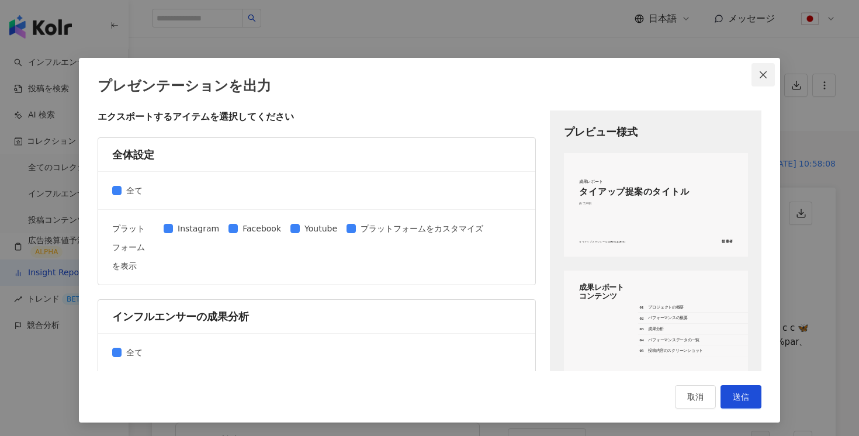
click at [767, 70] on icon "close" at bounding box center [763, 74] width 9 height 9
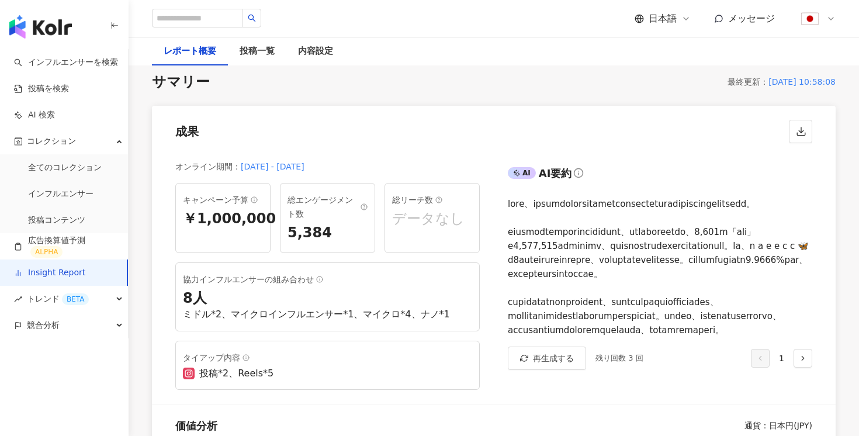
scroll to position [83, 0]
click at [56, 68] on link "インフルエンサーを検索" at bounding box center [66, 63] width 104 height 12
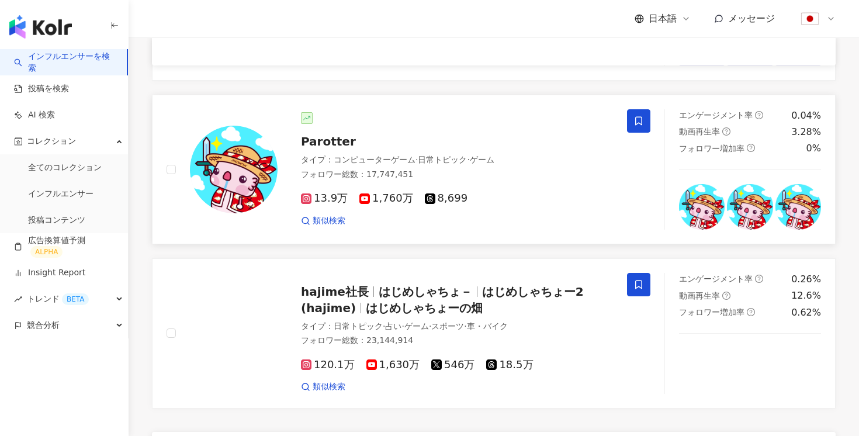
scroll to position [1748, 0]
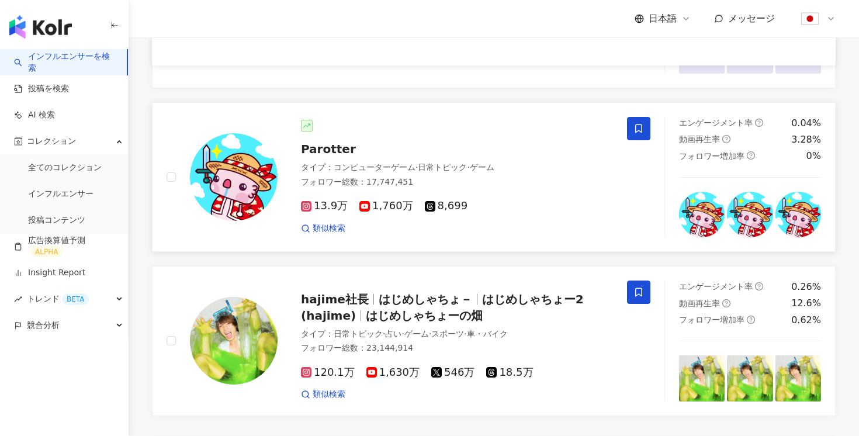
click at [379, 191] on div "13.9万 1,760万 8,699 類似検索" at bounding box center [457, 212] width 312 height 43
click at [50, 295] on span "トレンド BETA" at bounding box center [58, 299] width 62 height 26
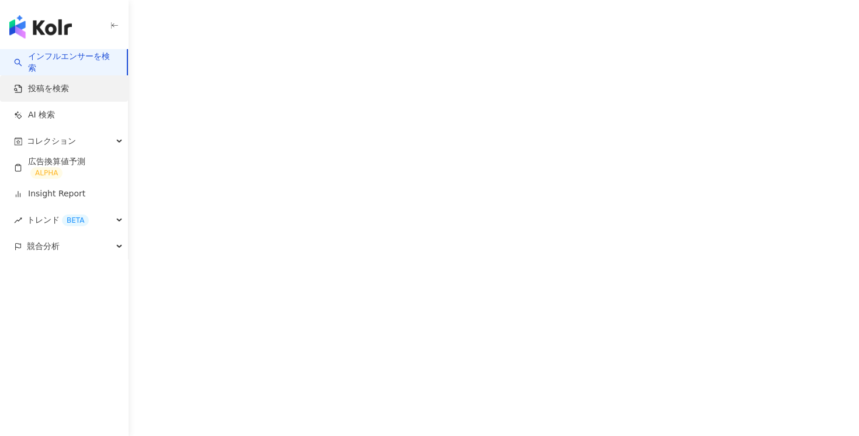
click at [69, 91] on link "投稿を検索" at bounding box center [41, 89] width 55 height 12
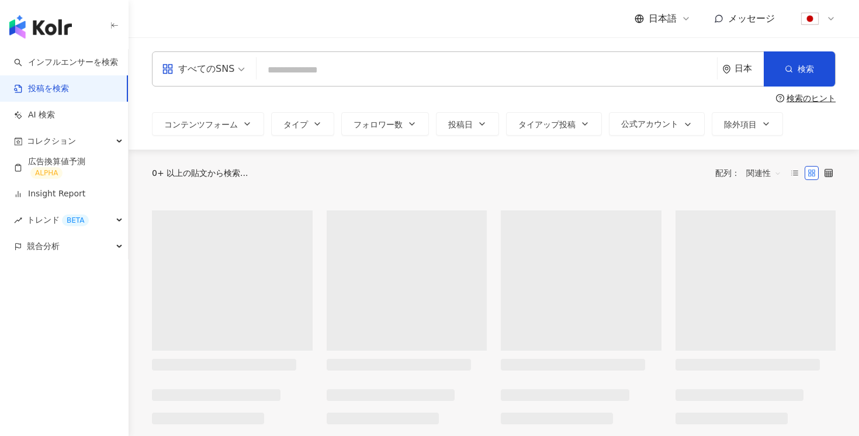
click at [368, 63] on input "search" at bounding box center [486, 69] width 451 height 25
paste input "**********"
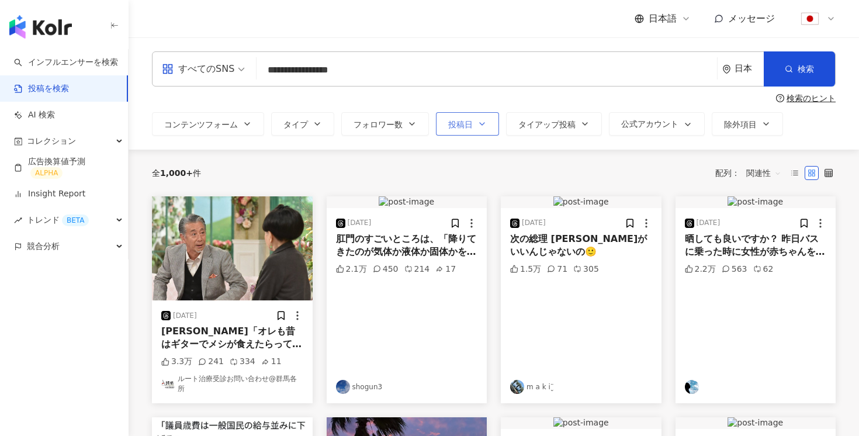
type input "**********"
click at [466, 125] on span "投稿日" at bounding box center [460, 124] width 25 height 9
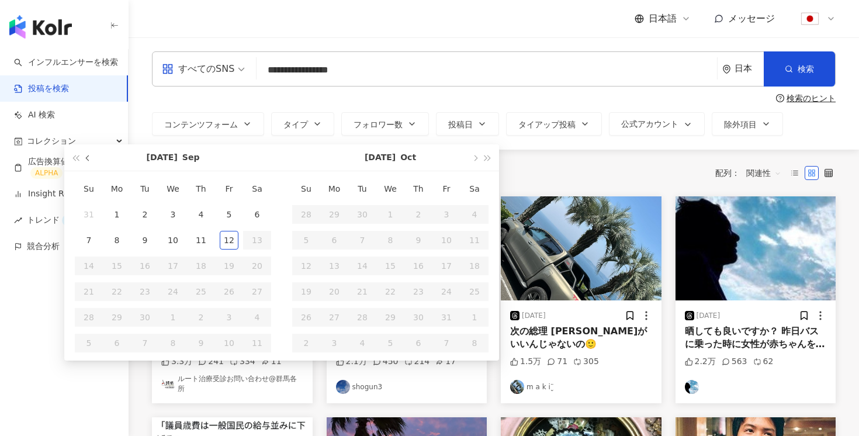
click at [82, 156] on button "button" at bounding box center [88, 157] width 13 height 26
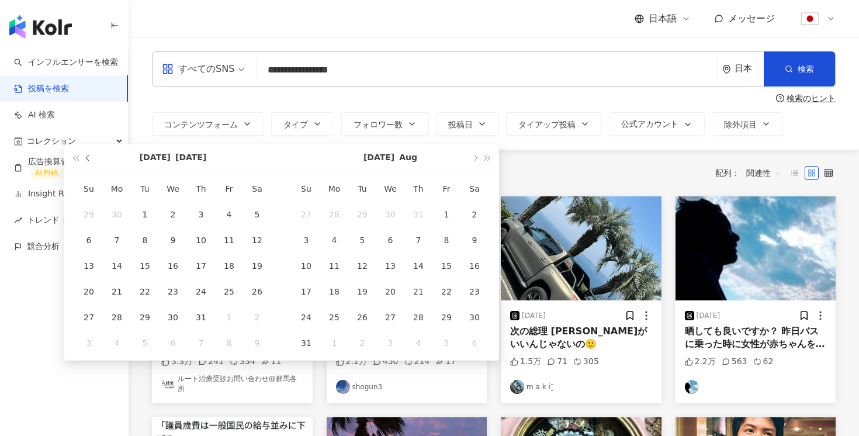
click at [82, 156] on button "button" at bounding box center [88, 157] width 13 height 26
type input "**********"
click at [199, 209] on div "1" at bounding box center [201, 214] width 19 height 19
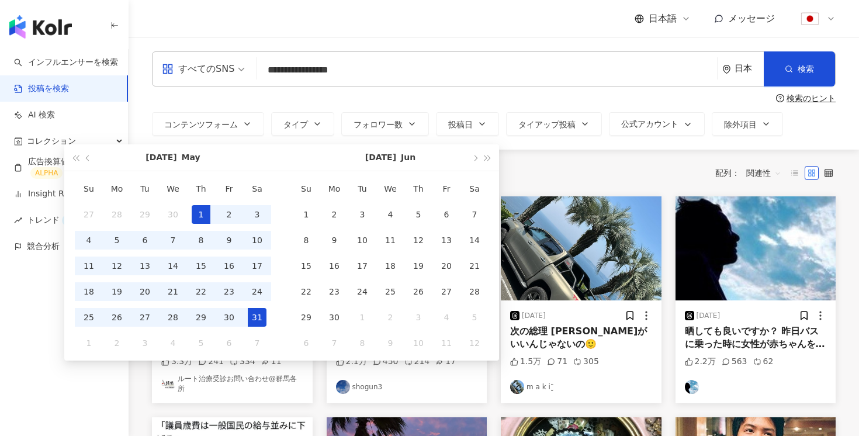
click at [253, 314] on div "31" at bounding box center [257, 317] width 19 height 19
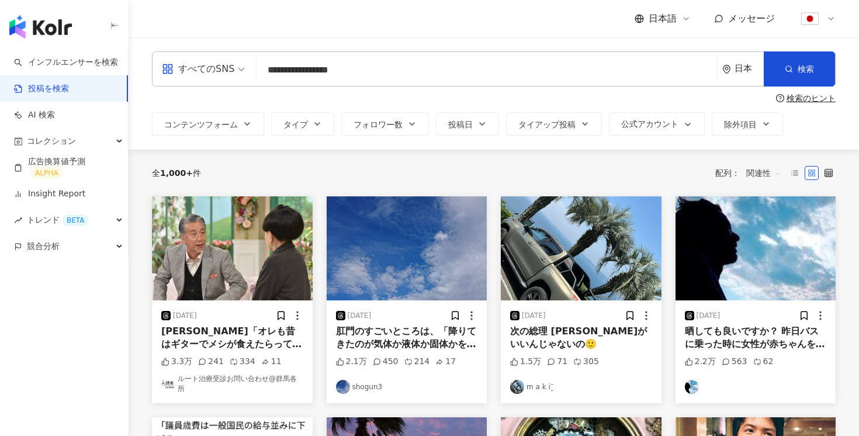
type input "**********"
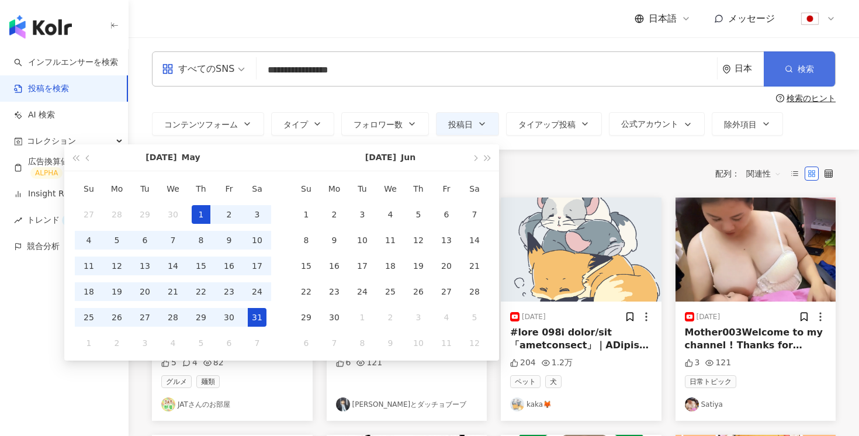
click at [789, 70] on icon "button" at bounding box center [789, 69] width 8 height 8
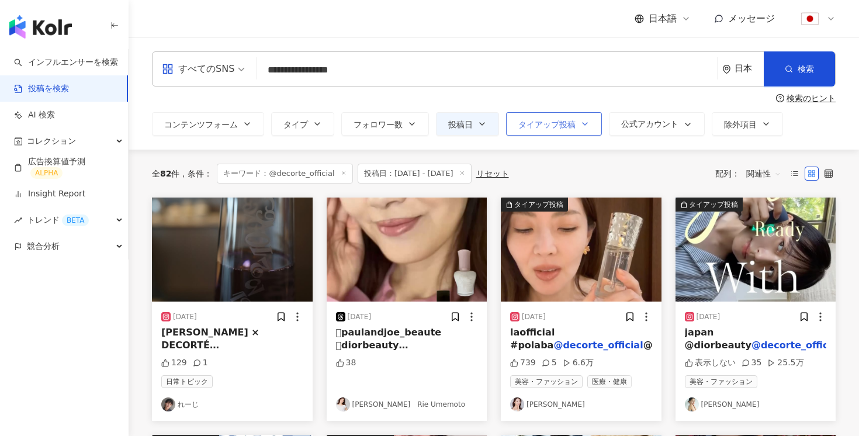
click at [557, 123] on span "タイアップ投稿" at bounding box center [546, 124] width 57 height 9
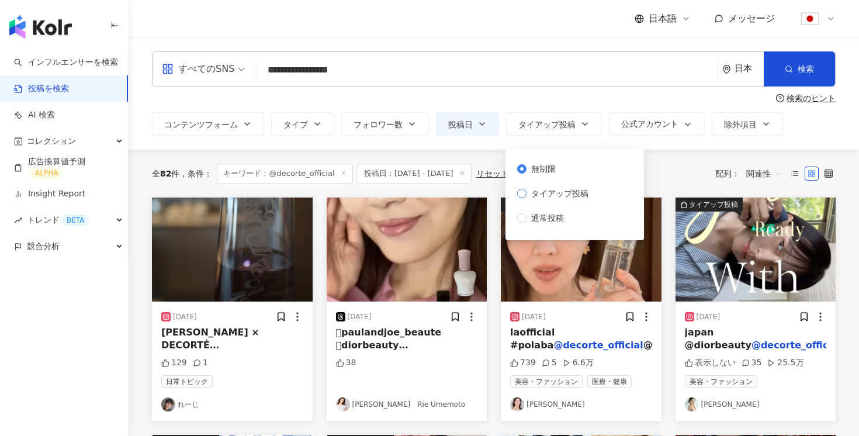
click at [574, 192] on span "タイアップ投稿" at bounding box center [560, 193] width 67 height 13
click at [230, 70] on div "すべてのSNS" at bounding box center [198, 69] width 72 height 19
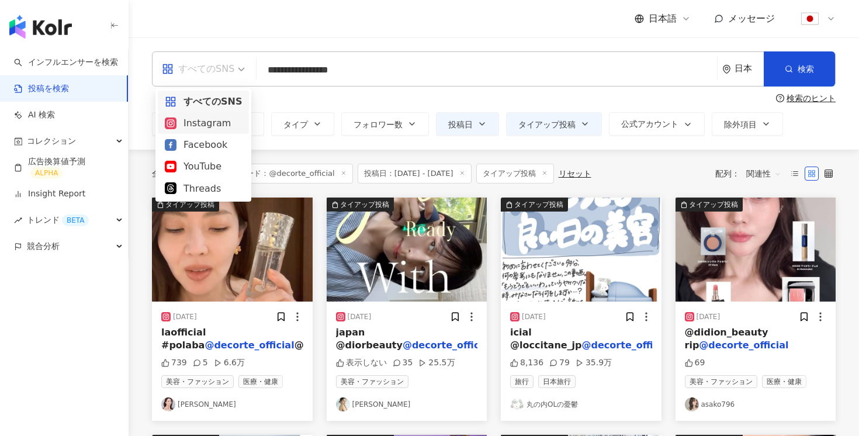
click at [210, 126] on div "Instagram" at bounding box center [203, 123] width 77 height 15
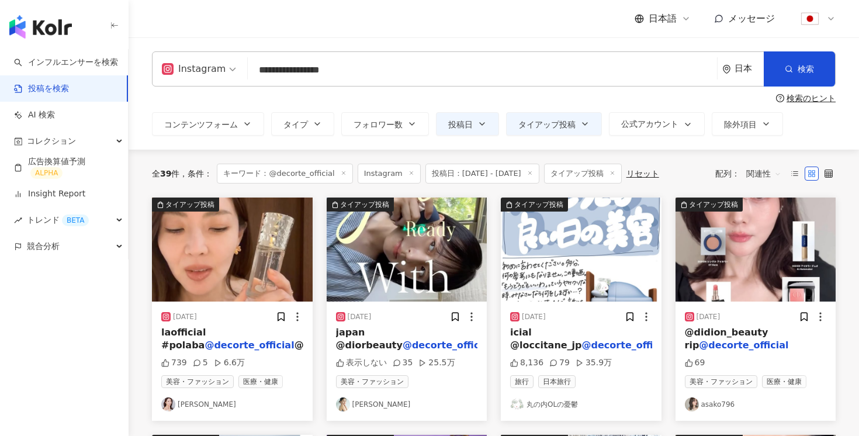
click at [763, 172] on span "関連性" at bounding box center [763, 173] width 35 height 19
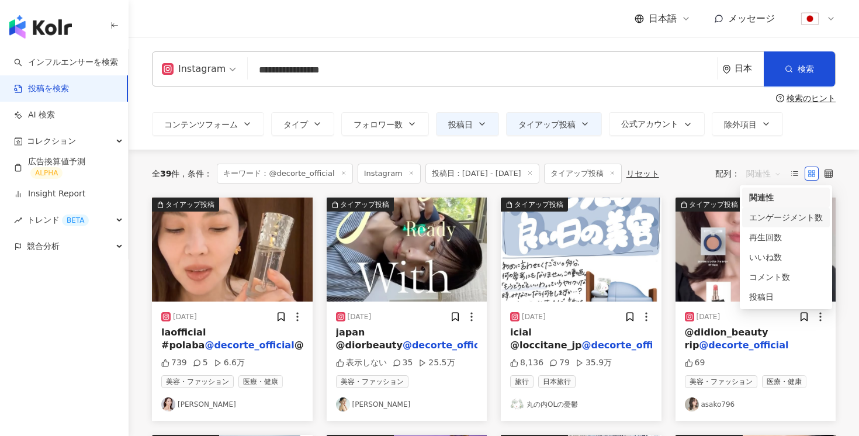
click at [767, 219] on div "エンゲージメント数" at bounding box center [786, 217] width 74 height 13
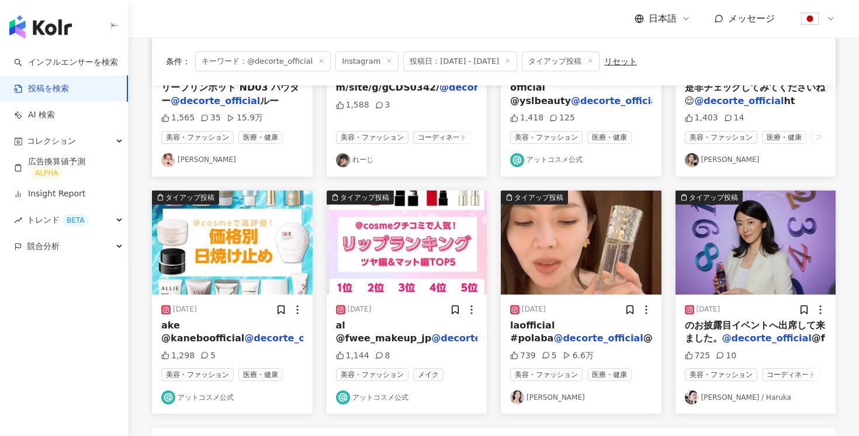
scroll to position [473, 0]
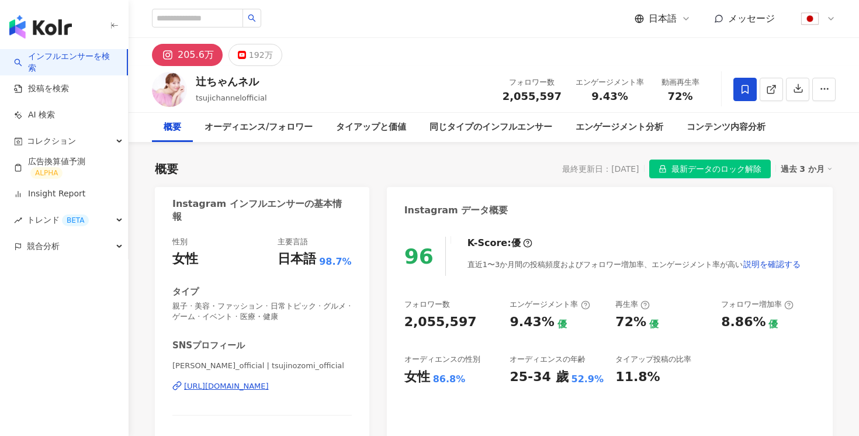
click at [729, 170] on span "最新データのロック解除" at bounding box center [717, 169] width 90 height 19
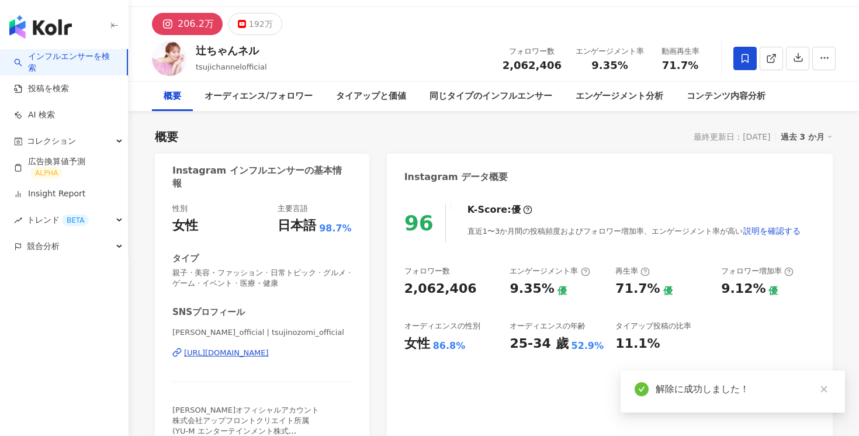
scroll to position [40, 0]
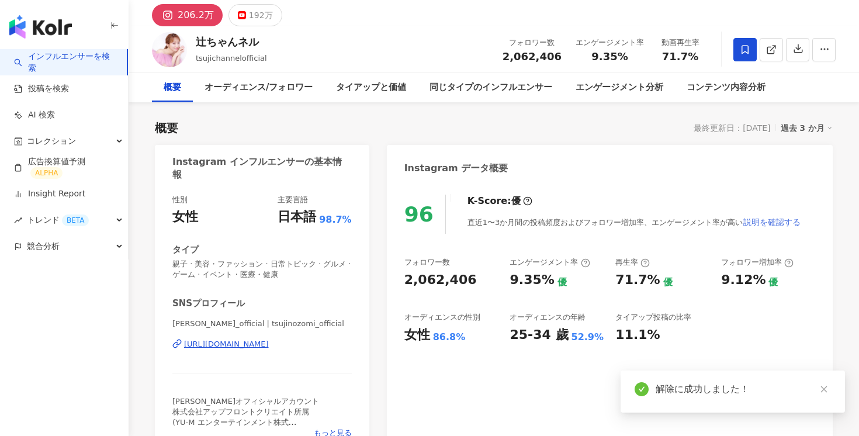
click at [764, 221] on span "説明を確認する" at bounding box center [771, 221] width 57 height 9
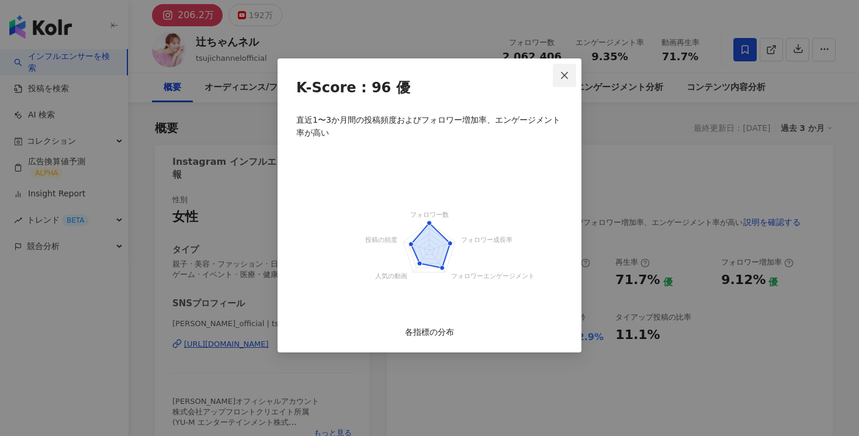
click at [565, 73] on icon "close" at bounding box center [564, 75] width 9 height 9
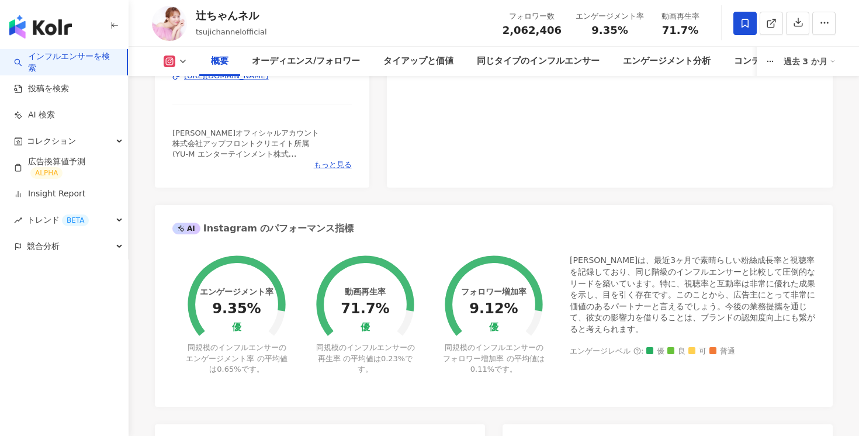
scroll to position [0, 0]
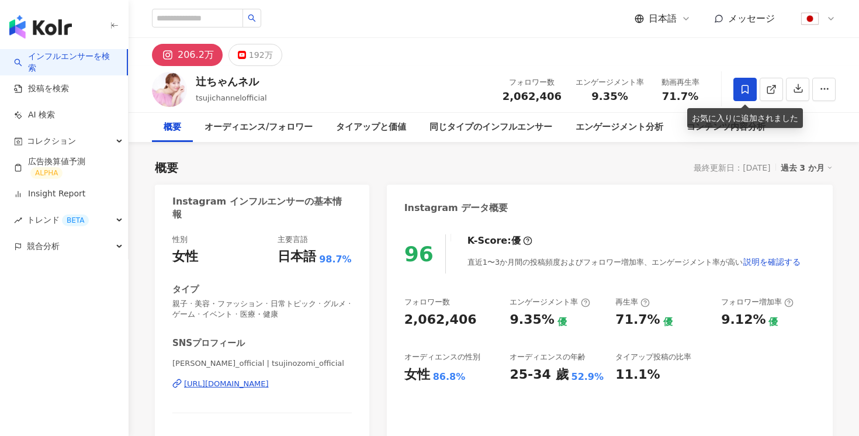
click at [747, 93] on icon at bounding box center [745, 89] width 11 height 11
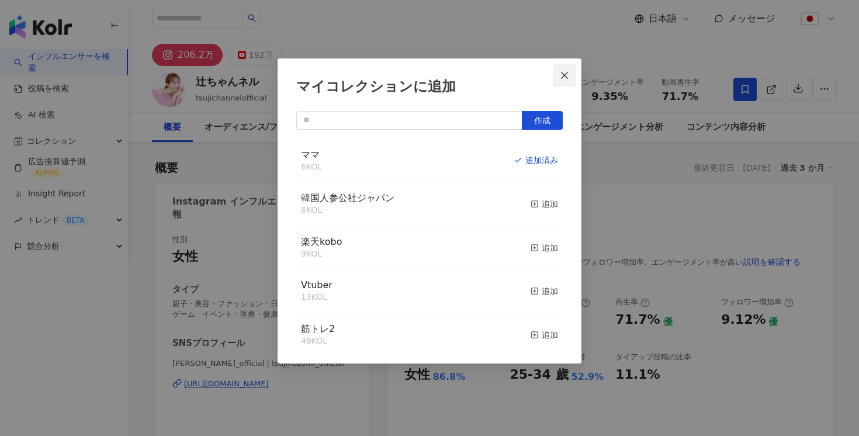
click at [566, 74] on icon "close" at bounding box center [564, 74] width 7 height 7
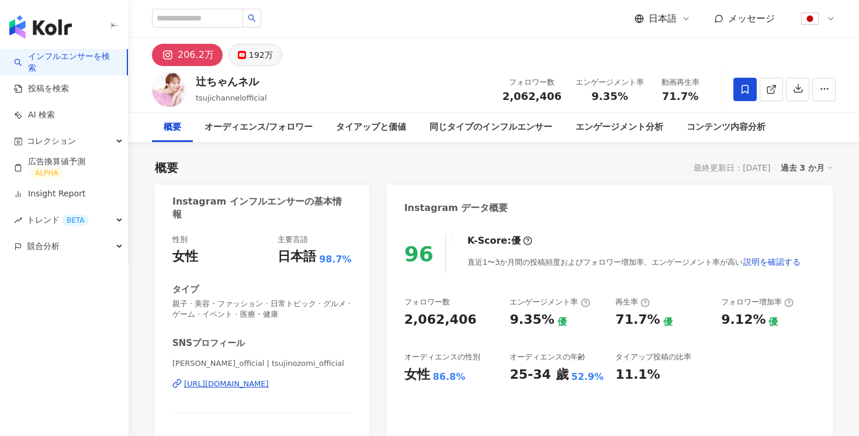
click at [250, 52] on div "192万" at bounding box center [261, 55] width 24 height 16
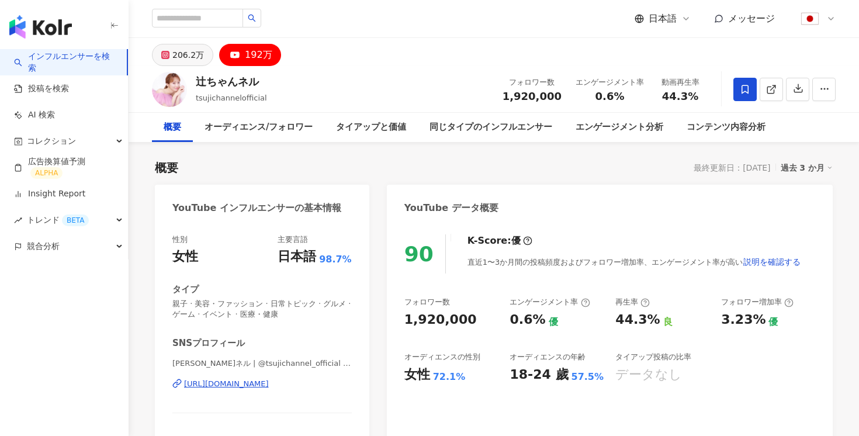
drag, startPoint x: 189, startPoint y: 56, endPoint x: 210, endPoint y: 56, distance: 21.0
click at [188, 56] on div "206.2万" at bounding box center [188, 55] width 32 height 16
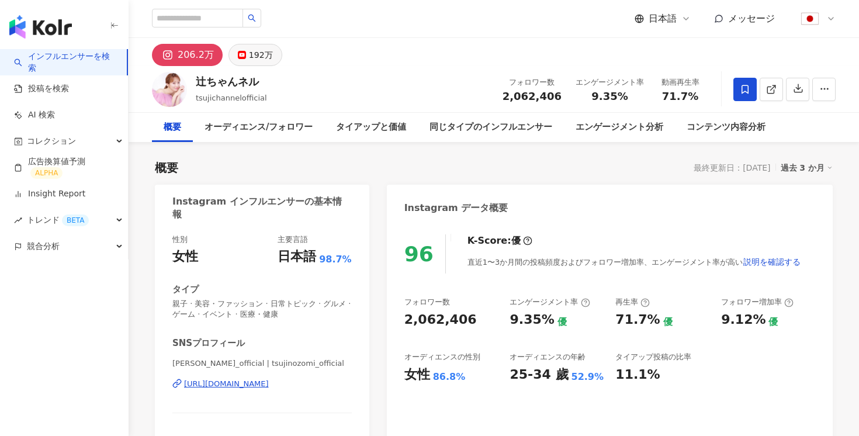
click at [253, 62] on div "192万" at bounding box center [261, 55] width 24 height 16
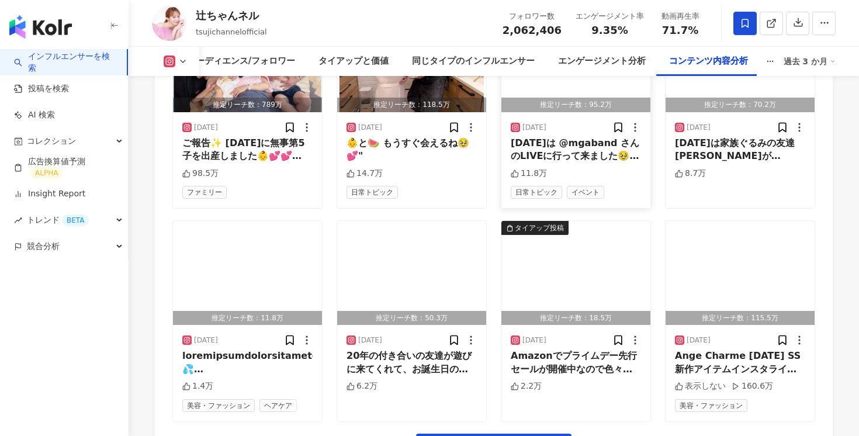
scroll to position [3967, 0]
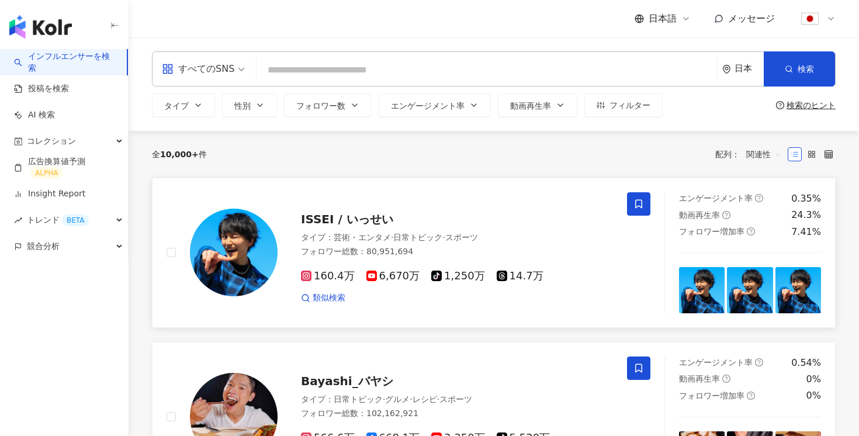
click at [313, 222] on span "ISSEI / いっせい" at bounding box center [347, 219] width 92 height 14
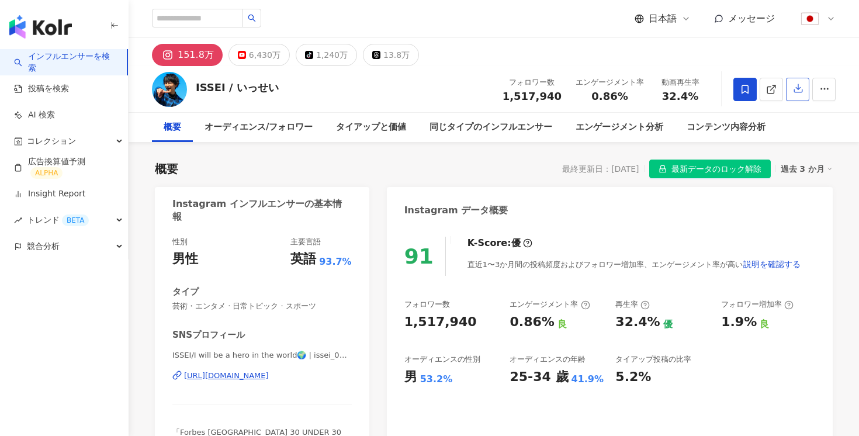
click at [797, 88] on icon "button" at bounding box center [798, 88] width 11 height 11
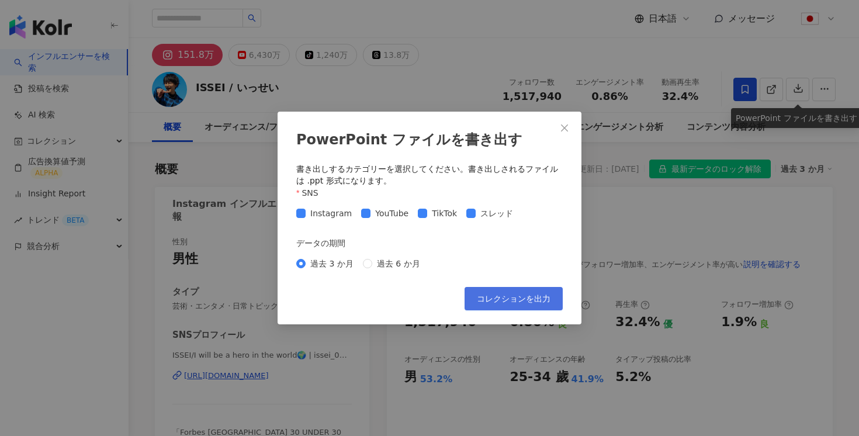
click at [503, 292] on button "コレクションを出力" at bounding box center [514, 298] width 98 height 23
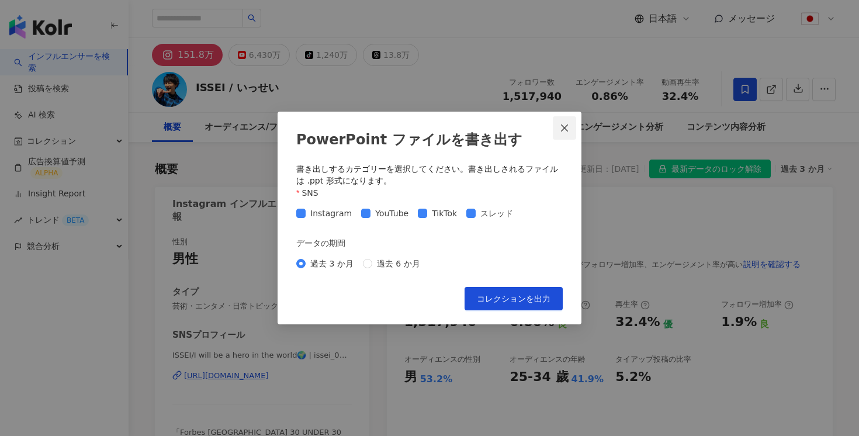
click at [565, 130] on icon "close" at bounding box center [564, 127] width 9 height 9
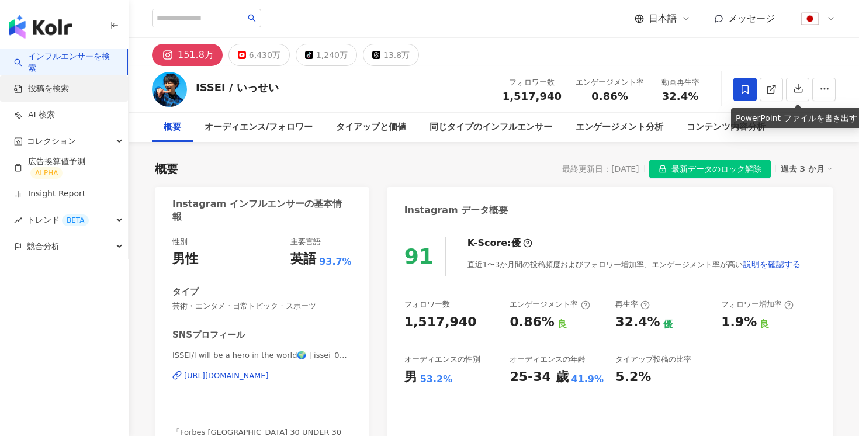
click at [49, 88] on link "投稿を検索" at bounding box center [41, 89] width 55 height 12
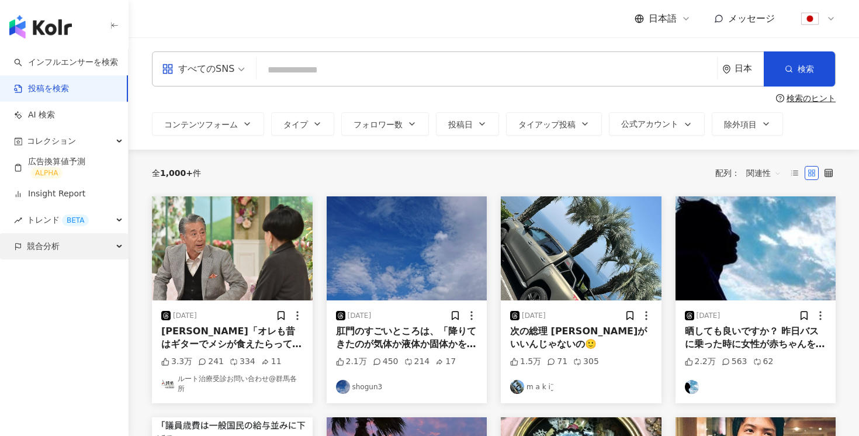
click at [67, 241] on div "競合分析" at bounding box center [64, 246] width 128 height 26
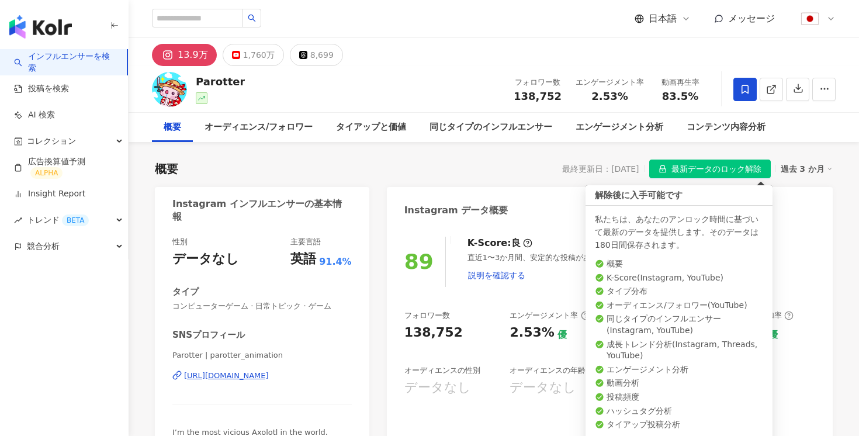
click at [718, 175] on span "最新データのロック解除" at bounding box center [717, 169] width 90 height 19
